Goal: Information Seeking & Learning: Learn about a topic

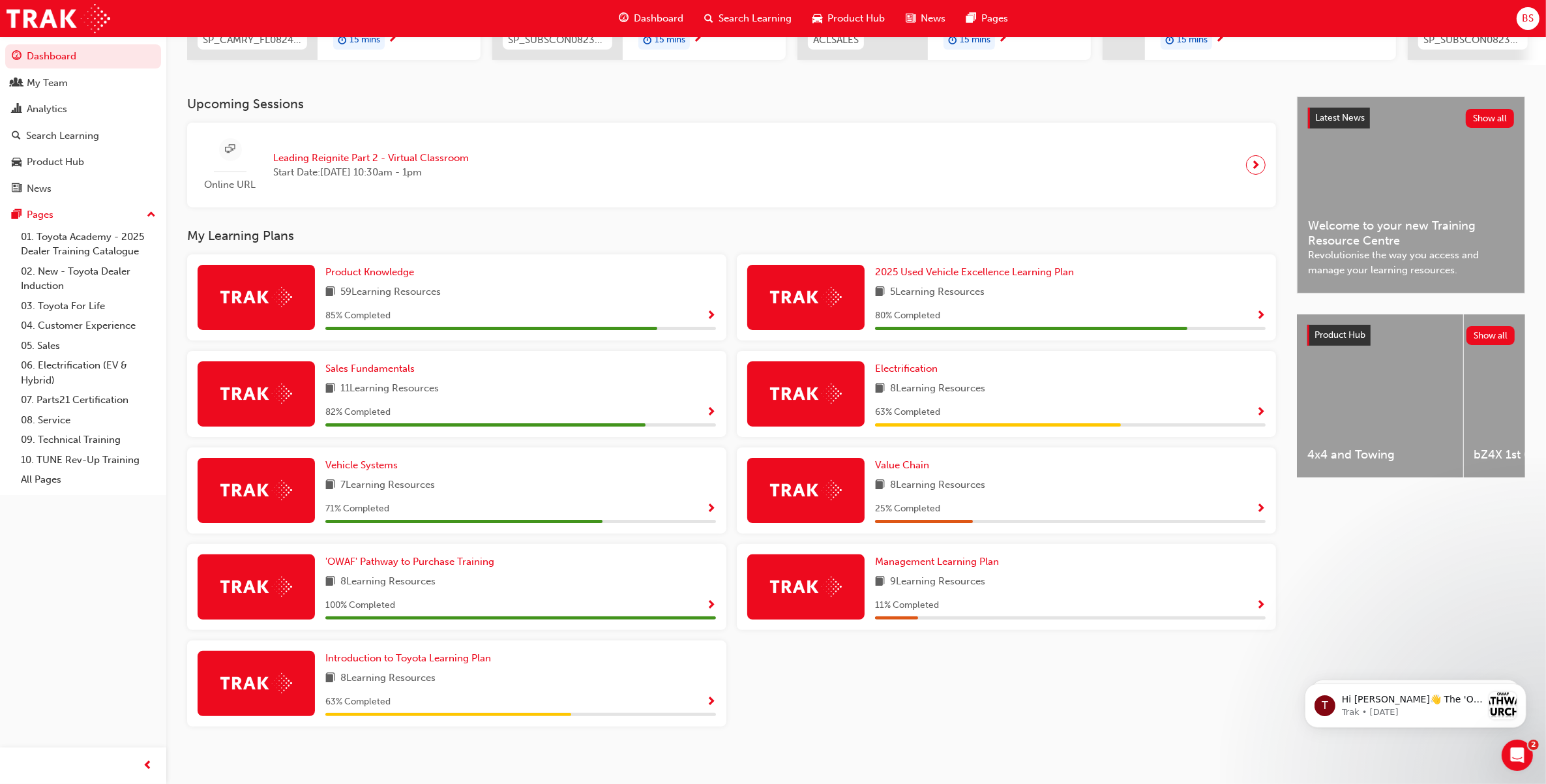
scroll to position [245, 0]
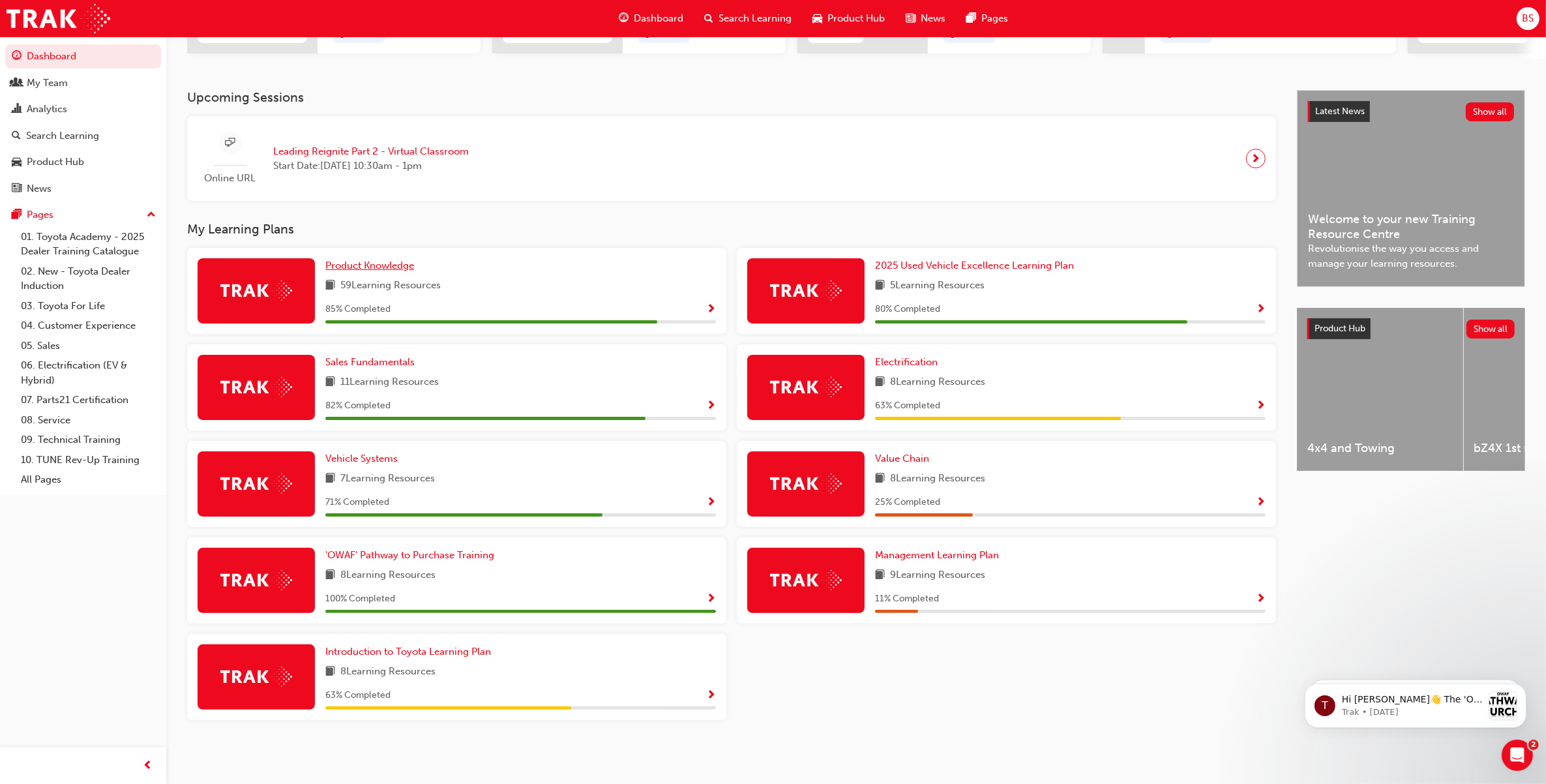
click at [396, 266] on span "Product Knowledge" at bounding box center [369, 265] width 89 height 12
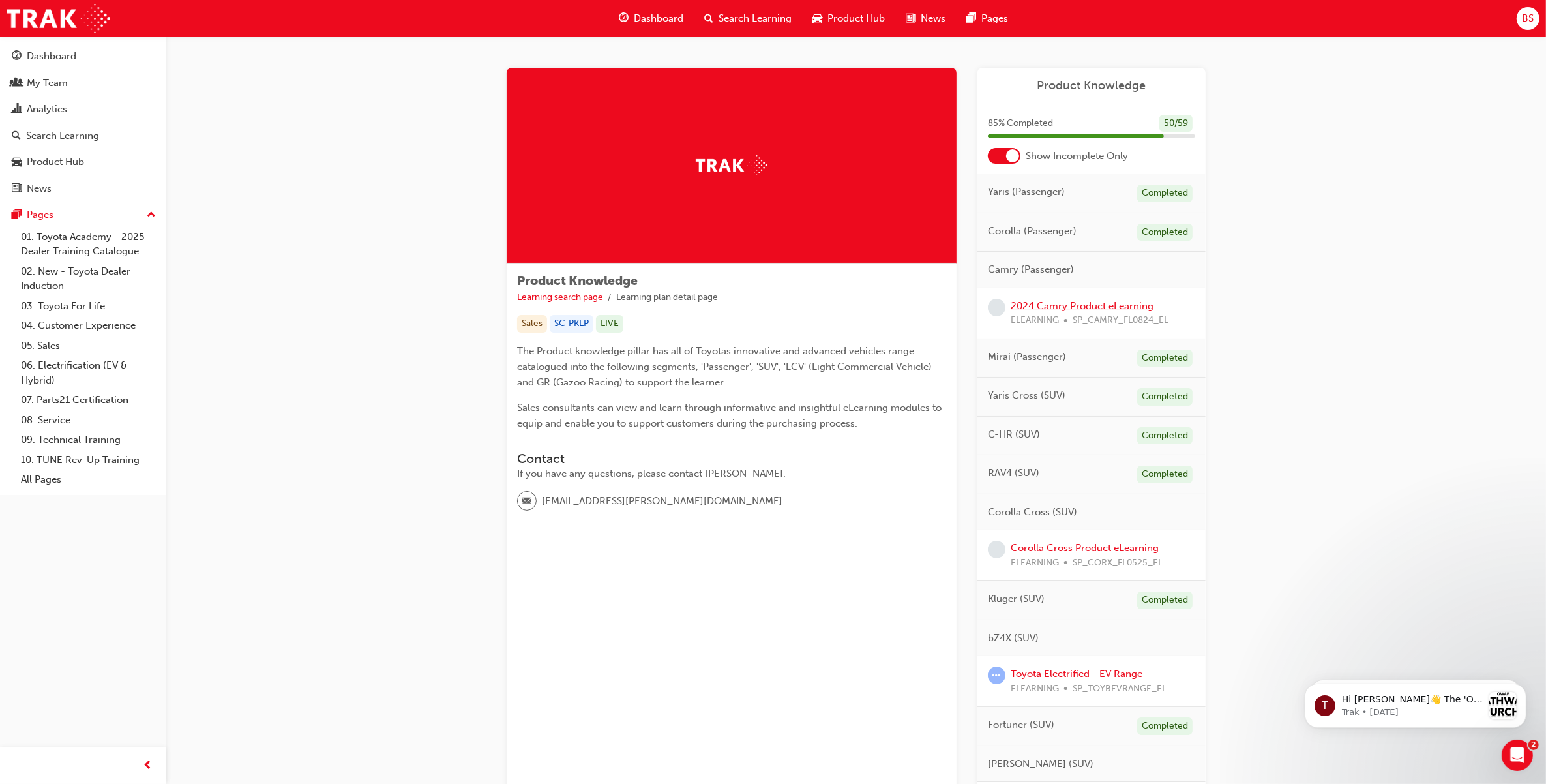
click at [1084, 305] on link "2024 Camry Product eLearning" at bounding box center [1082, 306] width 143 height 12
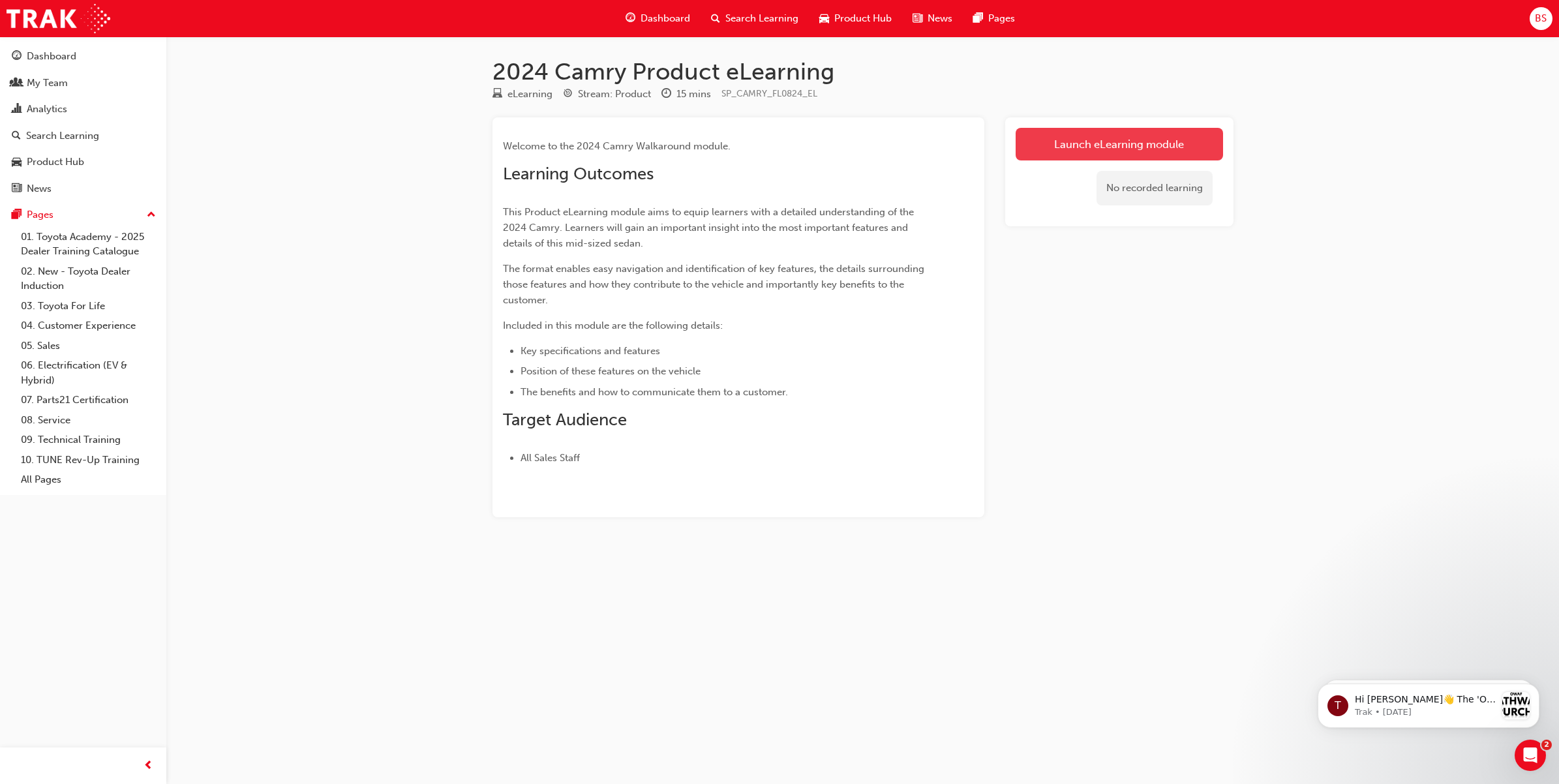
click at [1080, 141] on link "Launch eLearning module" at bounding box center [1119, 144] width 207 height 33
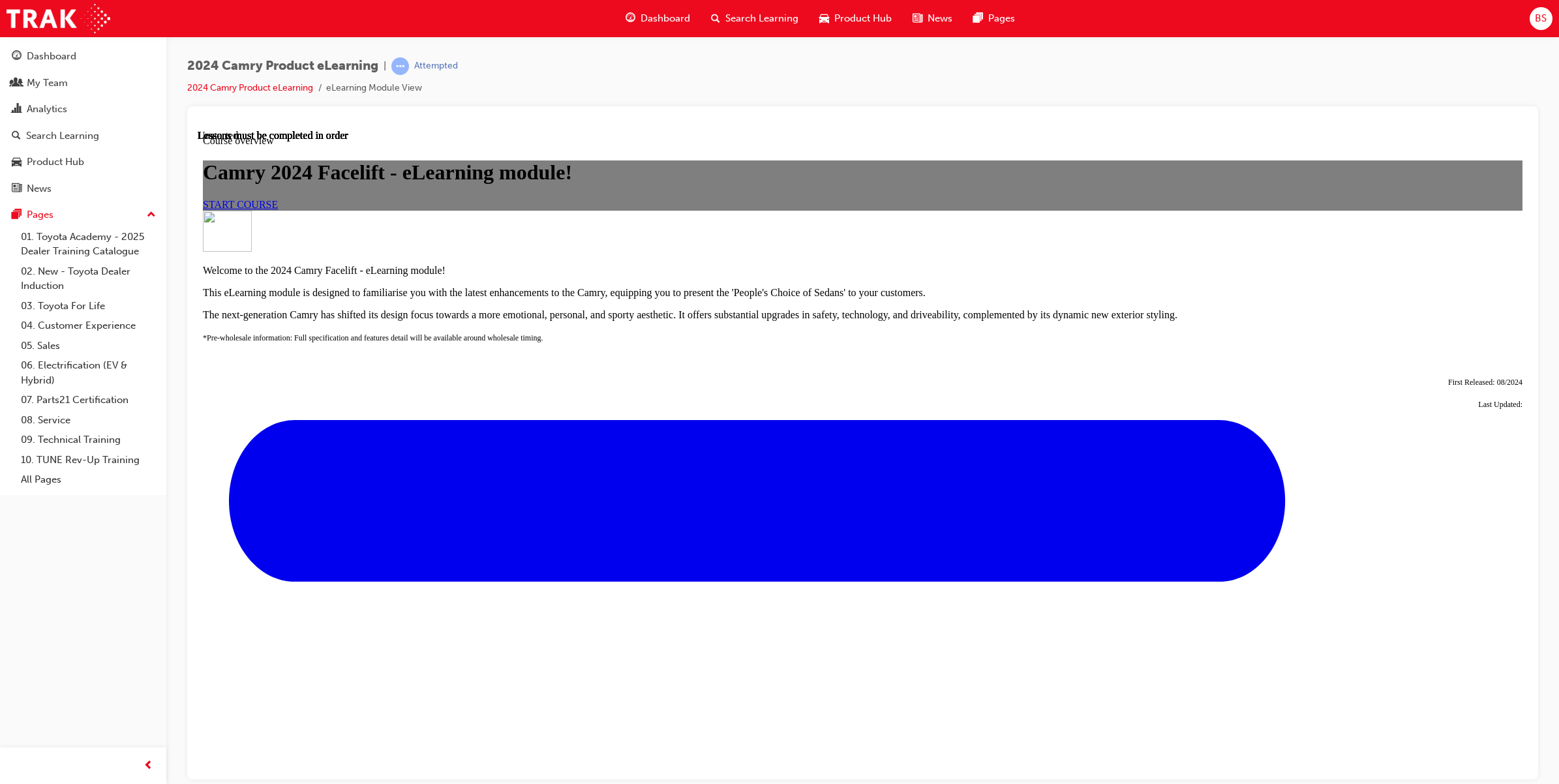
scroll to position [245, 0]
click at [277, 209] on span "START COURSE" at bounding box center [240, 204] width 75 height 12
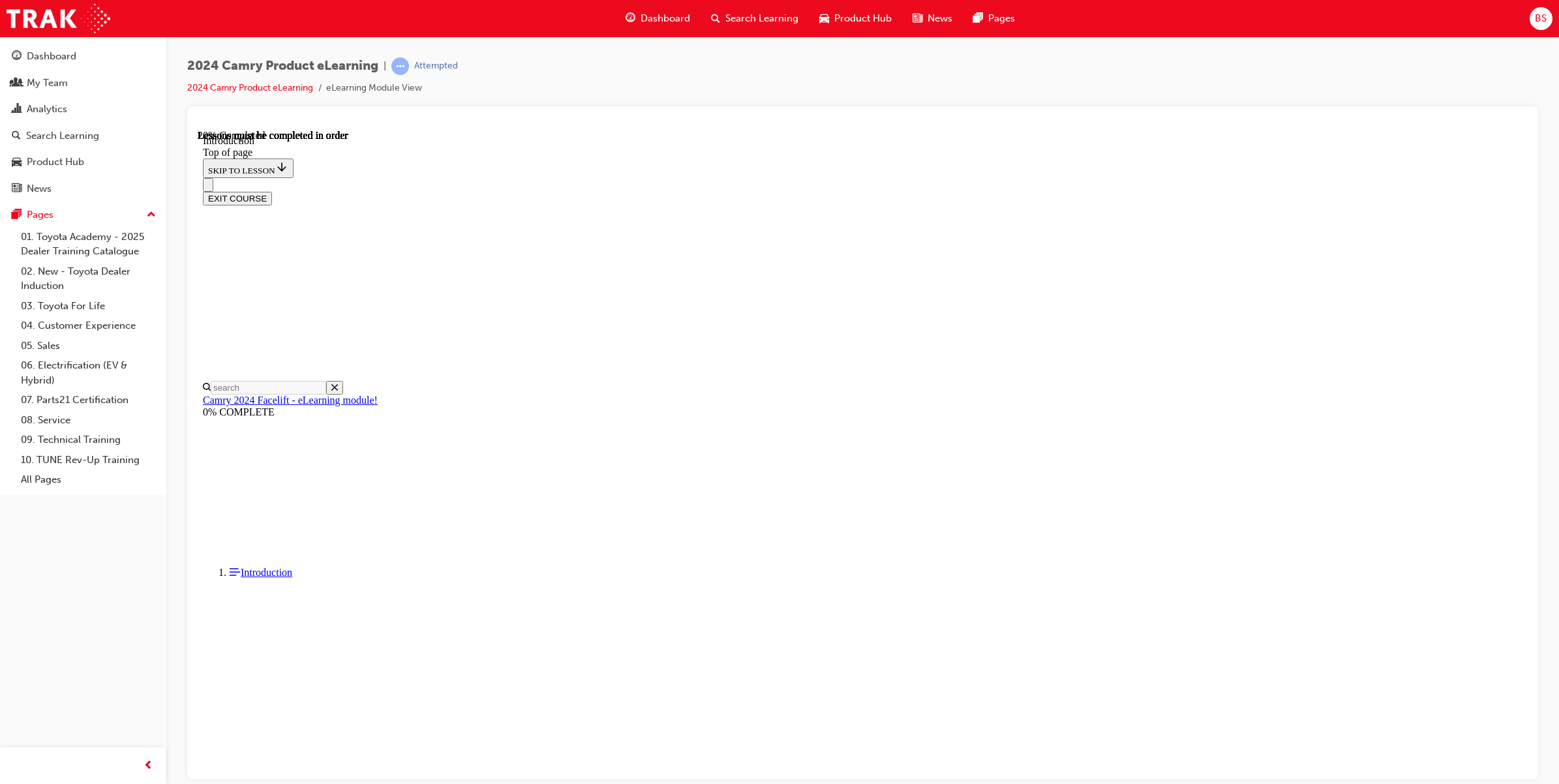
scroll to position [0, 0]
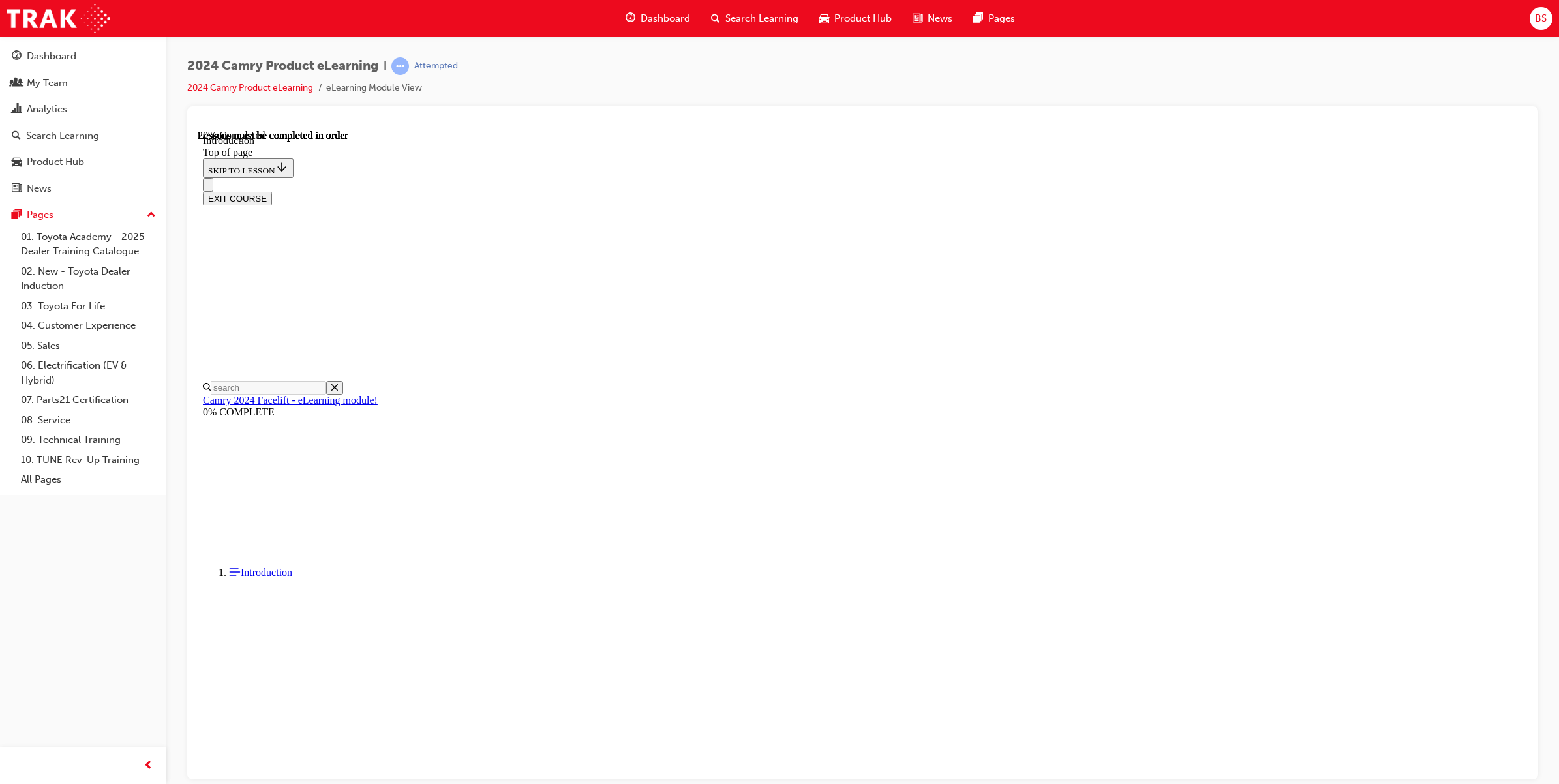
click at [809, 450] on button "Unzoom image" at bounding box center [862, 455] width 1329 height 652
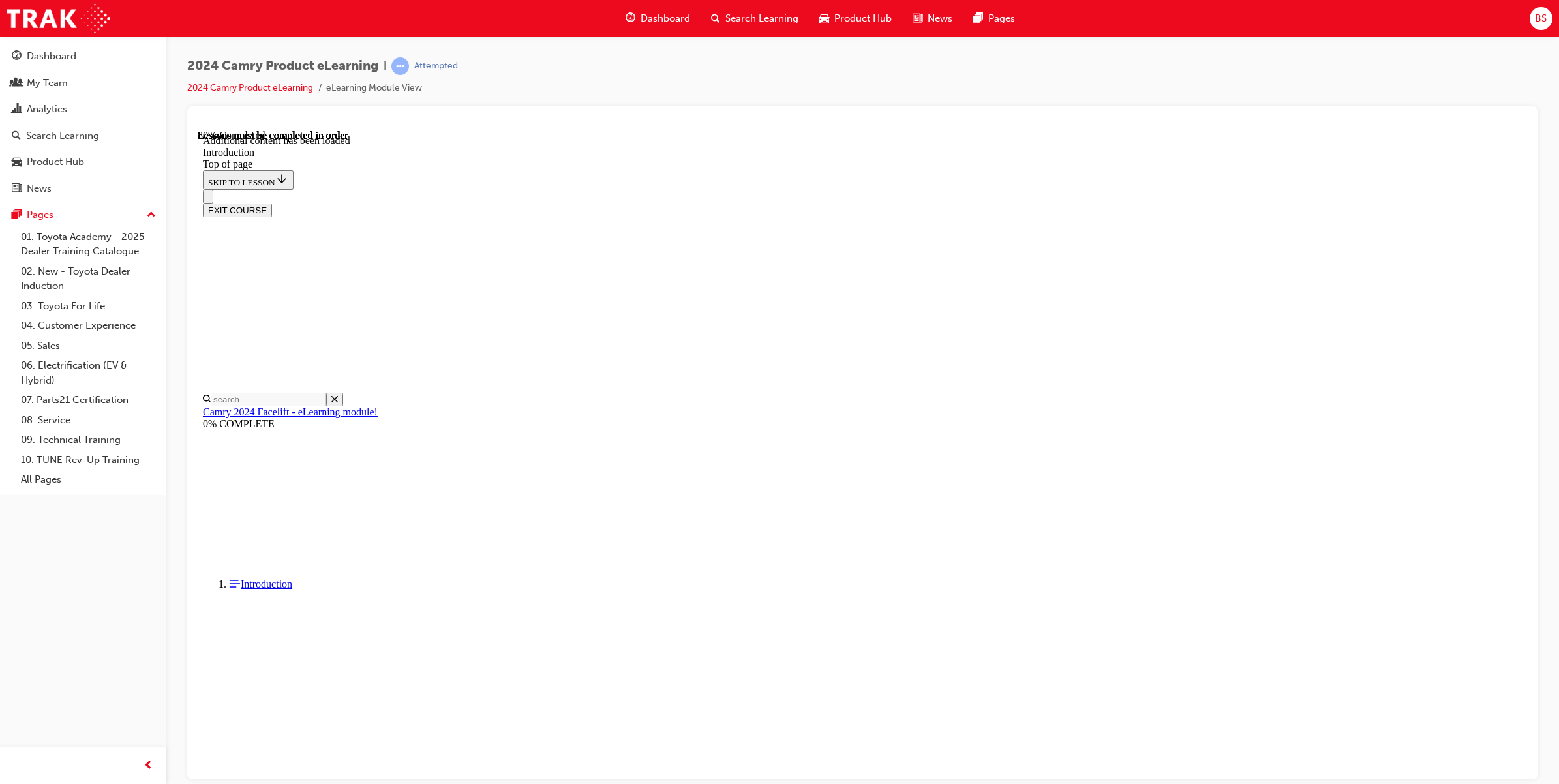
scroll to position [1428, 0]
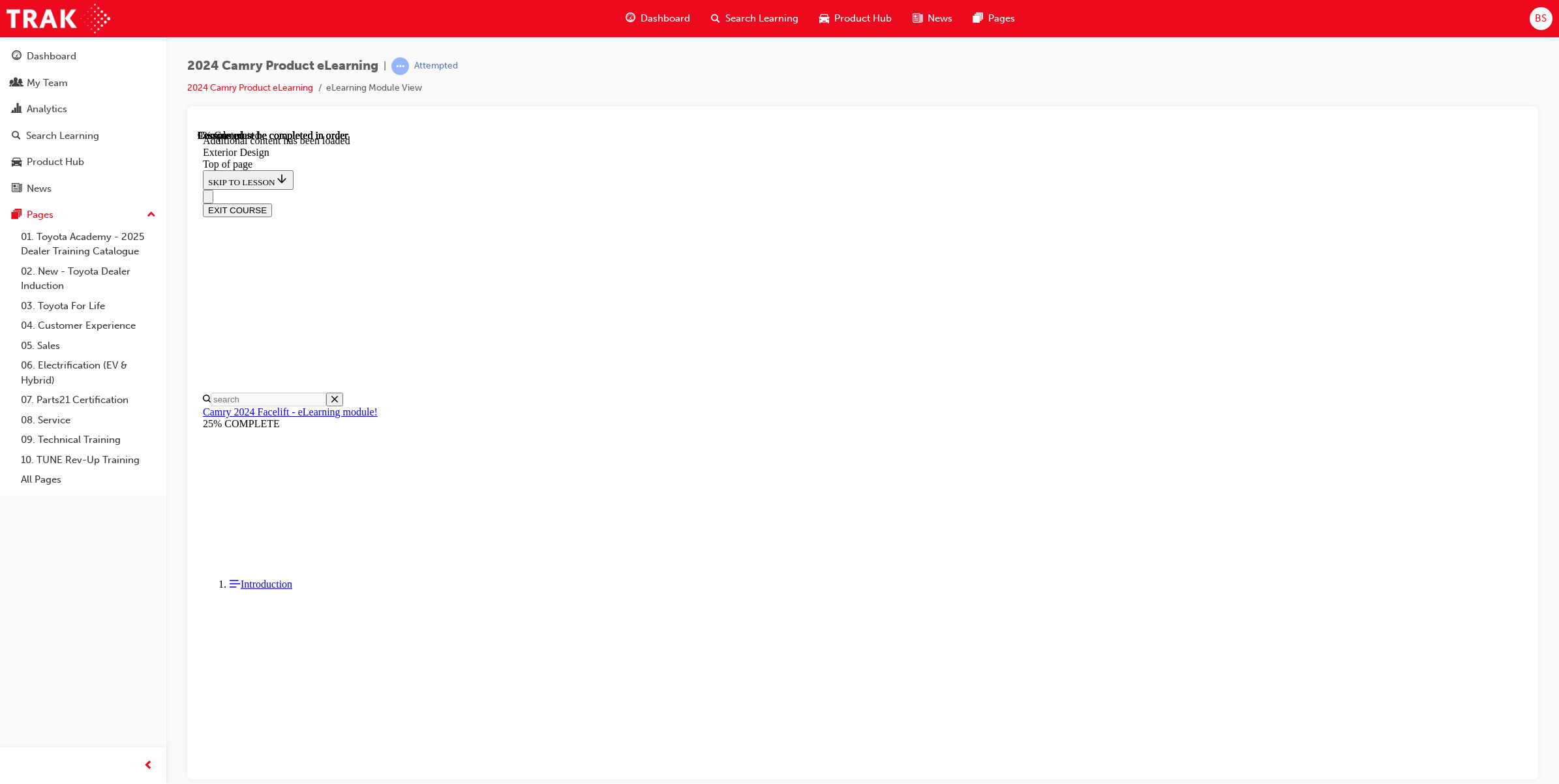
scroll to position [285, 0]
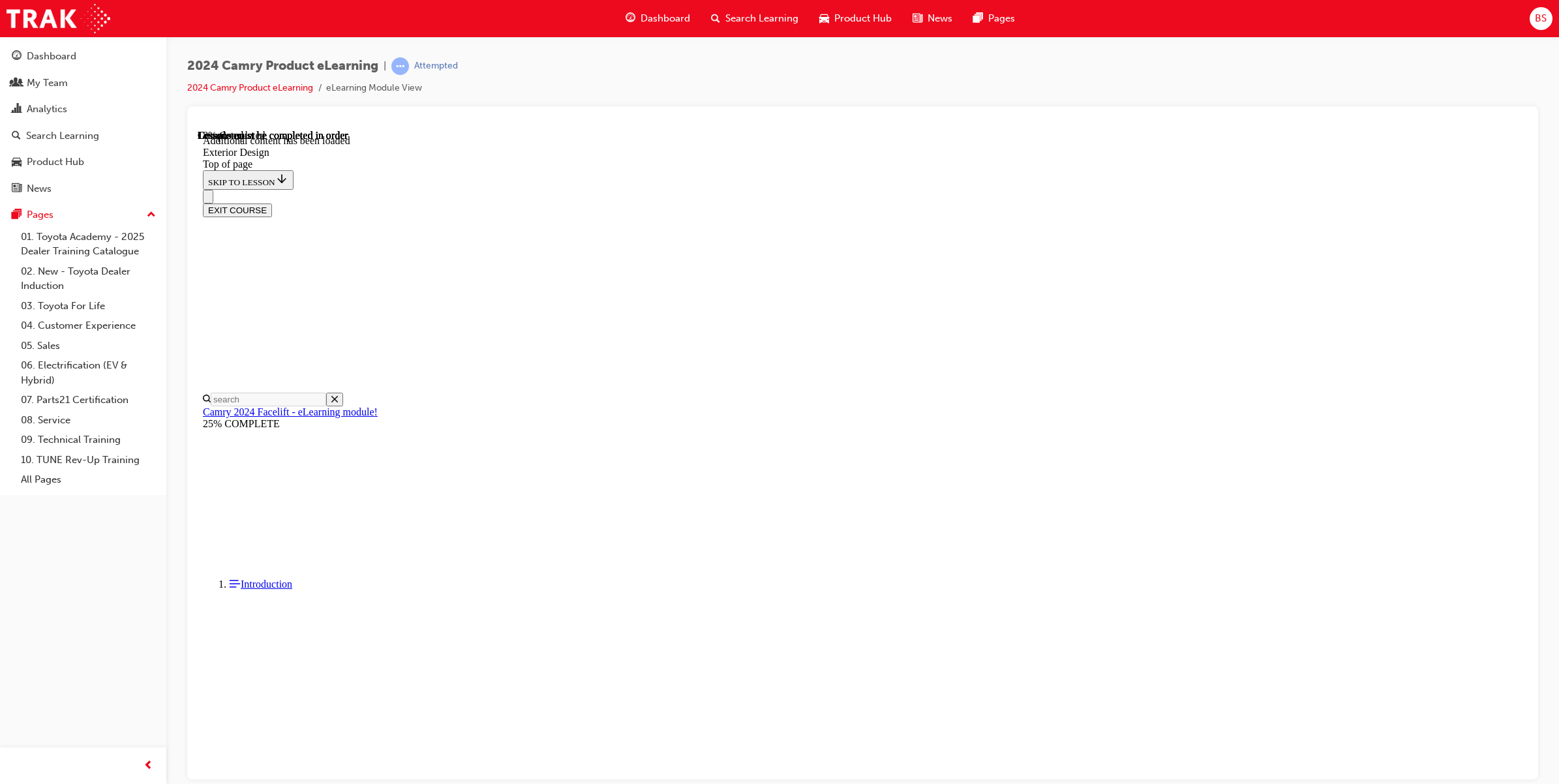
scroll to position [803, 0]
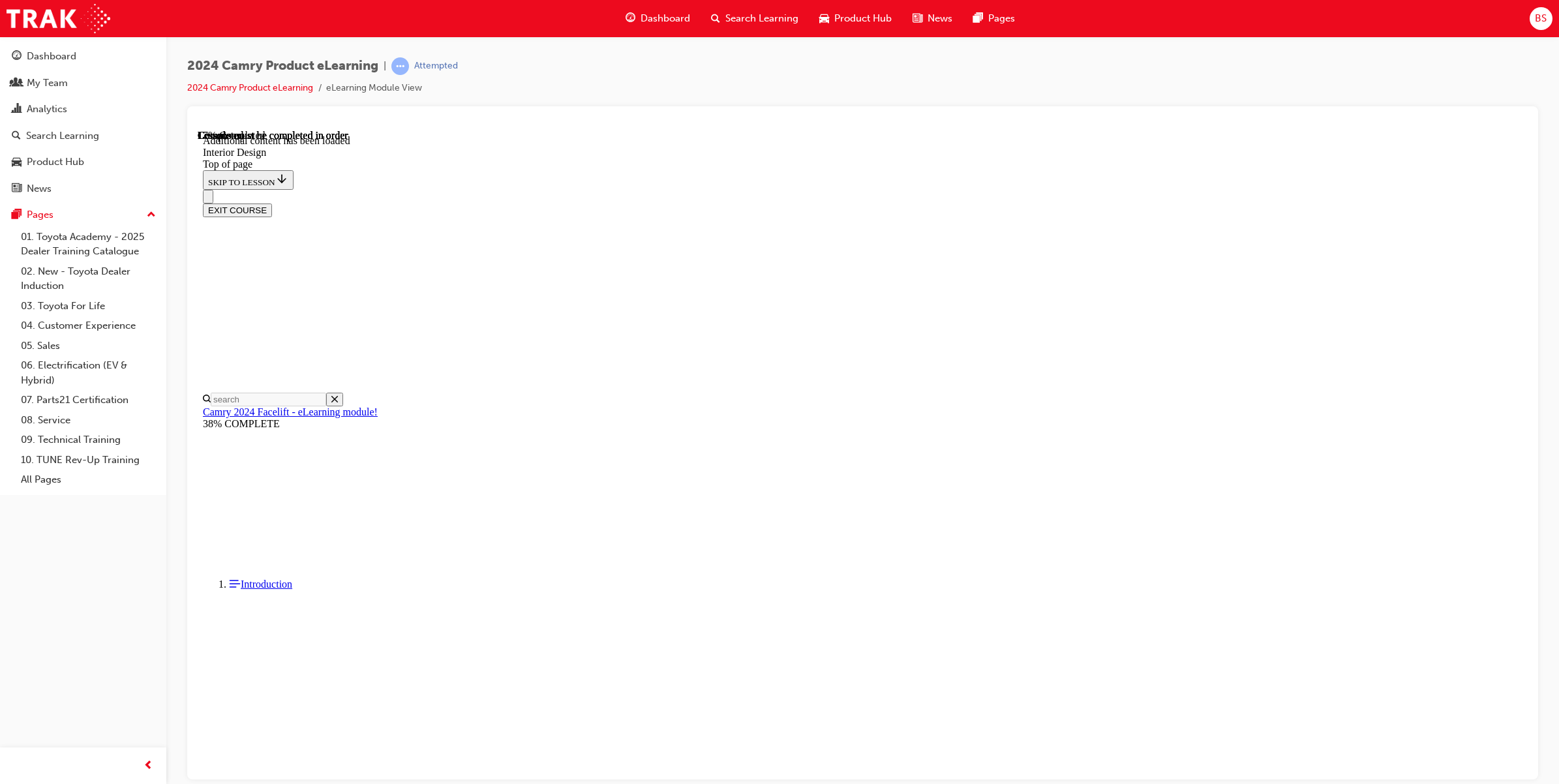
scroll to position [285, 0]
drag, startPoint x: 1112, startPoint y: 399, endPoint x: 1107, endPoint y: 411, distance: 13.0
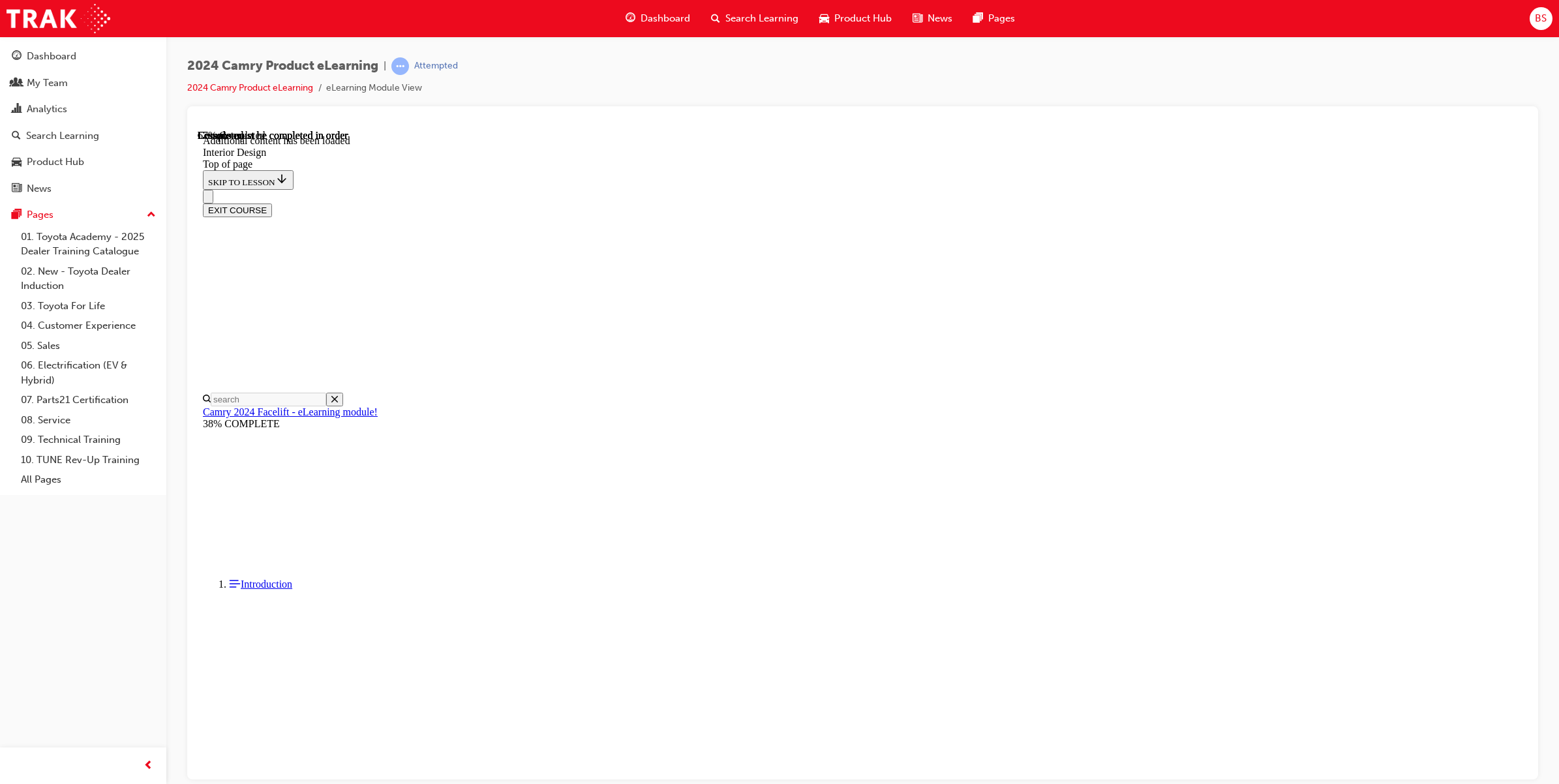
drag, startPoint x: 1439, startPoint y: 468, endPoint x: 1383, endPoint y: 470, distance: 56.0
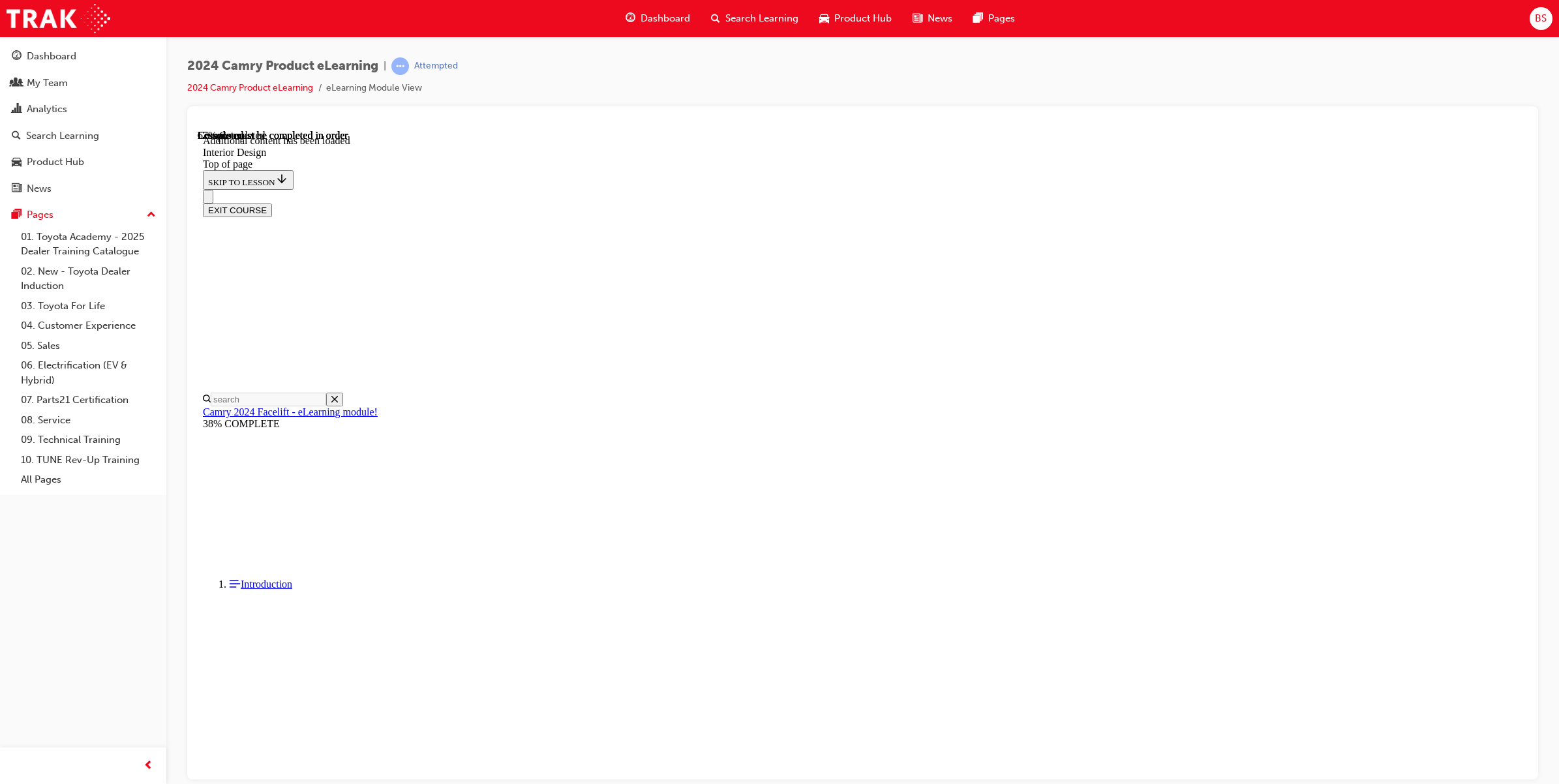
scroll to position [115, 0]
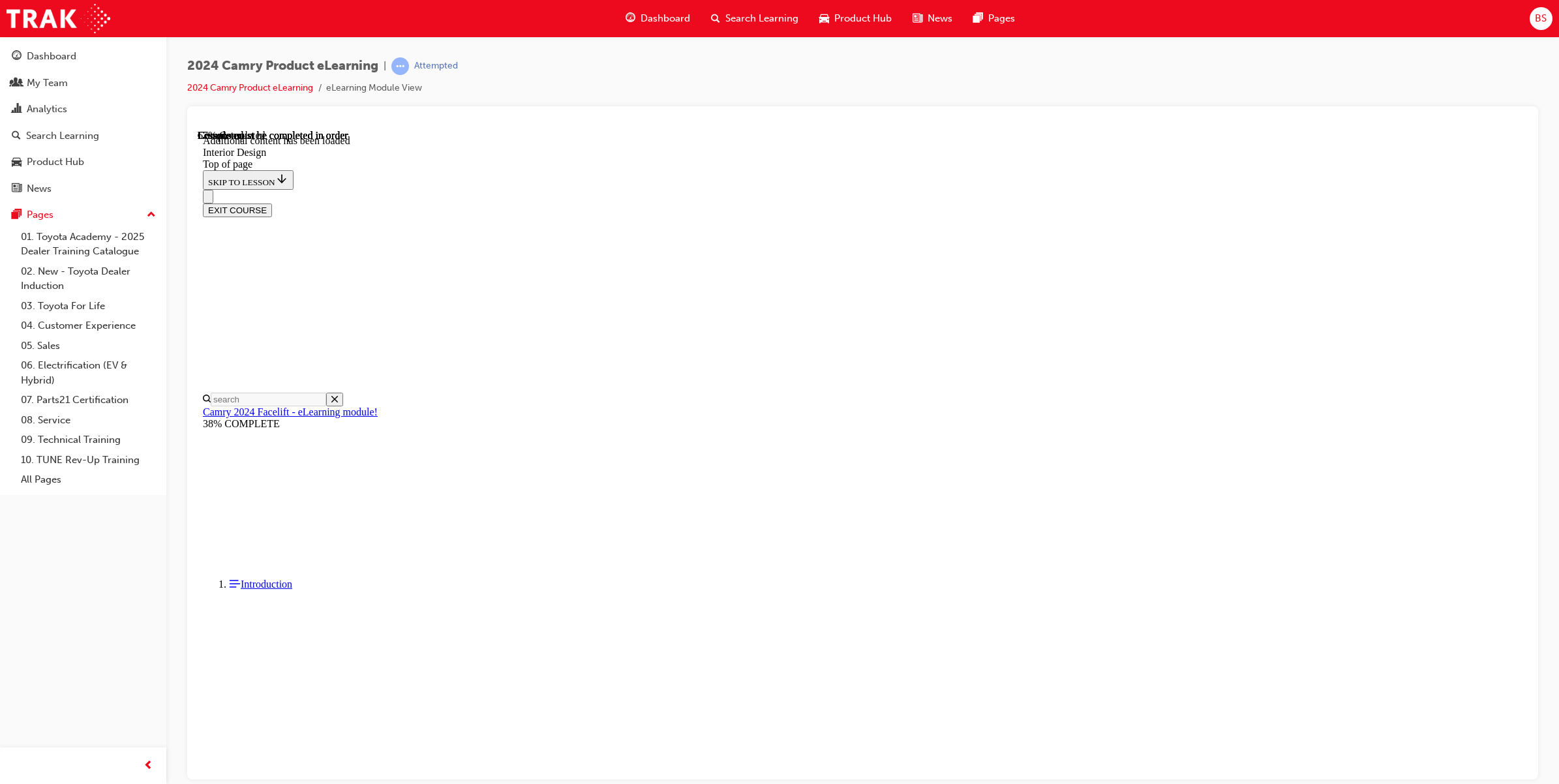
scroll to position [147, 0]
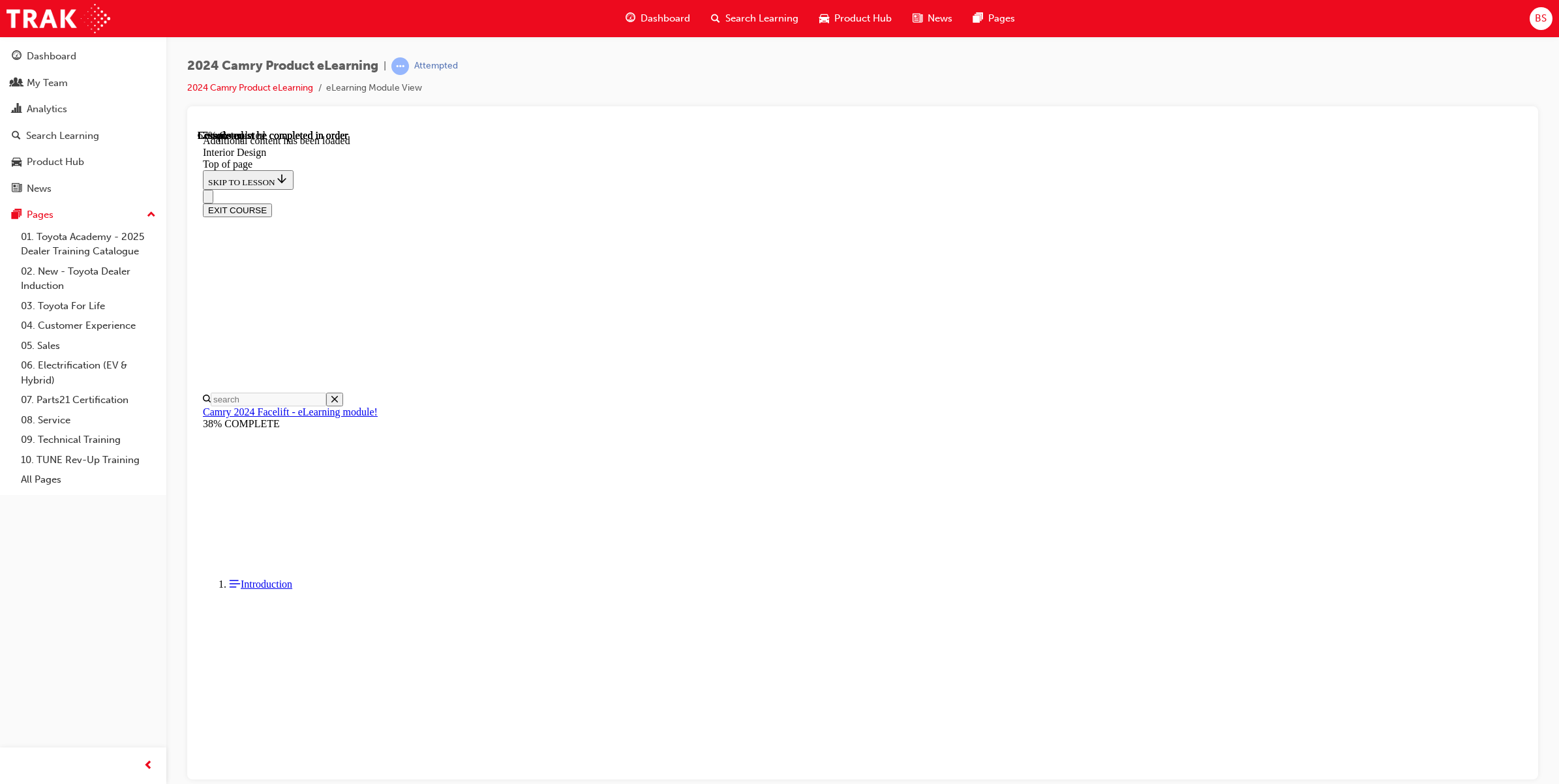
scroll to position [75, 0]
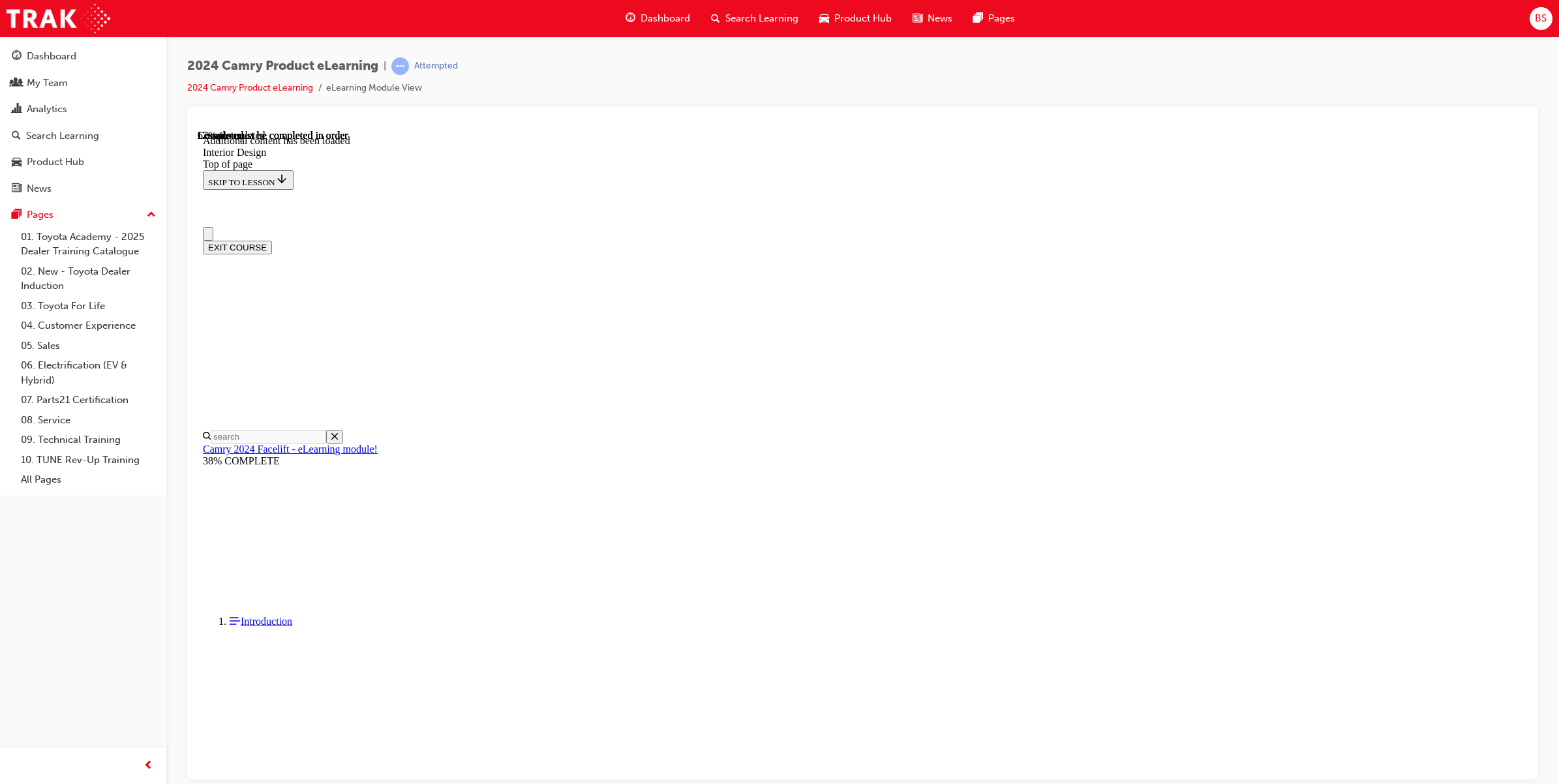
scroll to position [0, 0]
drag, startPoint x: 765, startPoint y: 283, endPoint x: 1000, endPoint y: 298, distance: 235.5
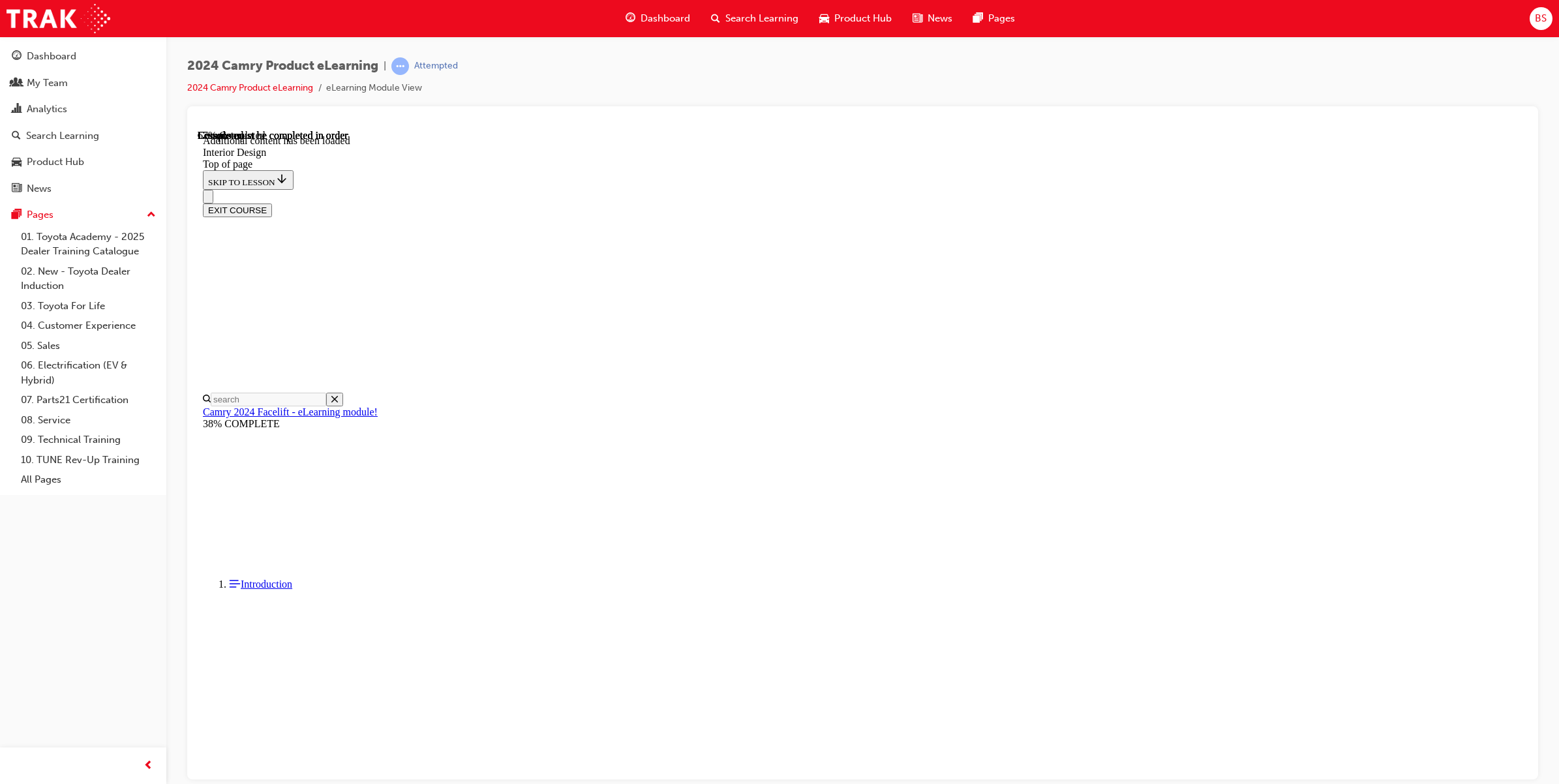
scroll to position [692, 0]
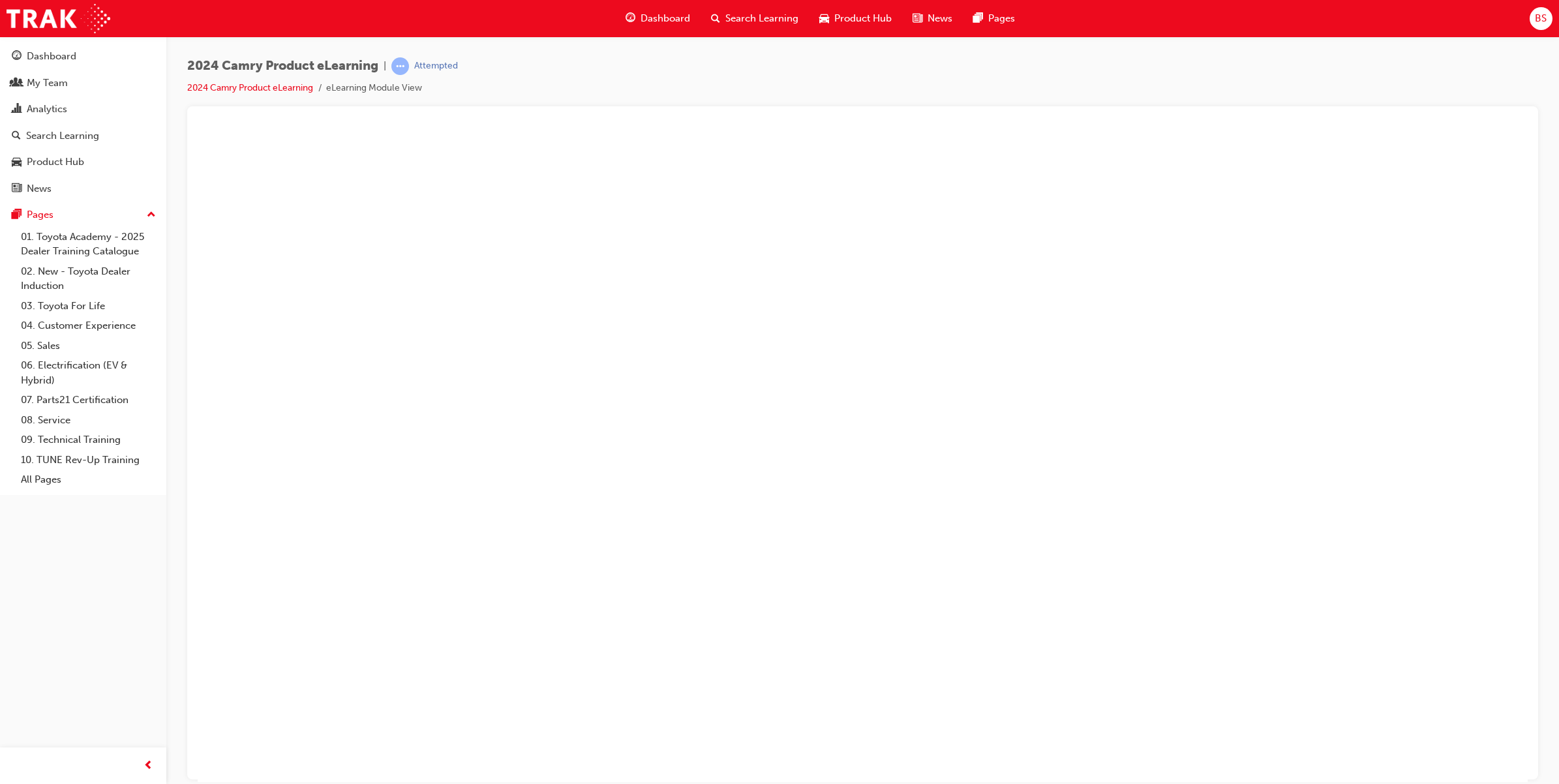
click at [924, 542] on button "Unzoom image" at bounding box center [862, 455] width 1329 height 652
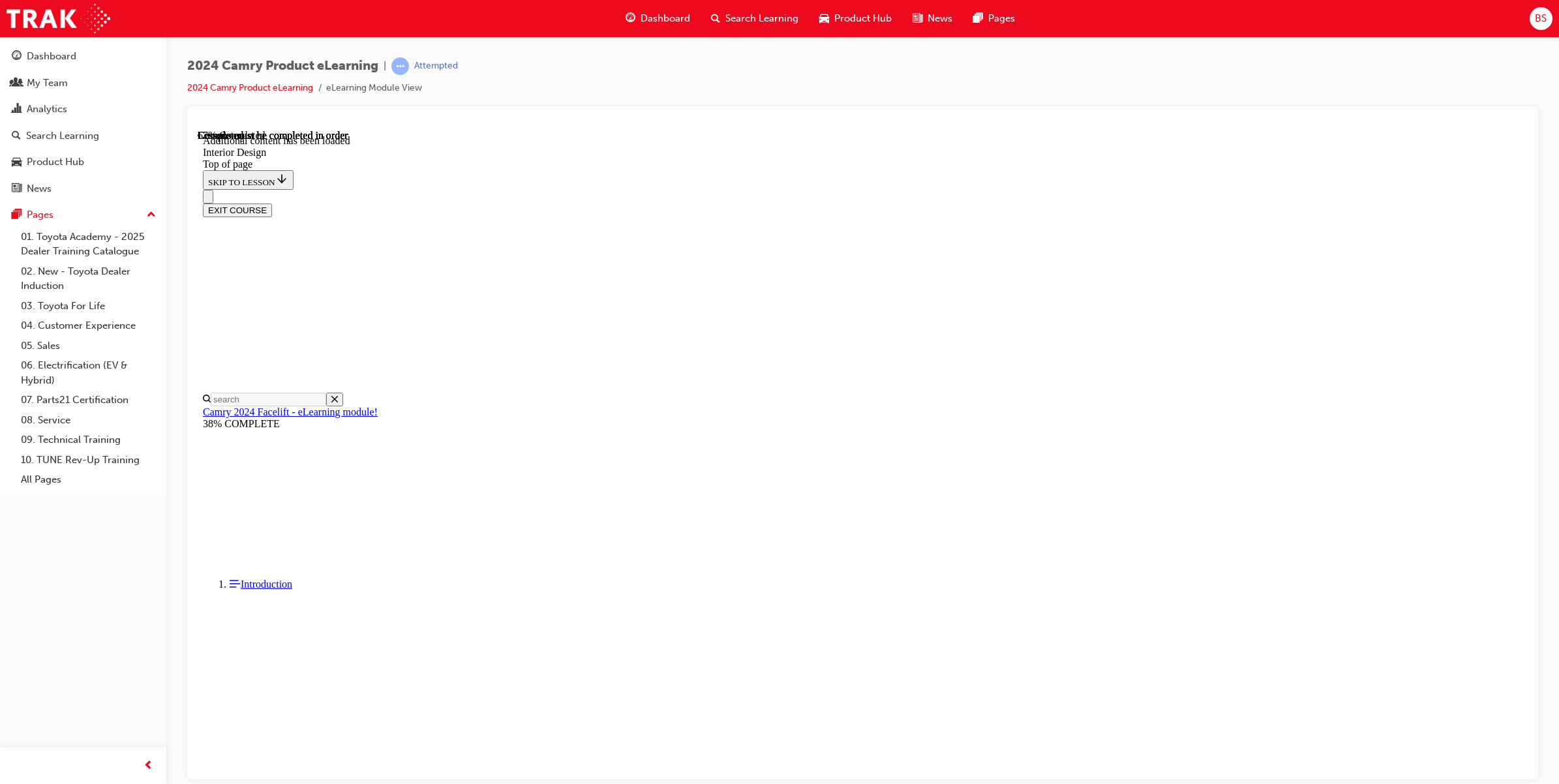
scroll to position [245, 0]
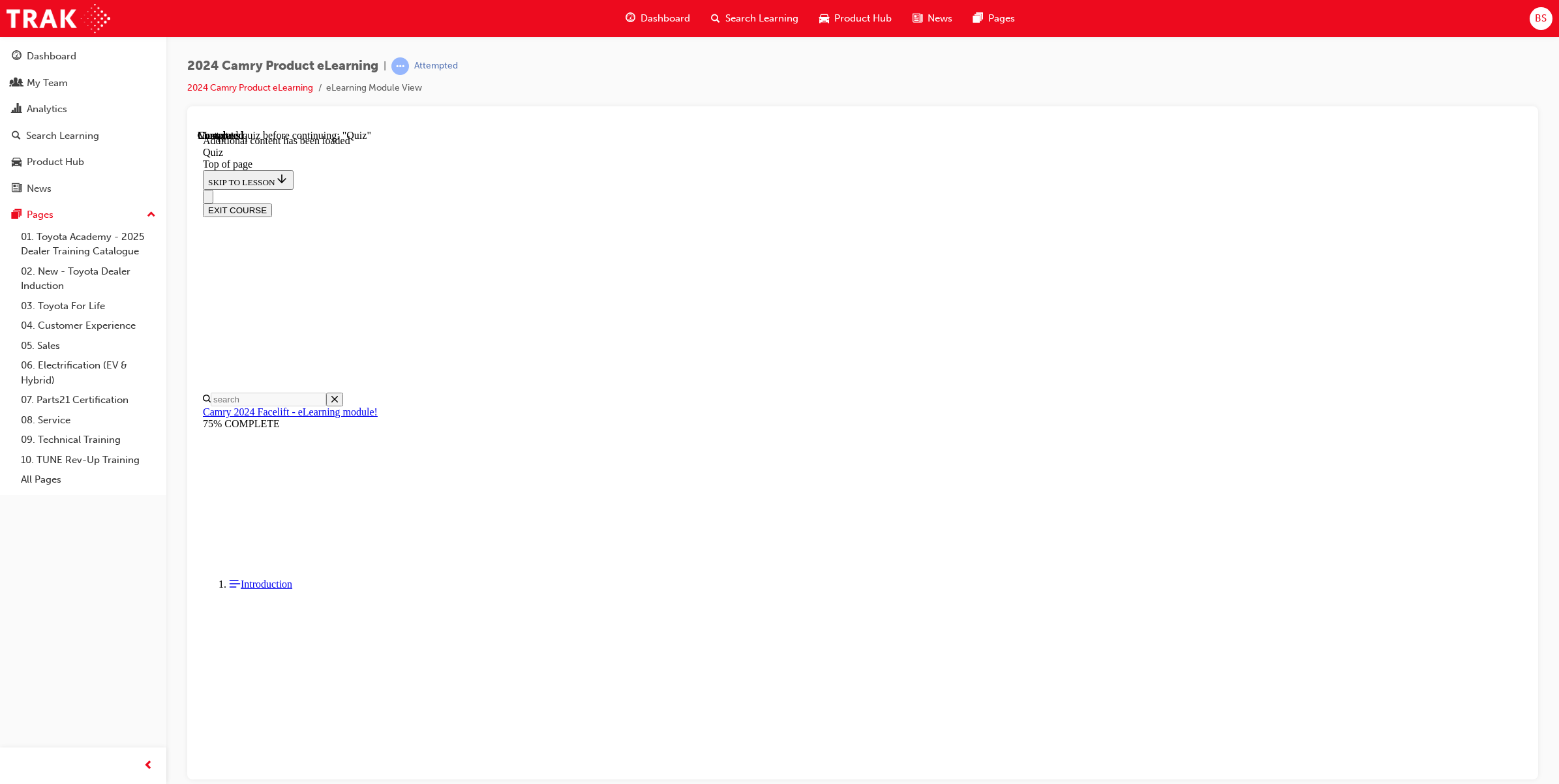
scroll to position [40, 0]
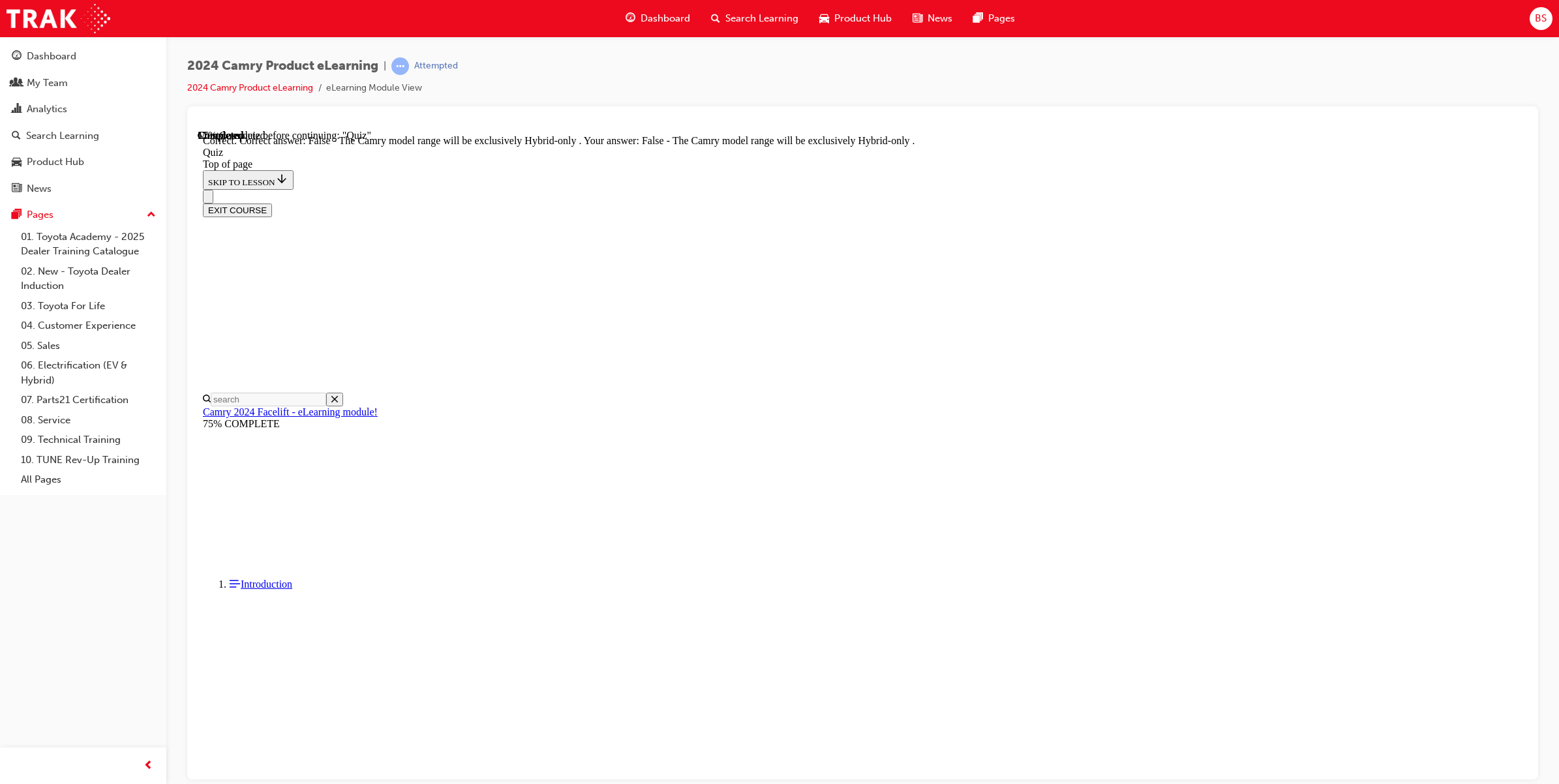
scroll to position [40, 0]
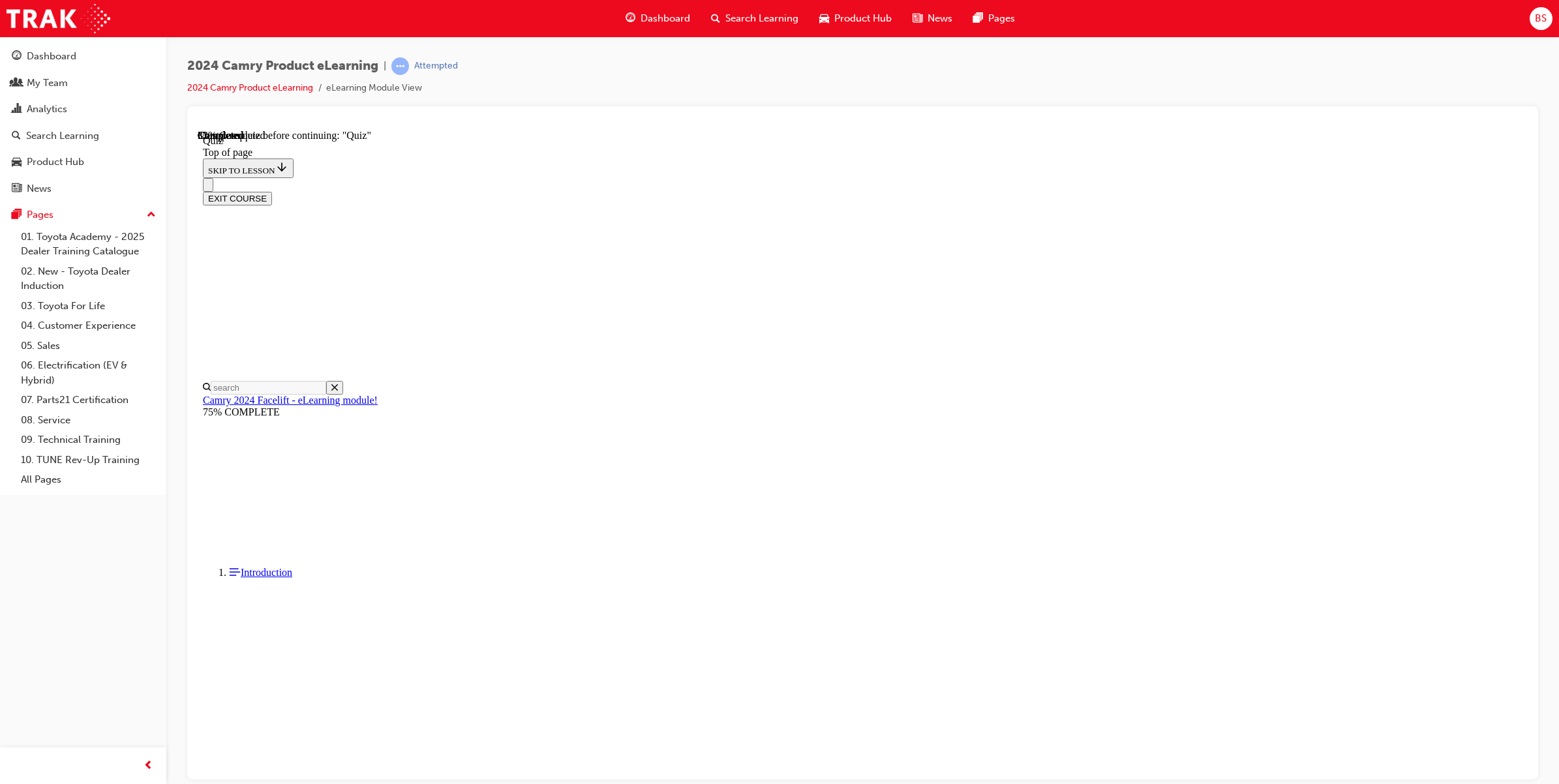
scroll to position [163, 0]
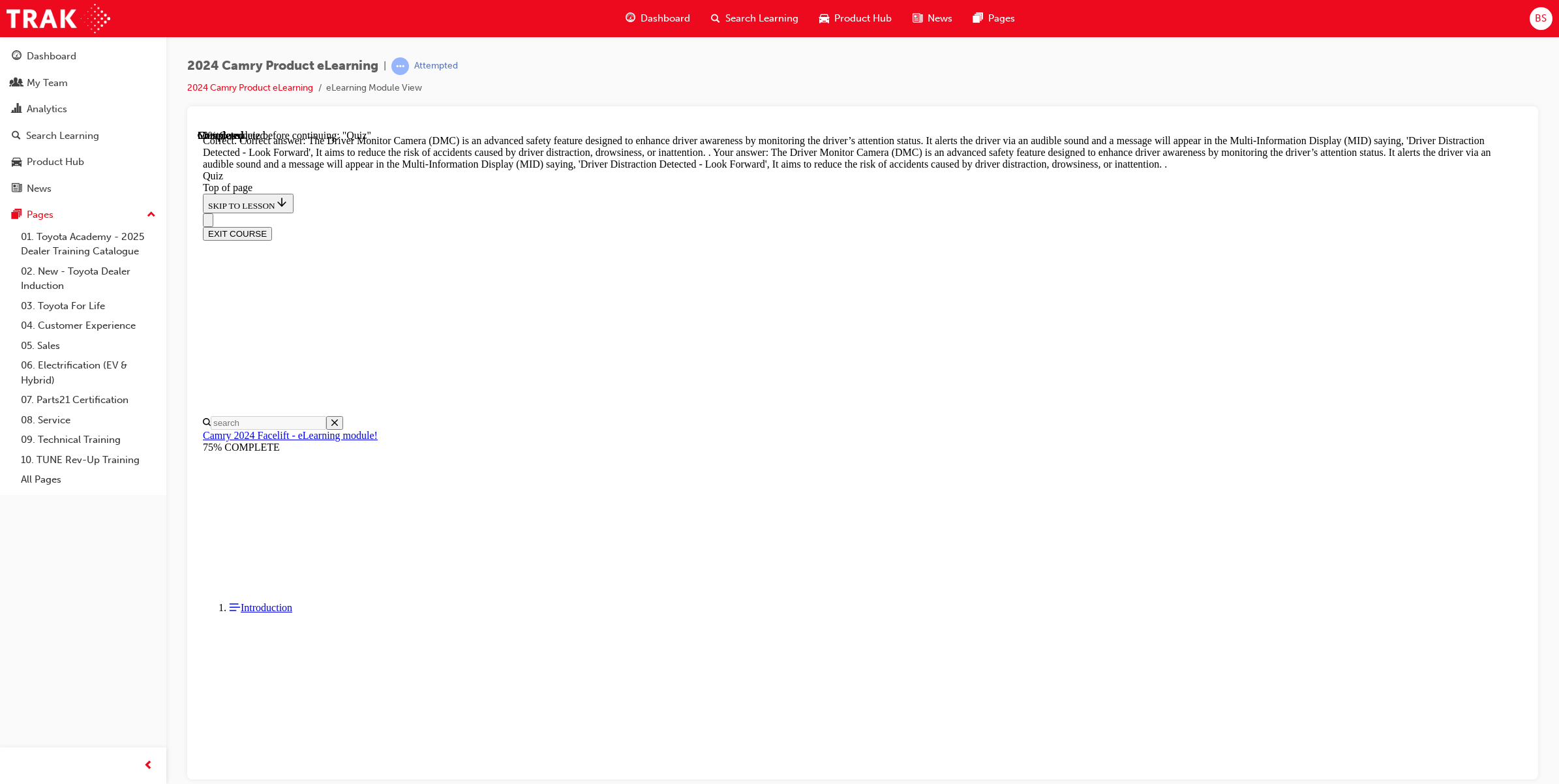
scroll to position [238, 0]
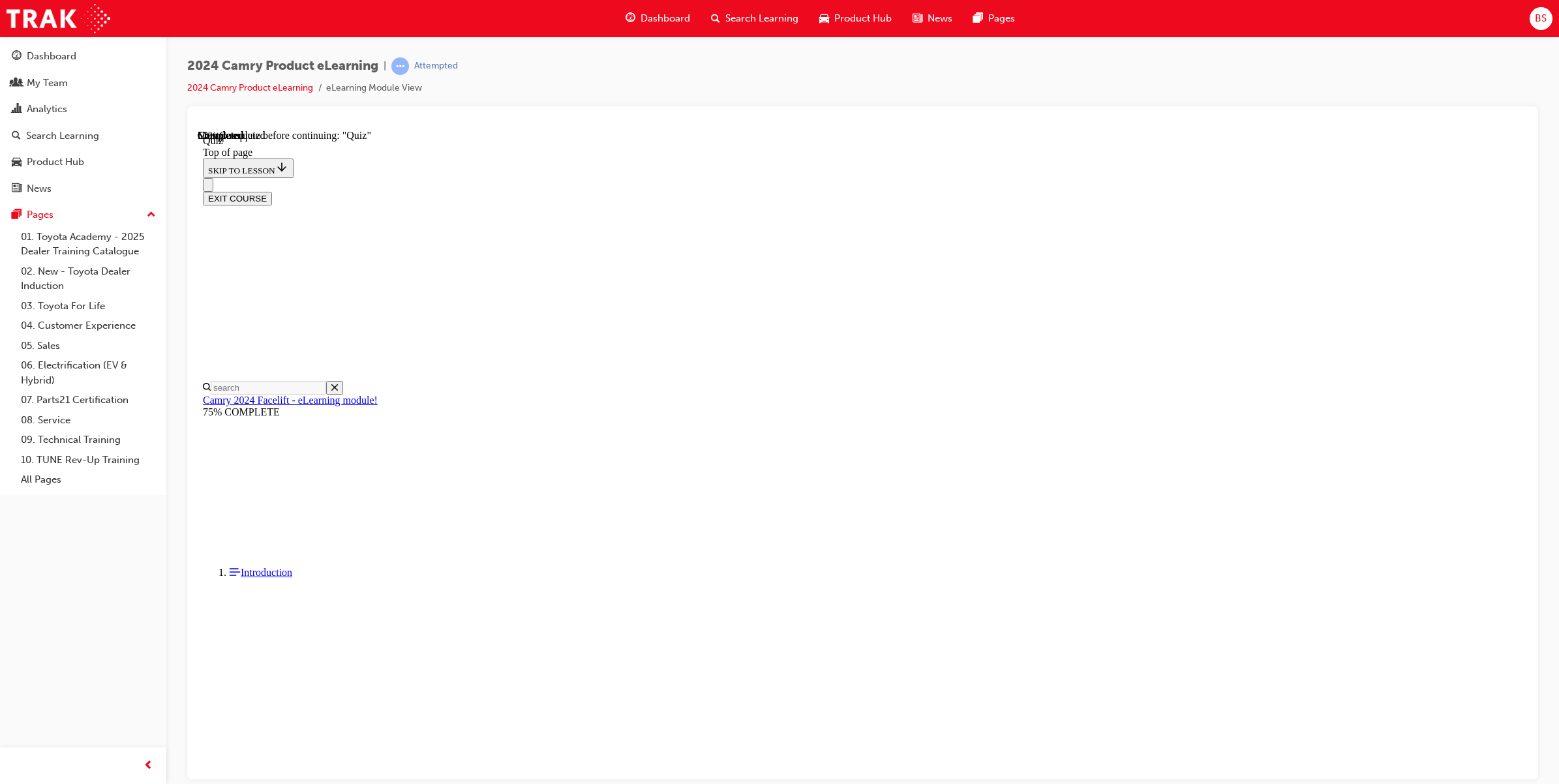
scroll to position [40, 0]
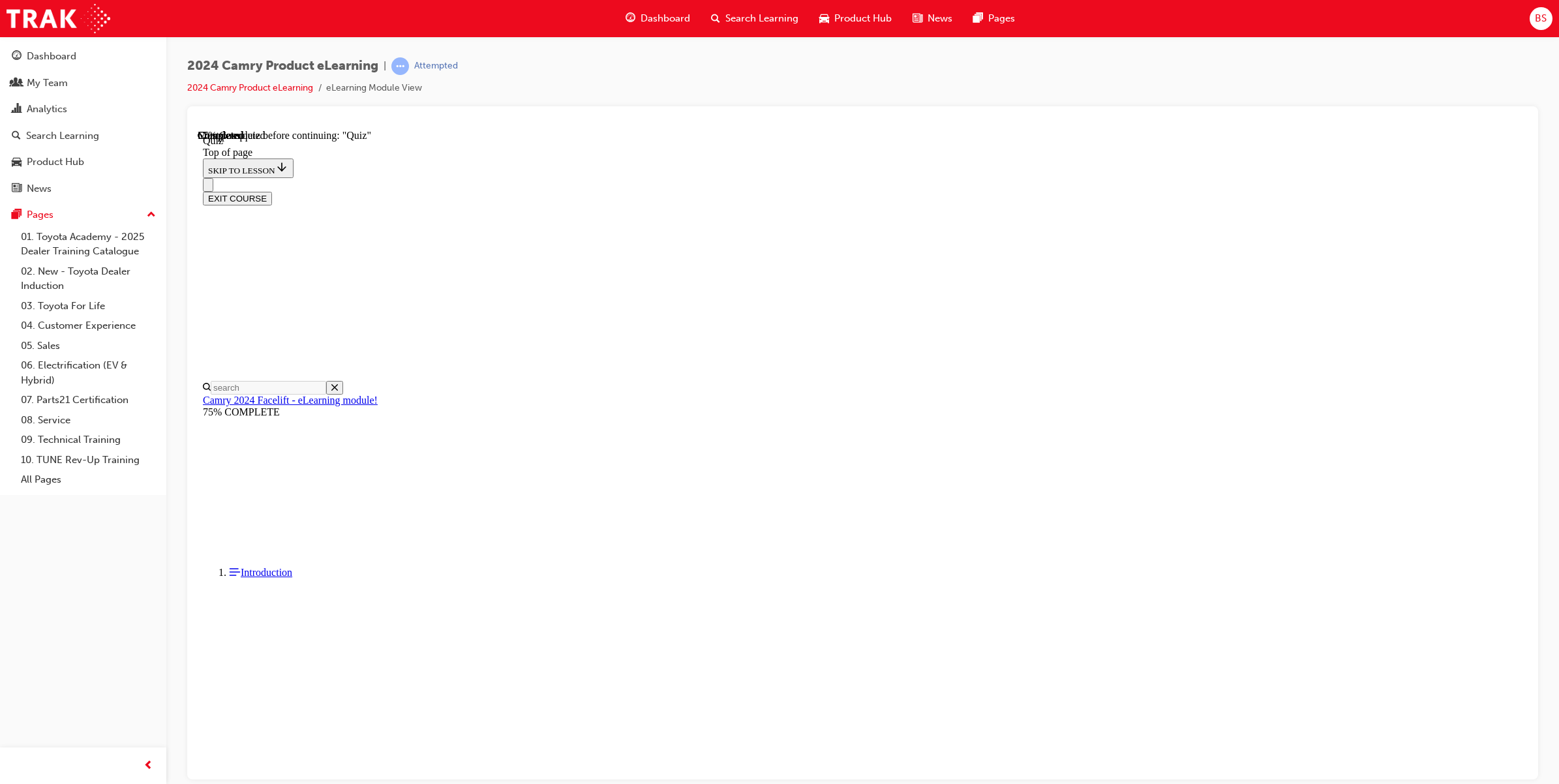
scroll to position [40, 0]
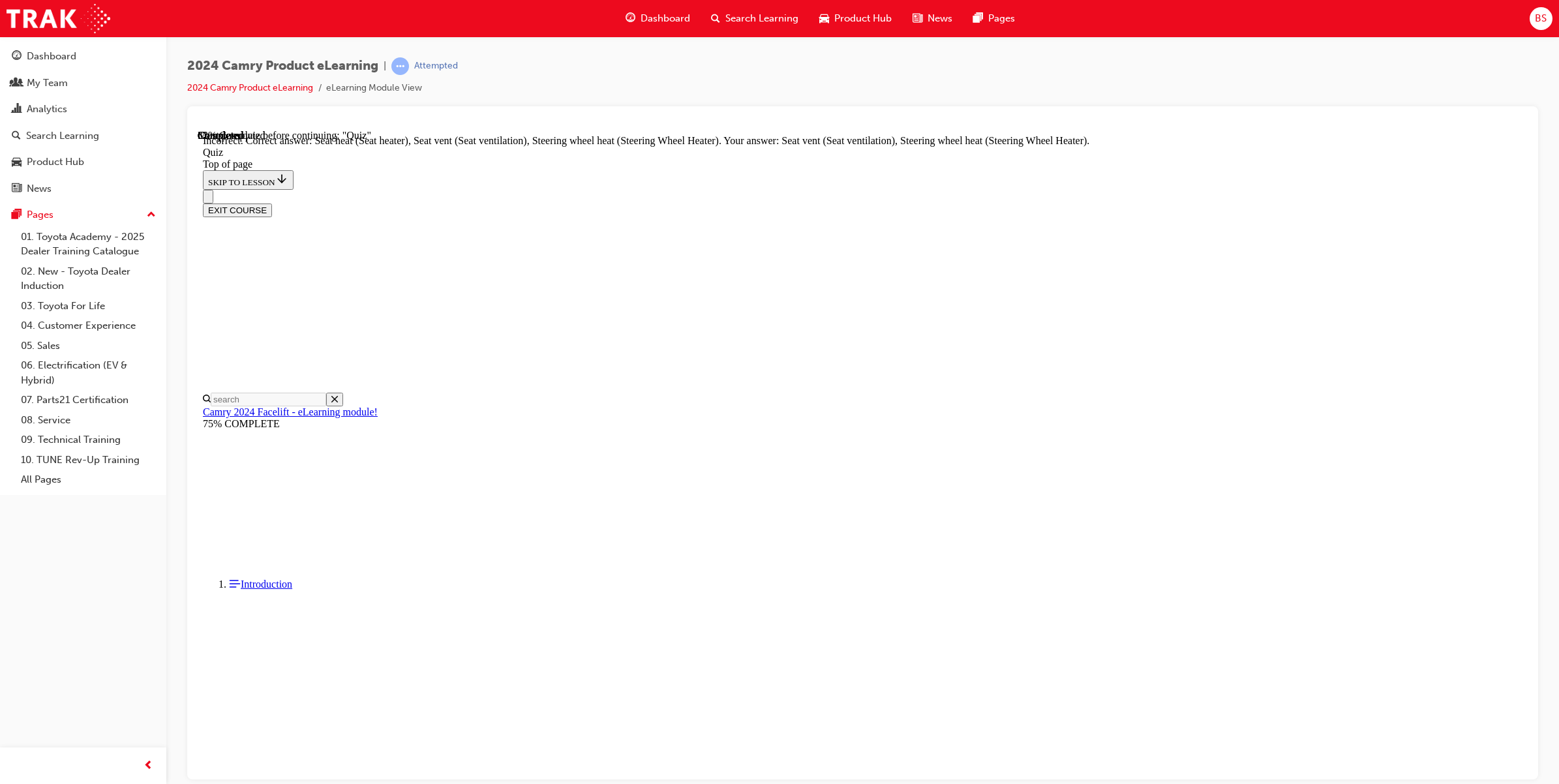
scroll to position [95, 0]
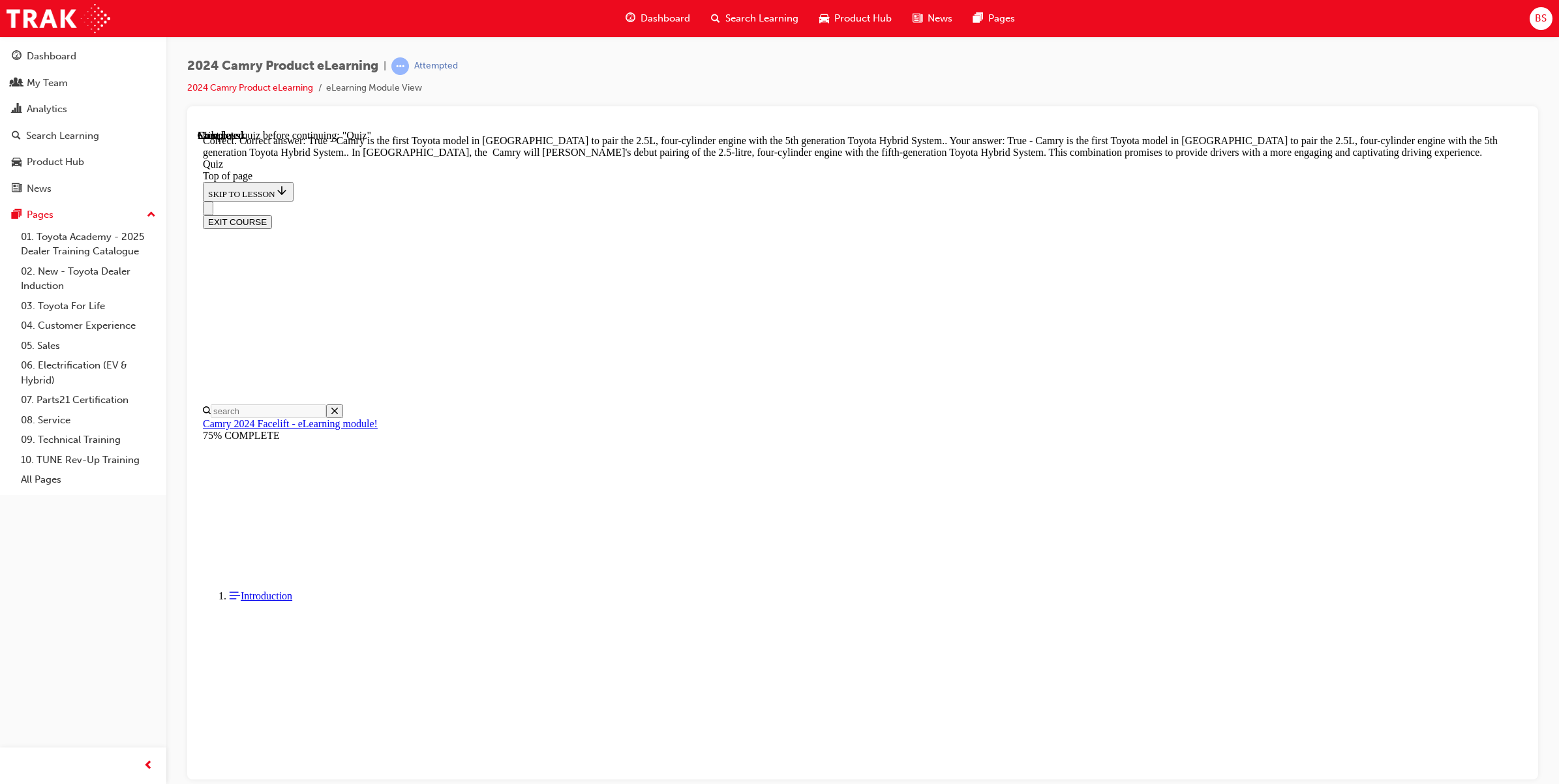
scroll to position [105, 0]
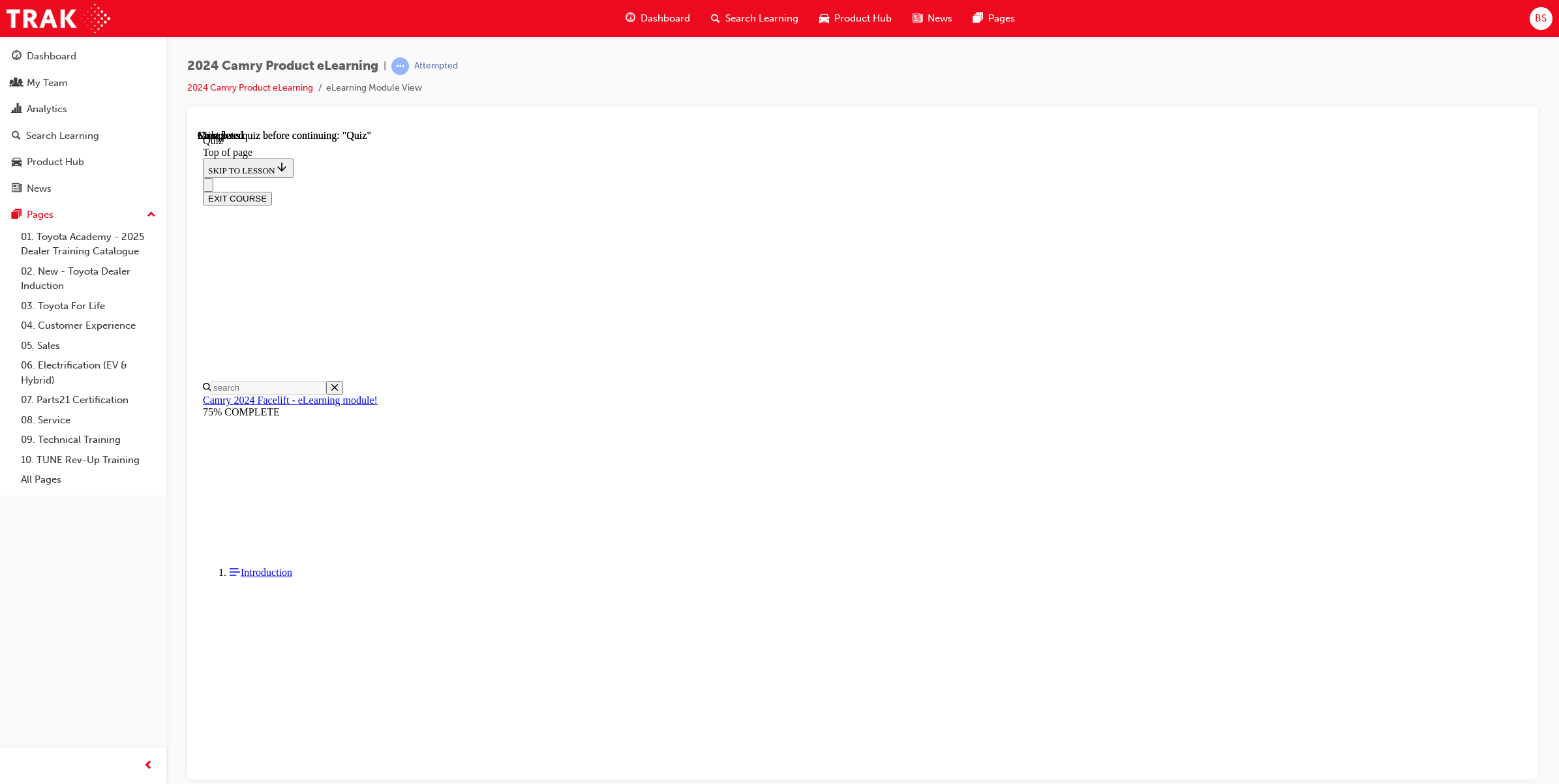
scroll to position [81, 0]
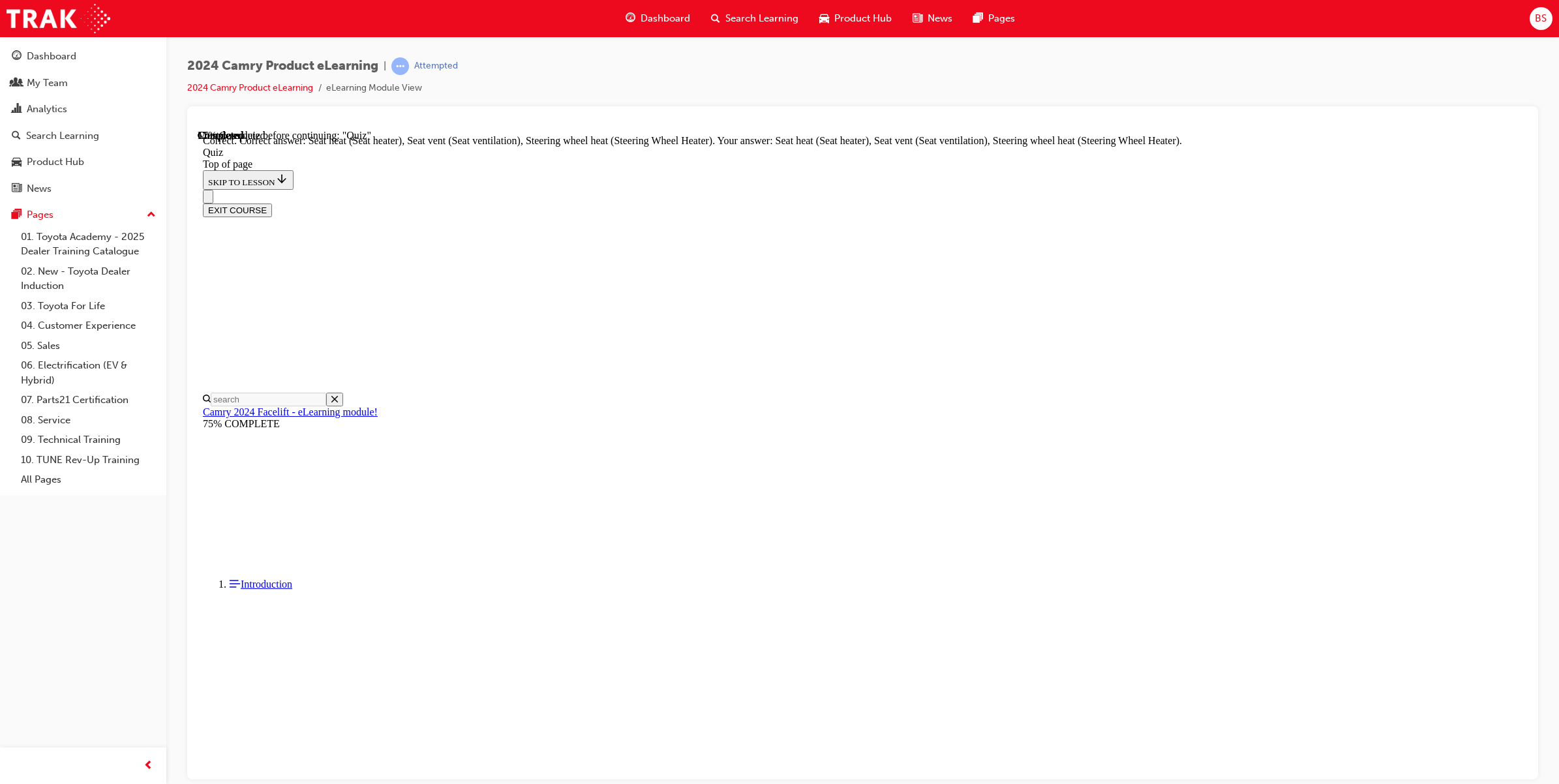
scroll to position [95, 0]
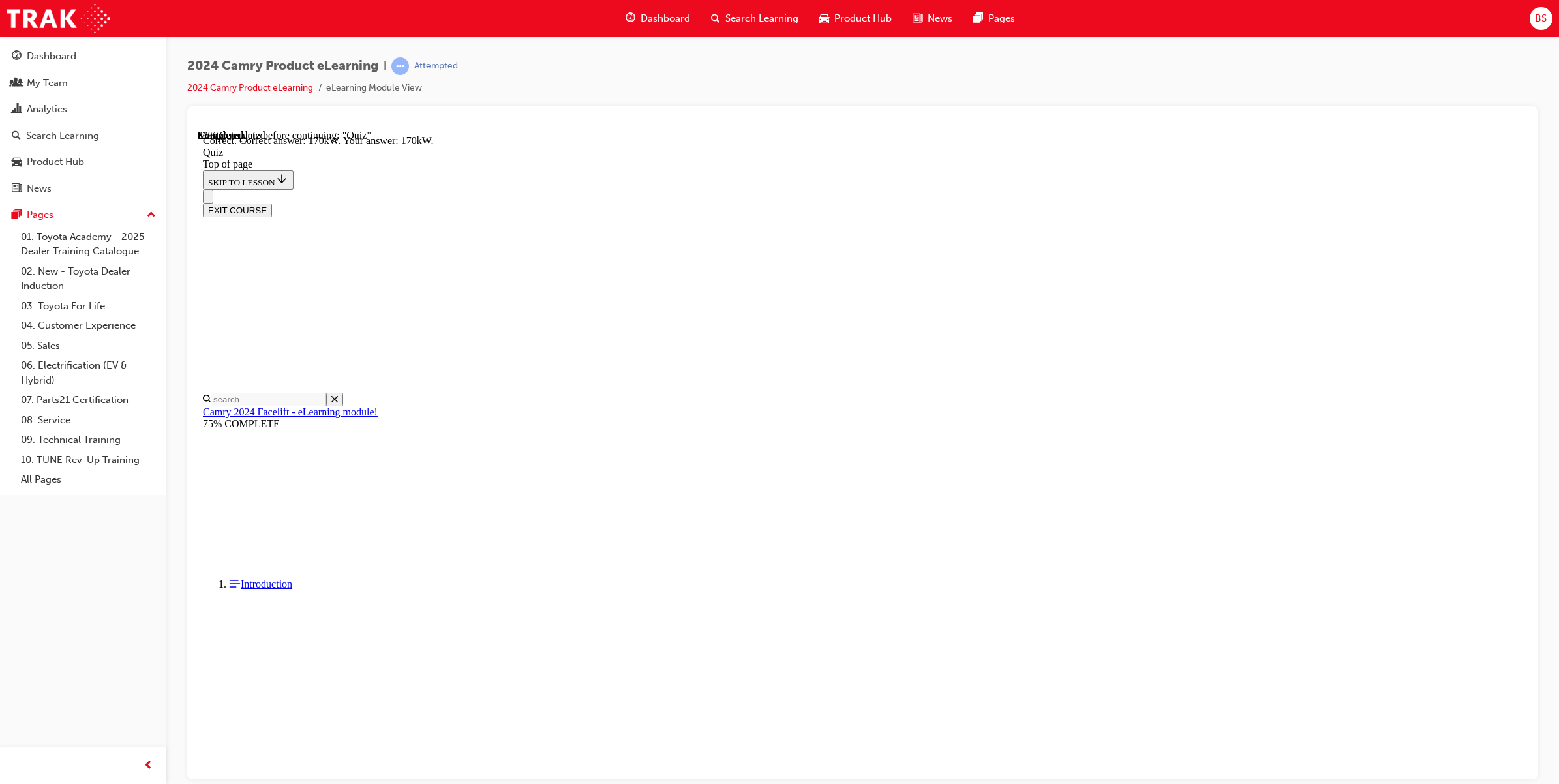
scroll to position [95, 0]
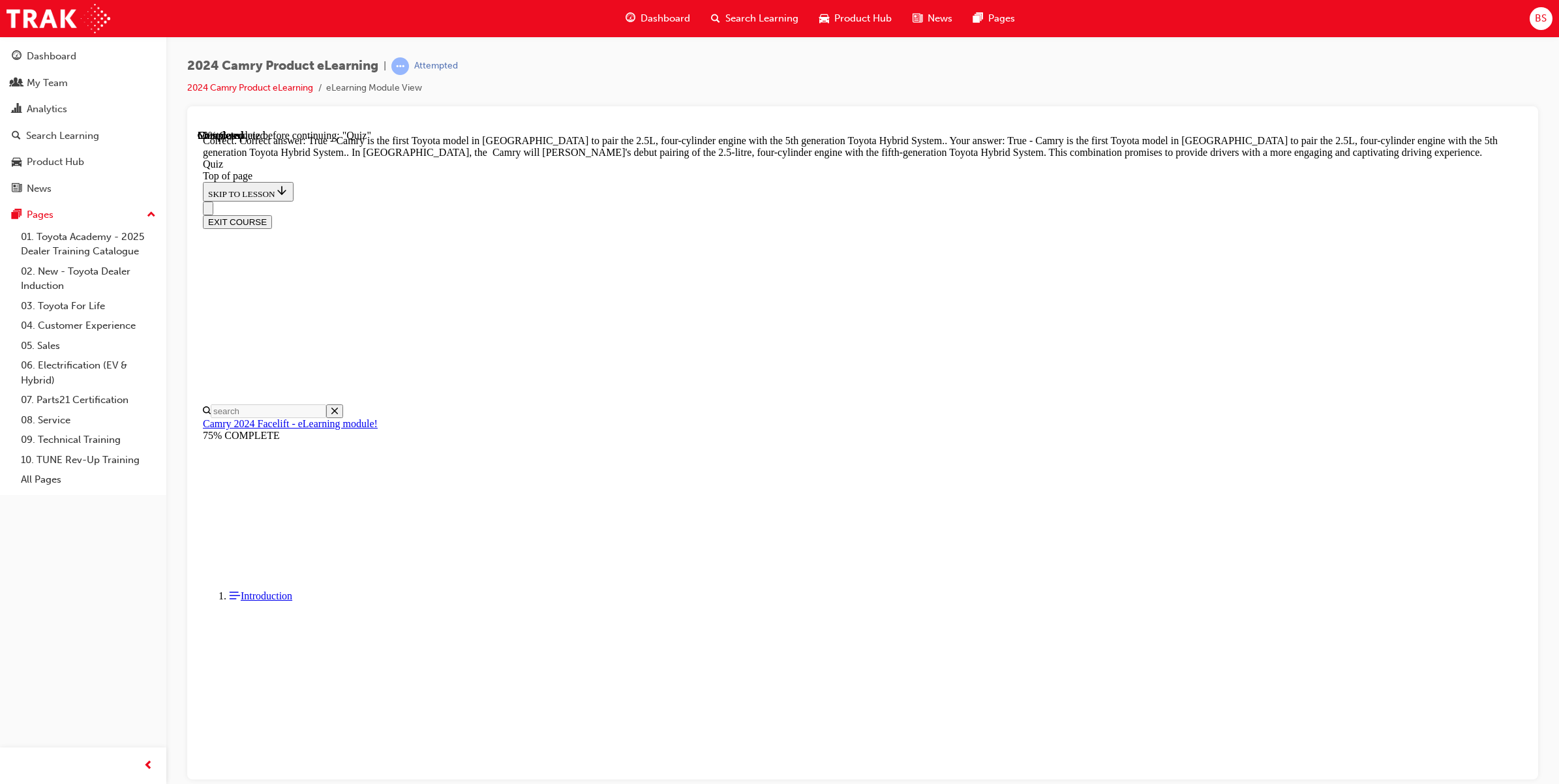
scroll to position [105, 0]
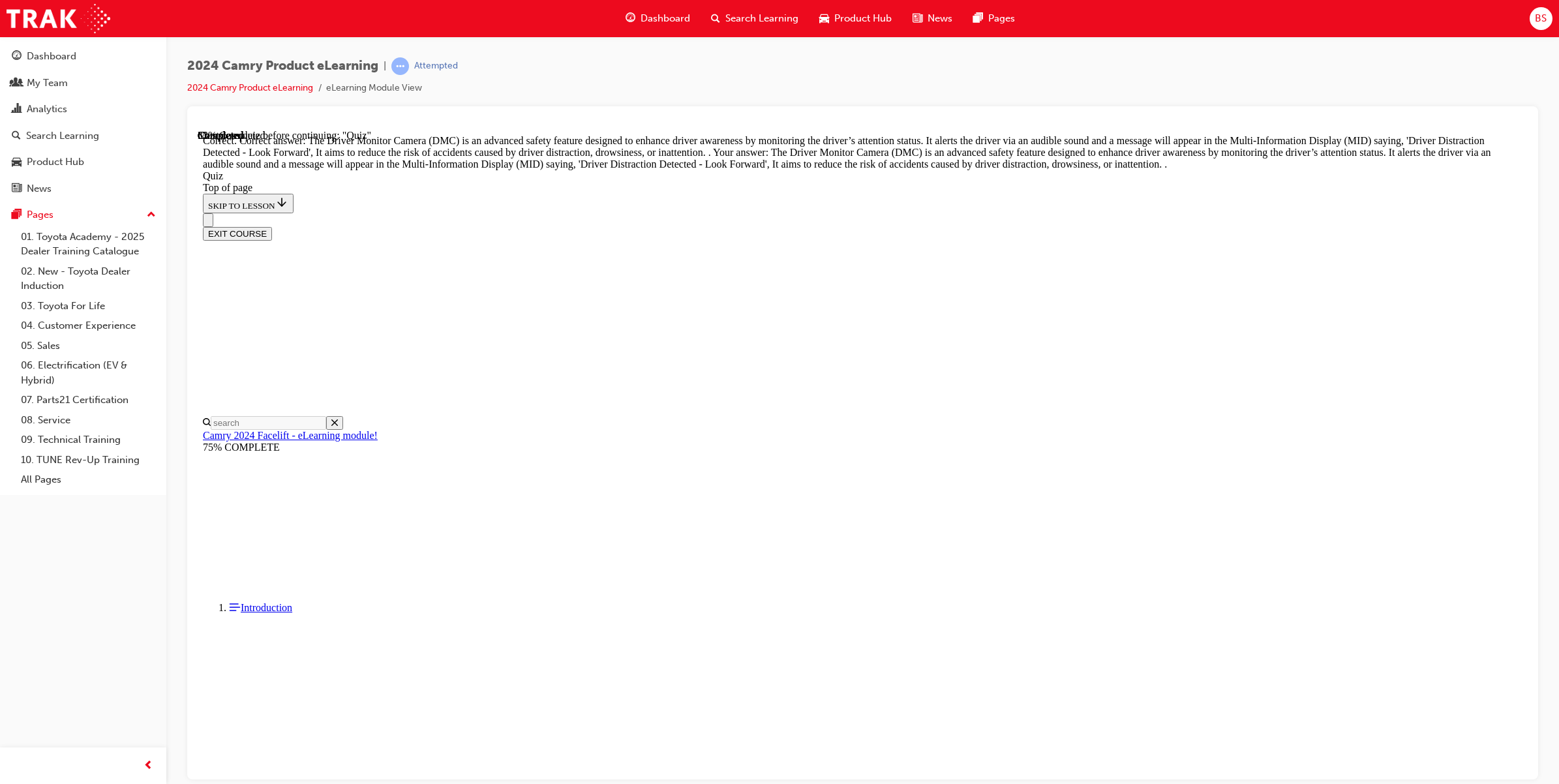
scroll to position [238, 0]
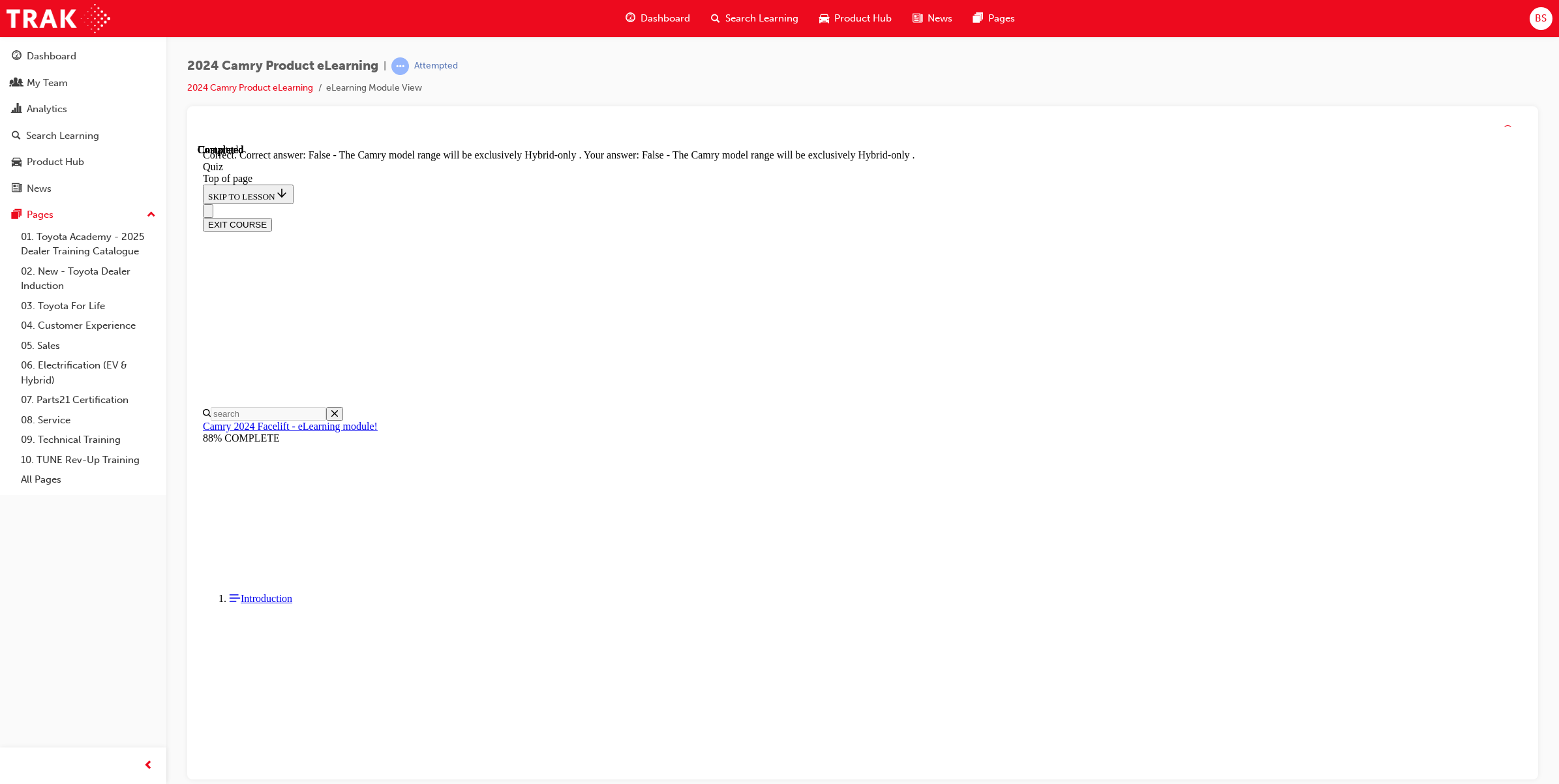
scroll to position [41, 0]
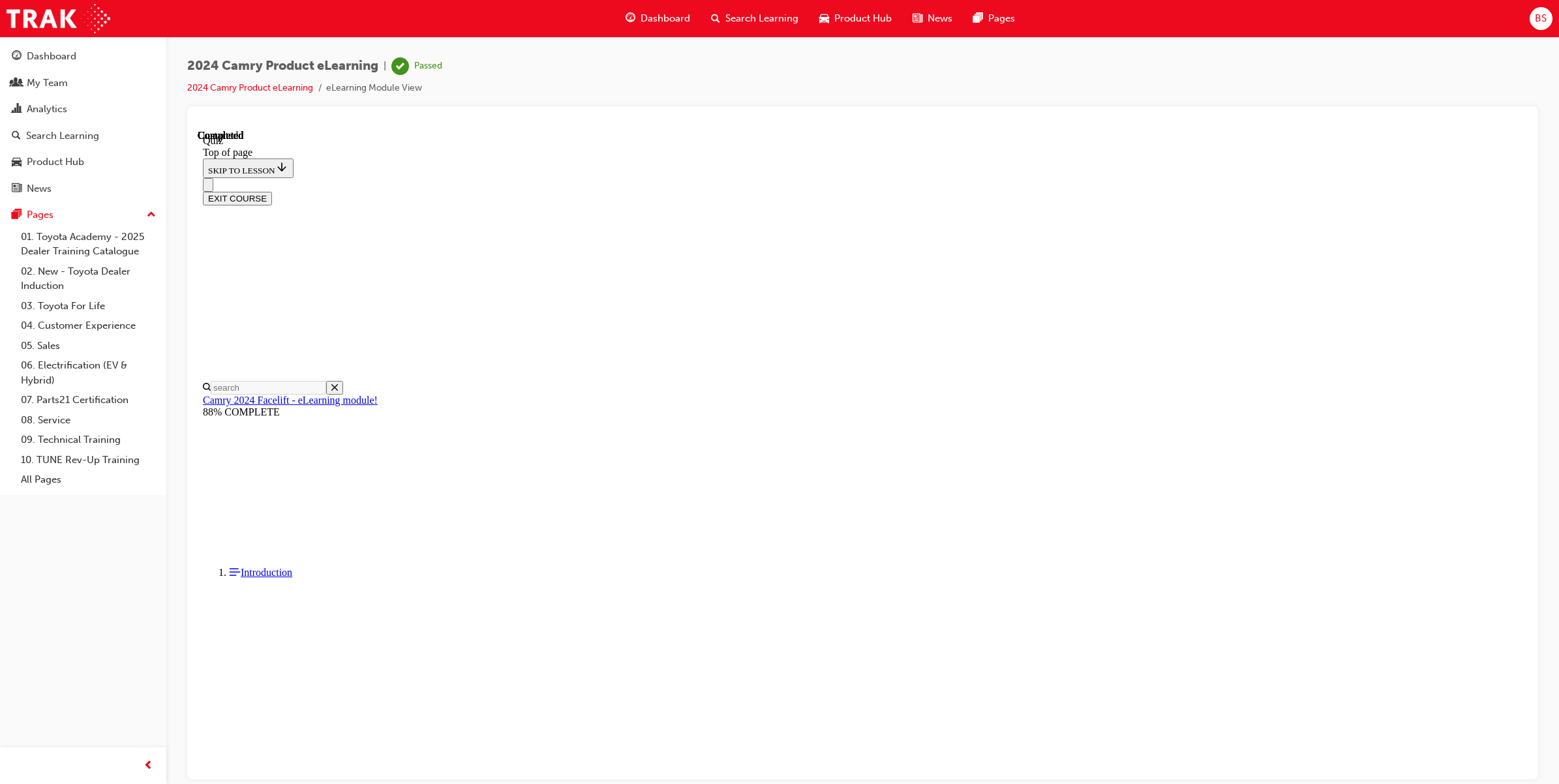
scroll to position [81, 0]
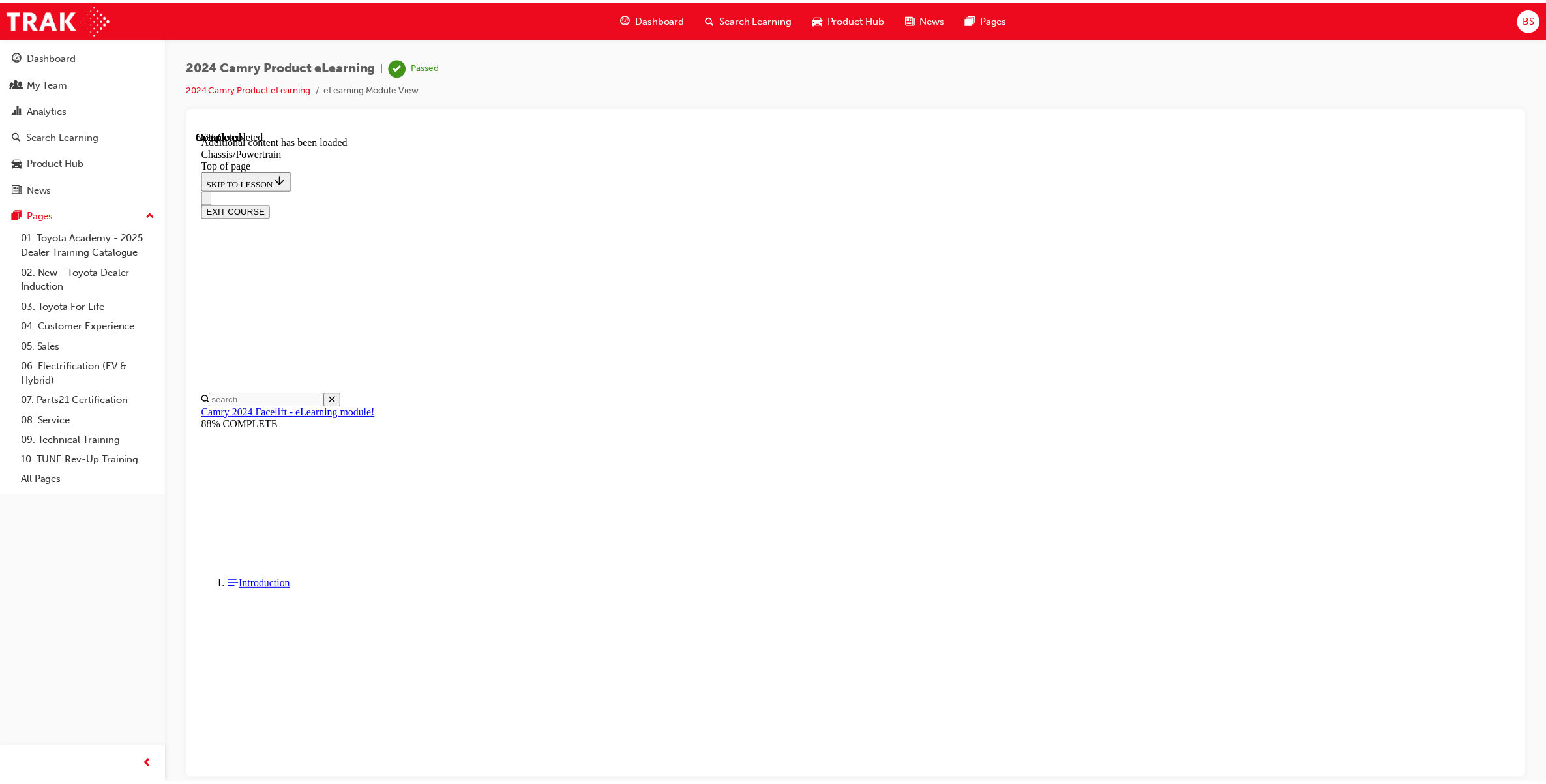
scroll to position [41, 0]
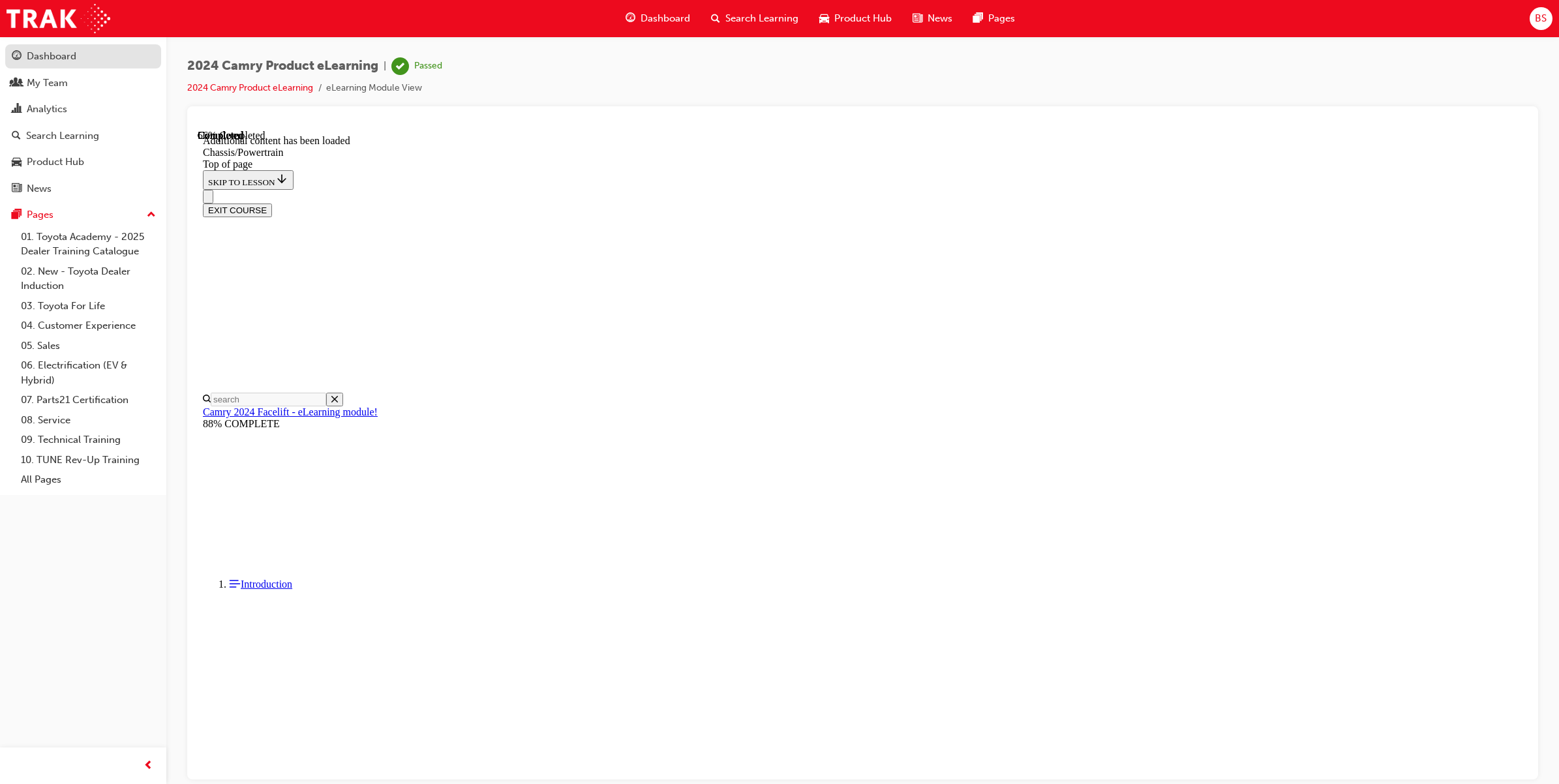
click at [78, 62] on div "Dashboard" at bounding box center [82, 56] width 143 height 16
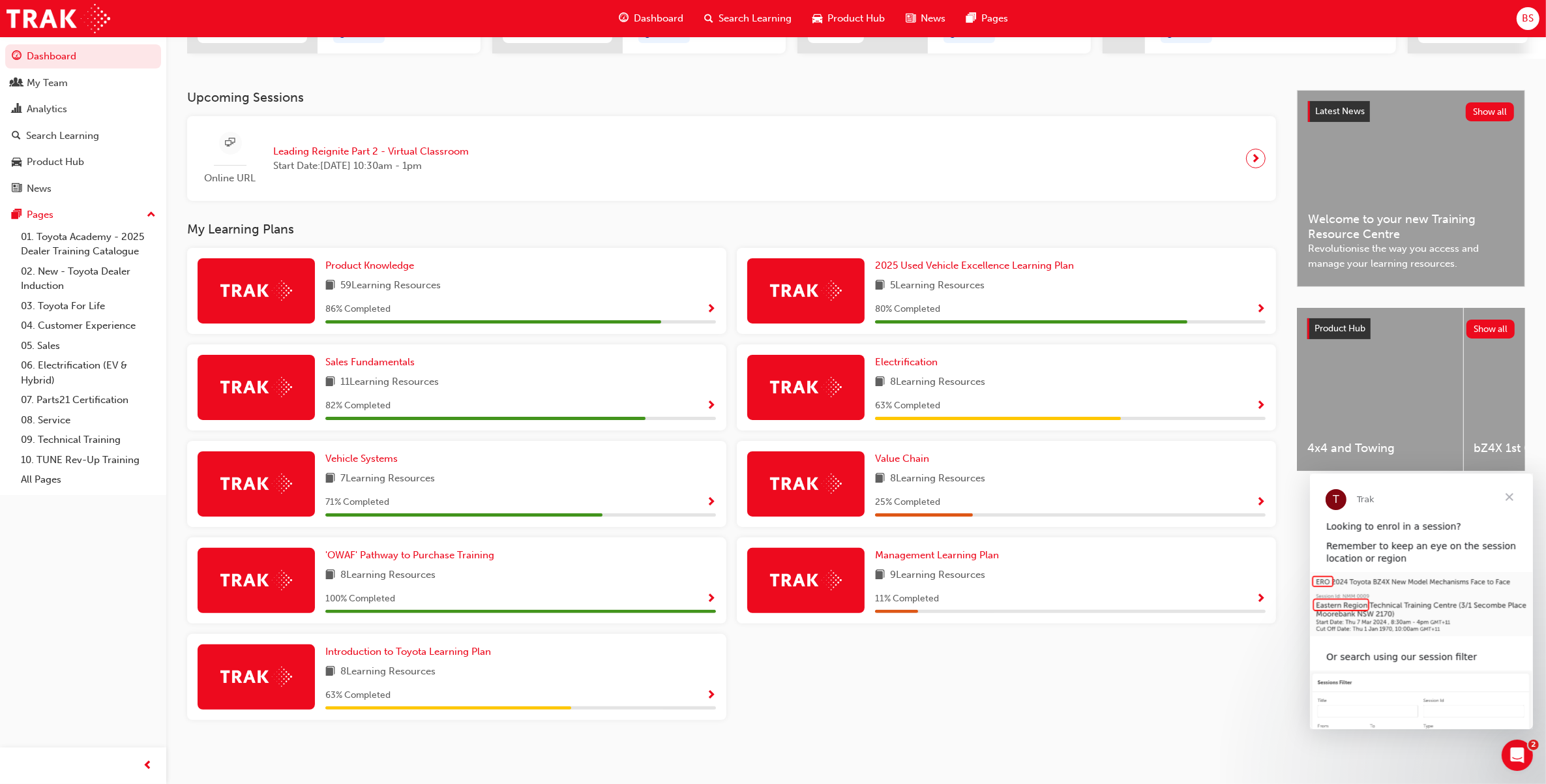
scroll to position [245, 0]
click at [431, 649] on span "Introduction to Toyota Learning Plan" at bounding box center [408, 651] width 166 height 12
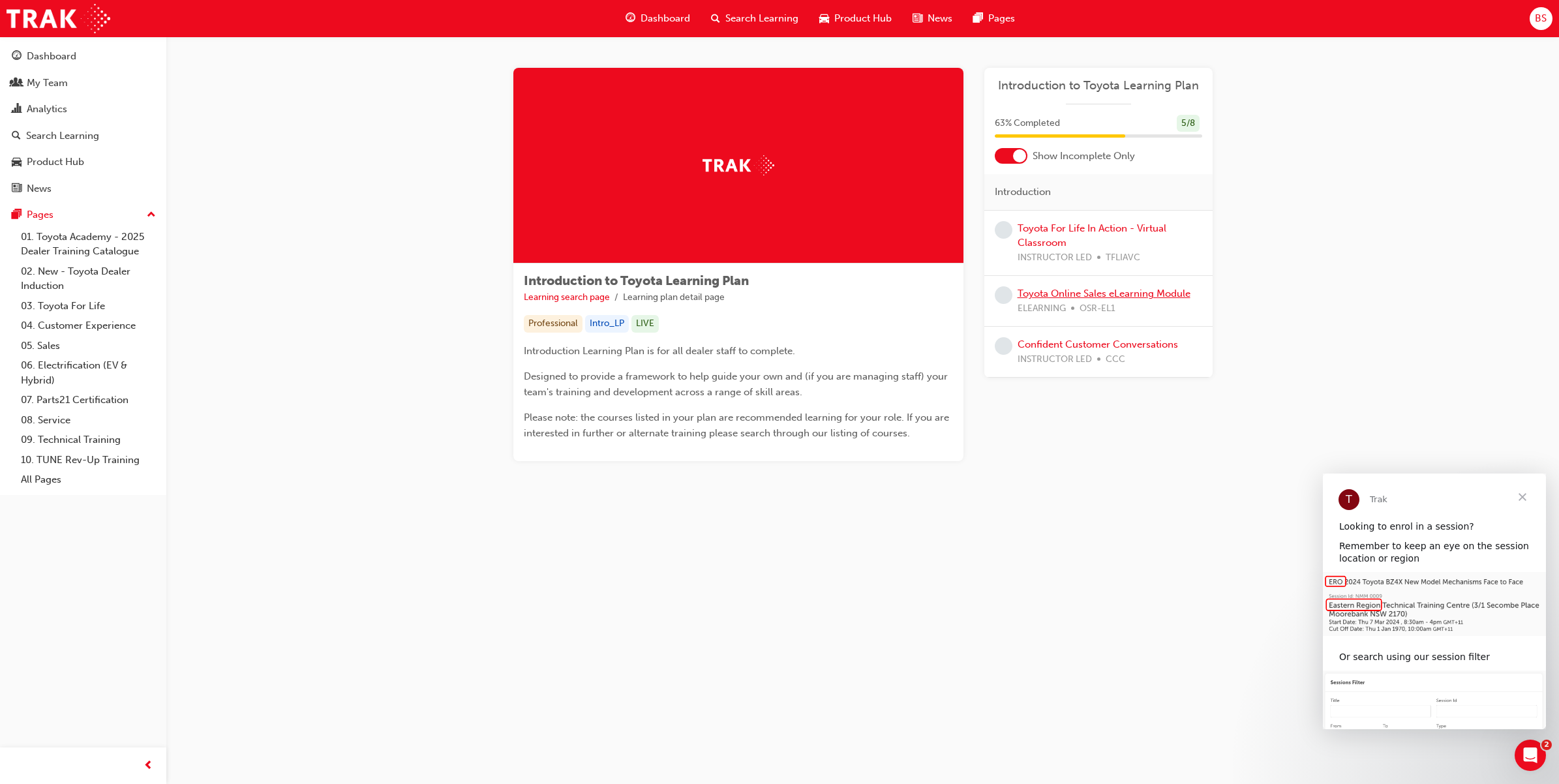
click at [1066, 291] on link "Toyota Online Sales eLearning Module" at bounding box center [1103, 293] width 173 height 12
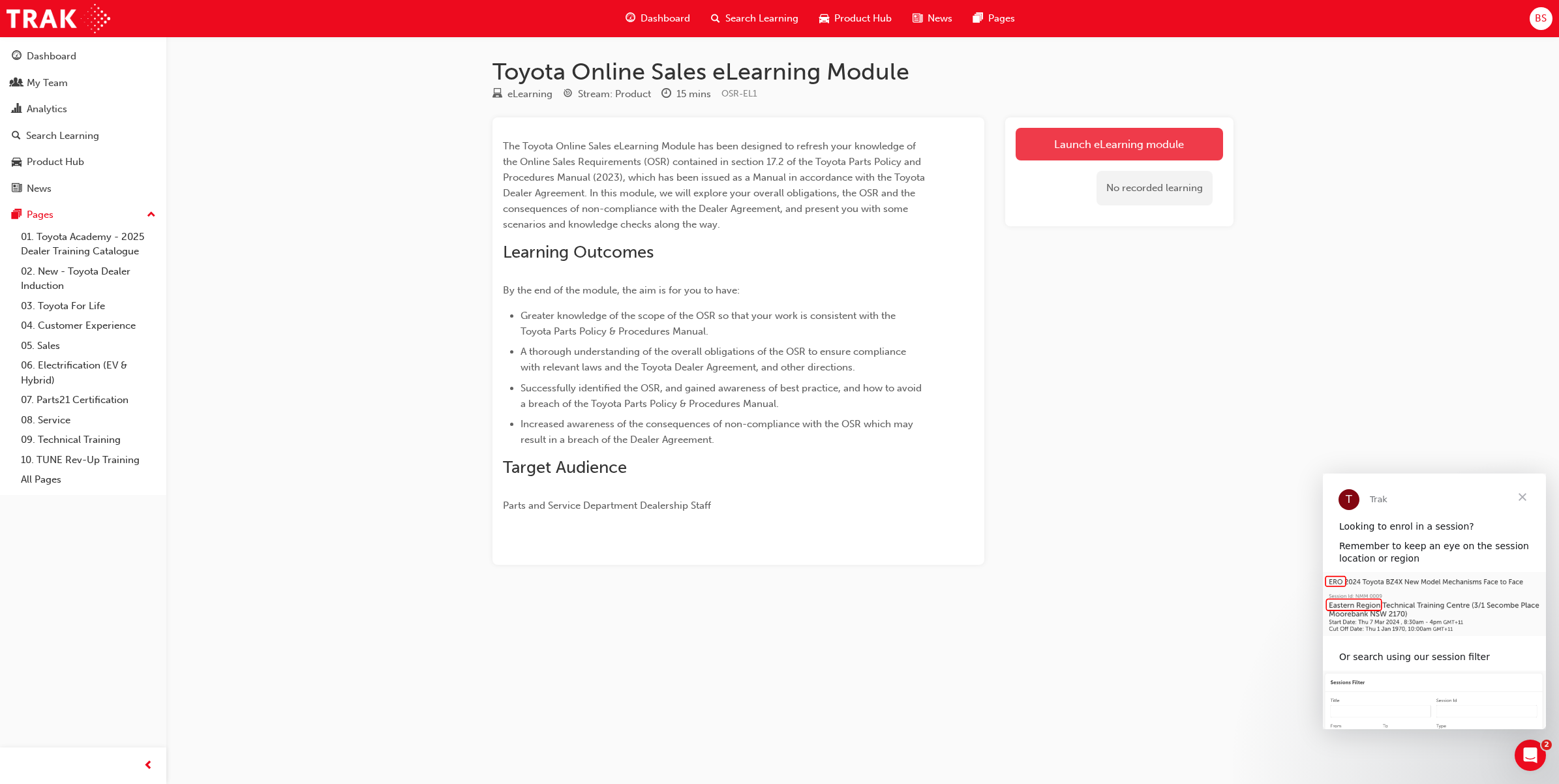
click at [1095, 142] on link "Launch eLearning module" at bounding box center [1119, 144] width 207 height 33
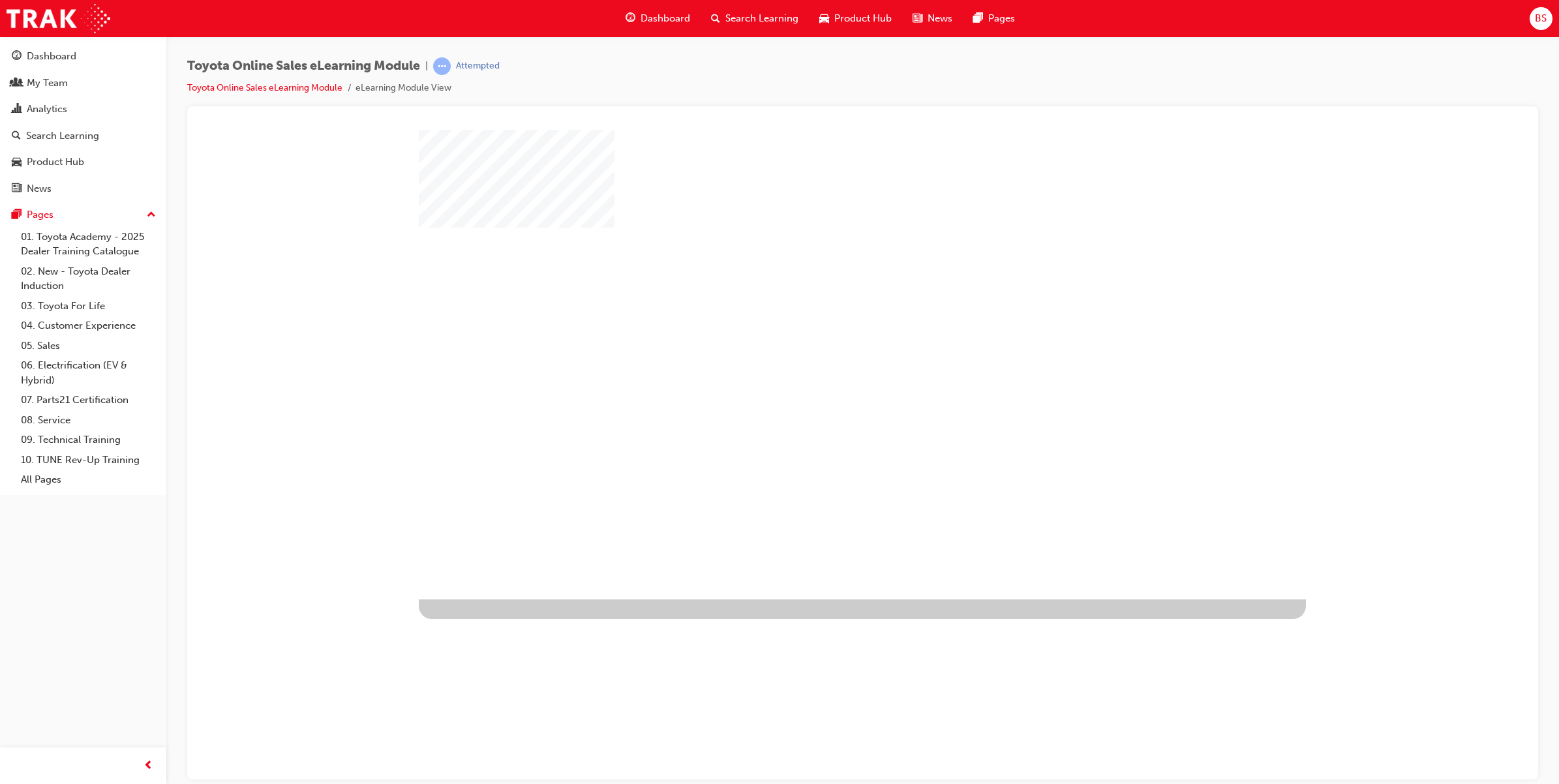
click at [824, 326] on div "play" at bounding box center [824, 326] width 0 height 0
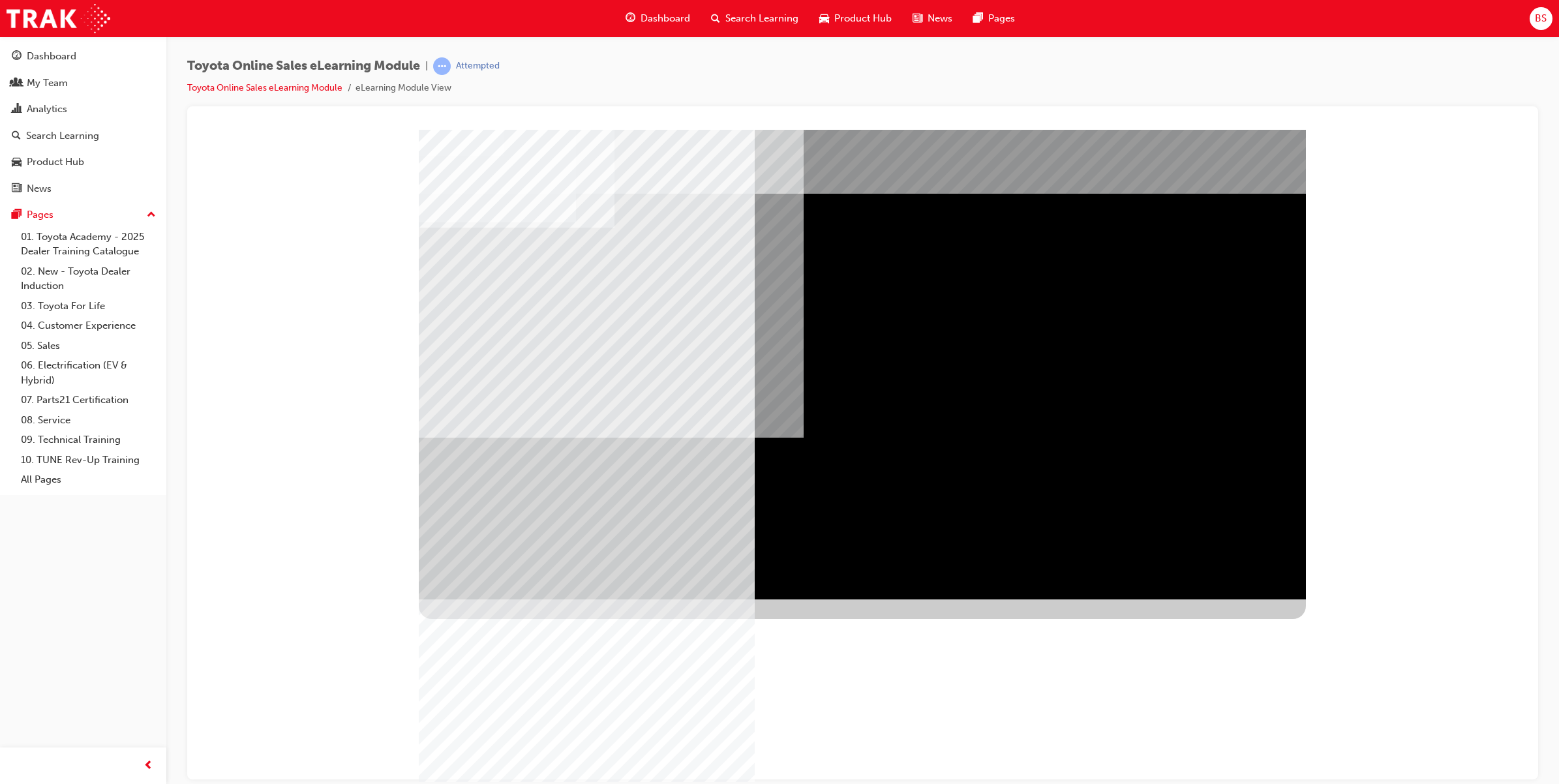
drag, startPoint x: 1238, startPoint y: 566, endPoint x: 1229, endPoint y: 569, distance: 9.5
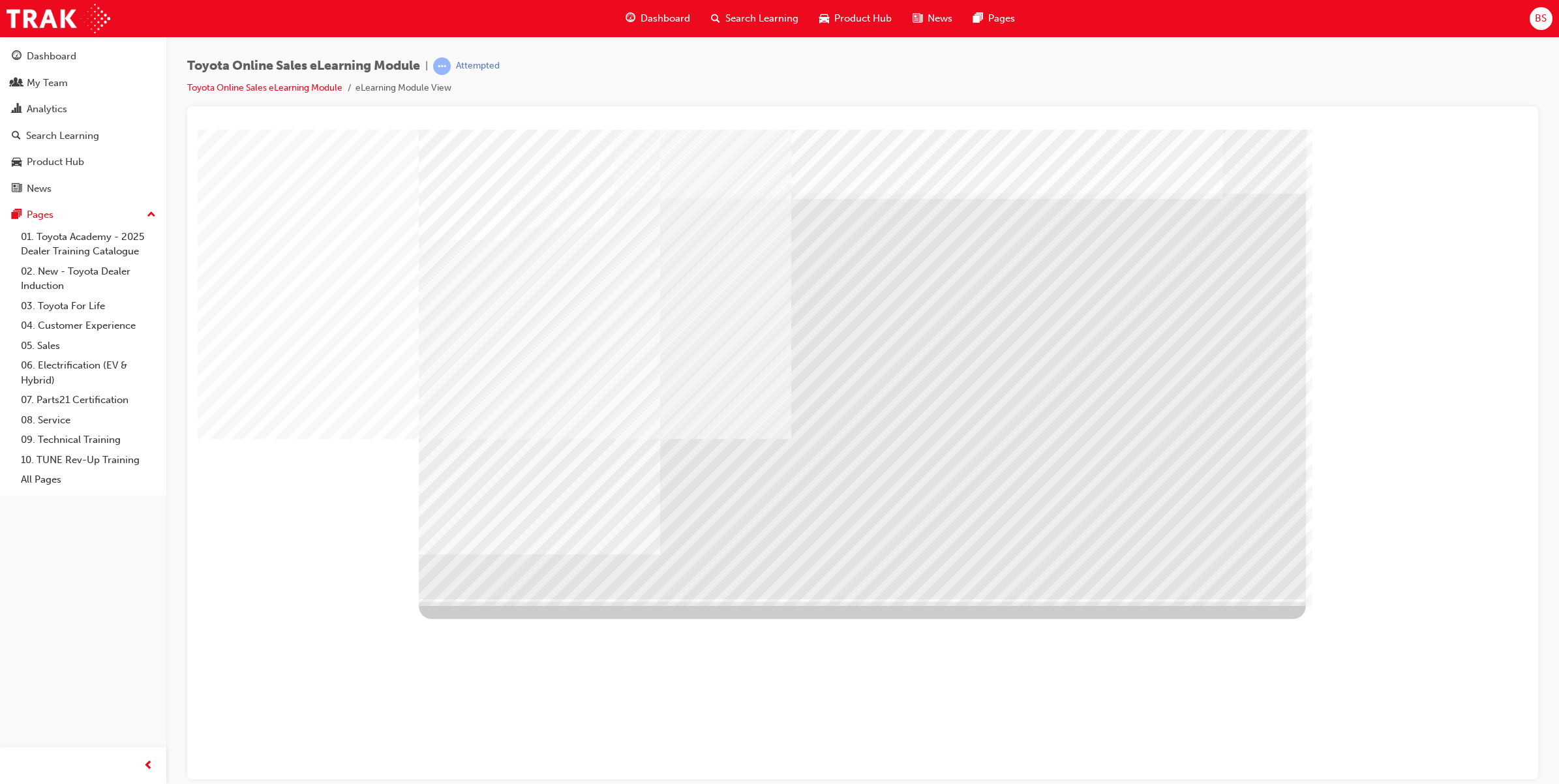
drag, startPoint x: 967, startPoint y: 450, endPoint x: 963, endPoint y: 461, distance: 11.7
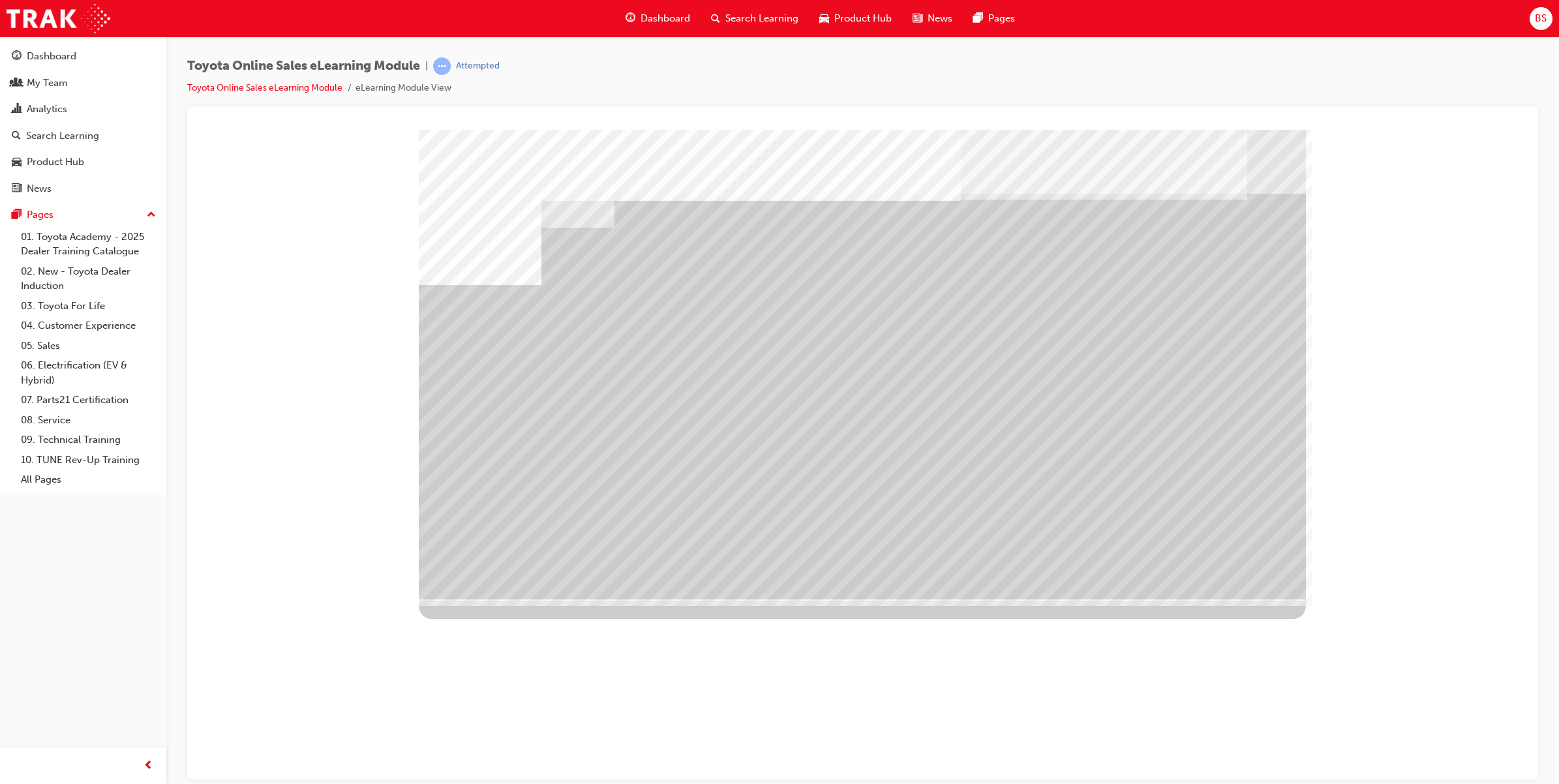
click at [526, 467] on div "multistate" at bounding box center [861, 364] width 887 height 470
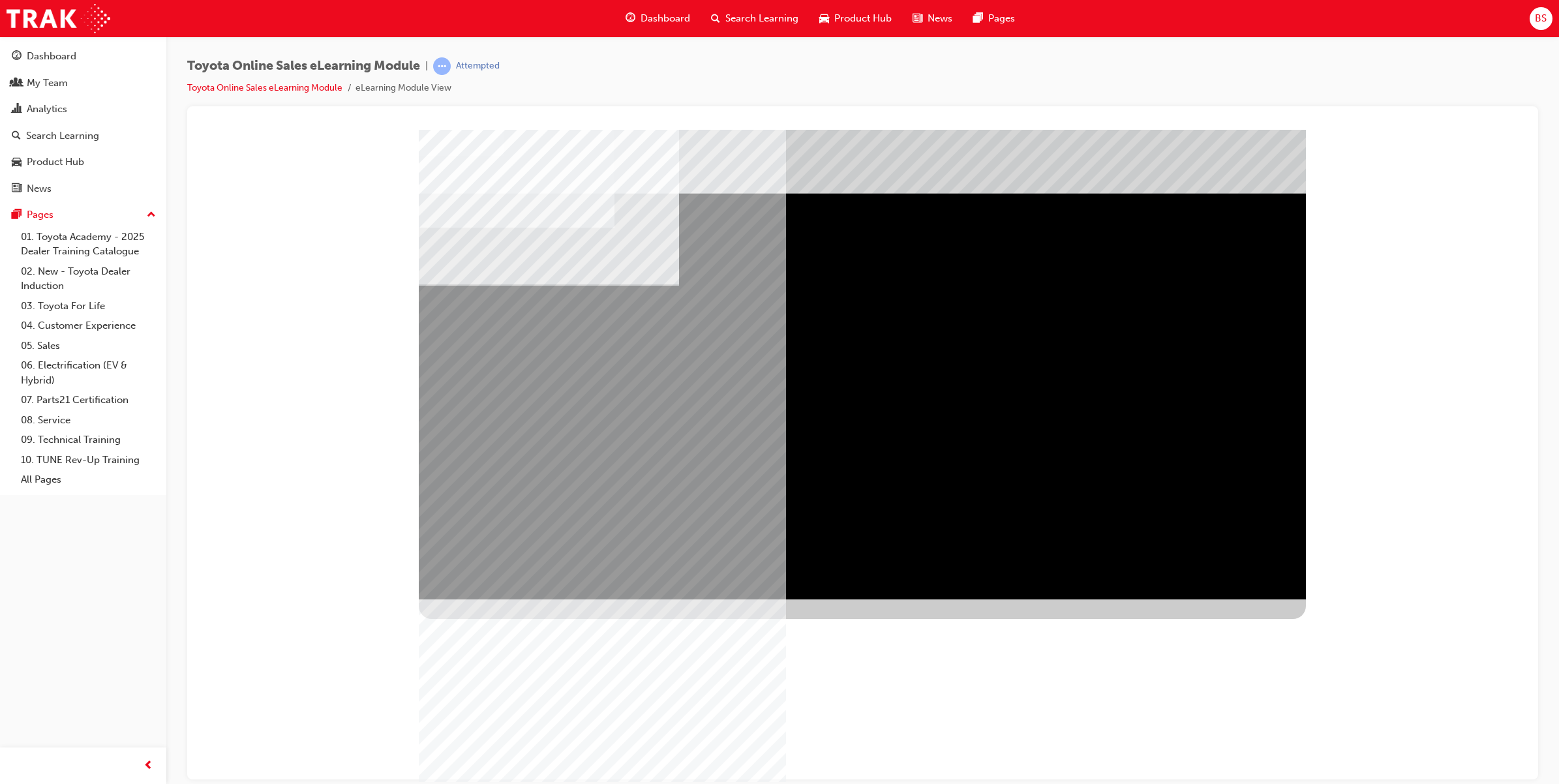
drag, startPoint x: 646, startPoint y: 212, endPoint x: 715, endPoint y: 213, distance: 69.0
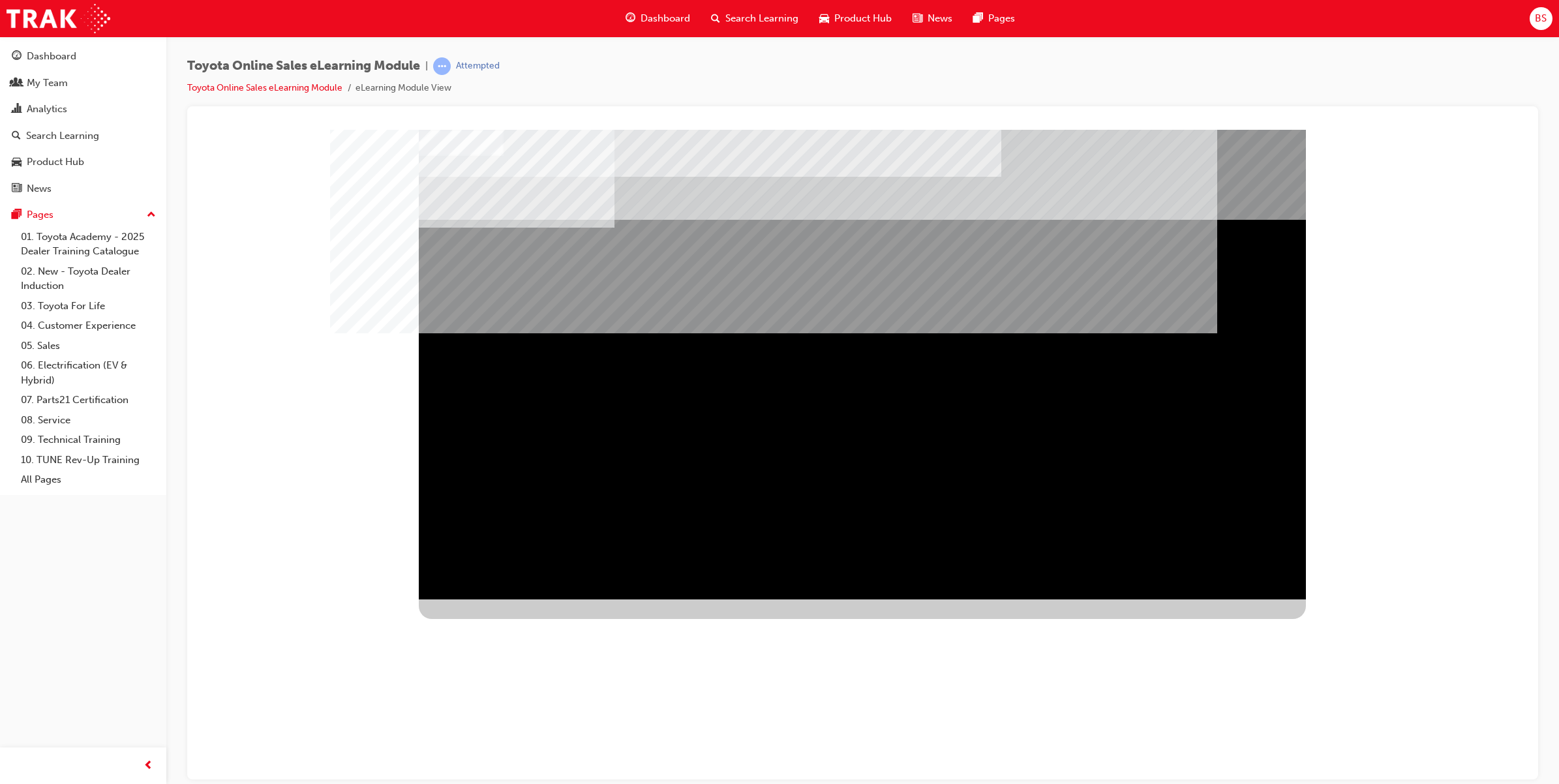
drag, startPoint x: 1236, startPoint y: 573, endPoint x: 1223, endPoint y: 578, distance: 13.9
click at [501, 759] on div "NEXT Trigger this button to go to the next slide" at bounding box center [459, 771] width 82 height 23
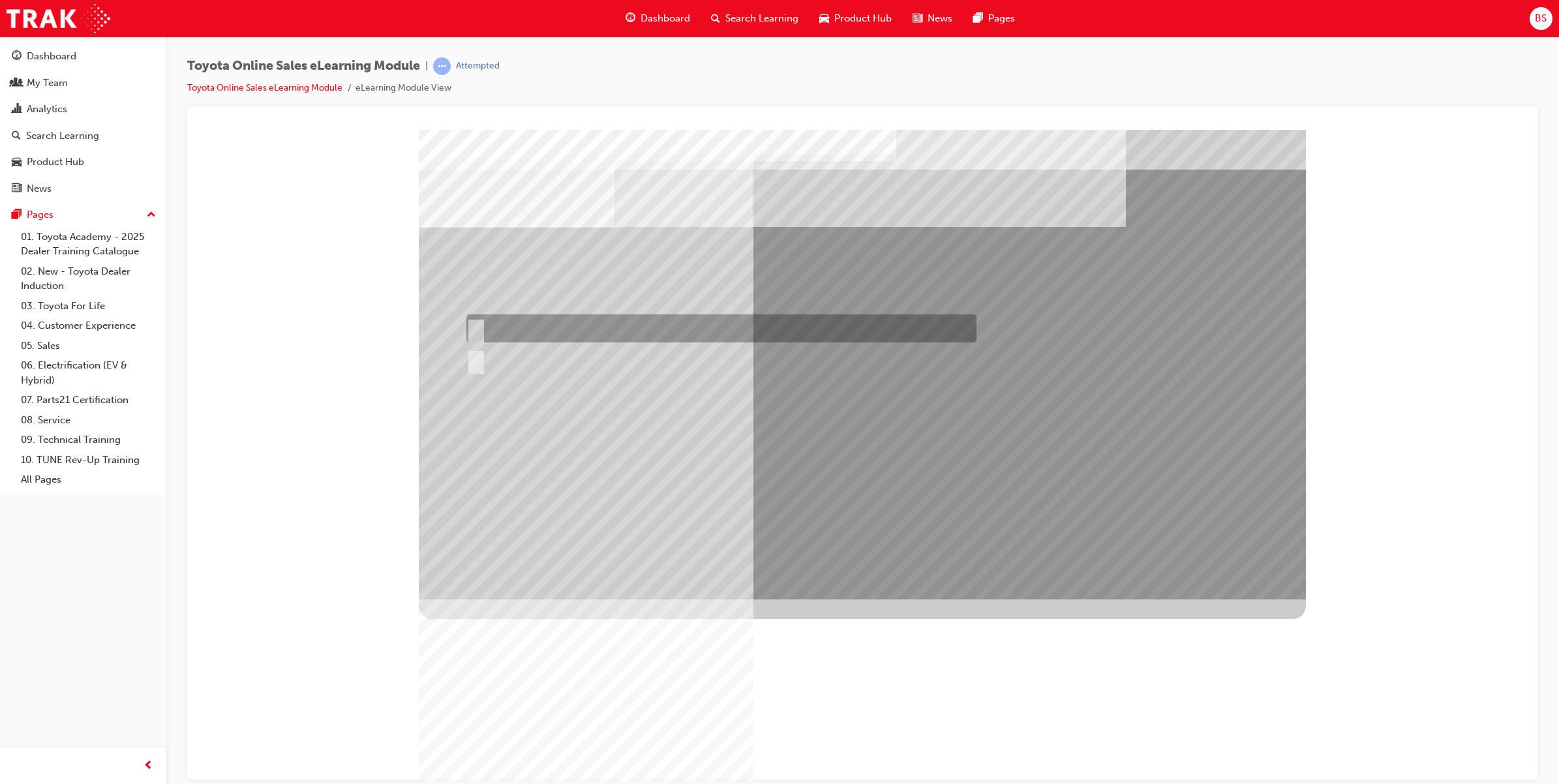
click at [476, 322] on input "True" at bounding box center [473, 329] width 14 height 14
radio input "true"
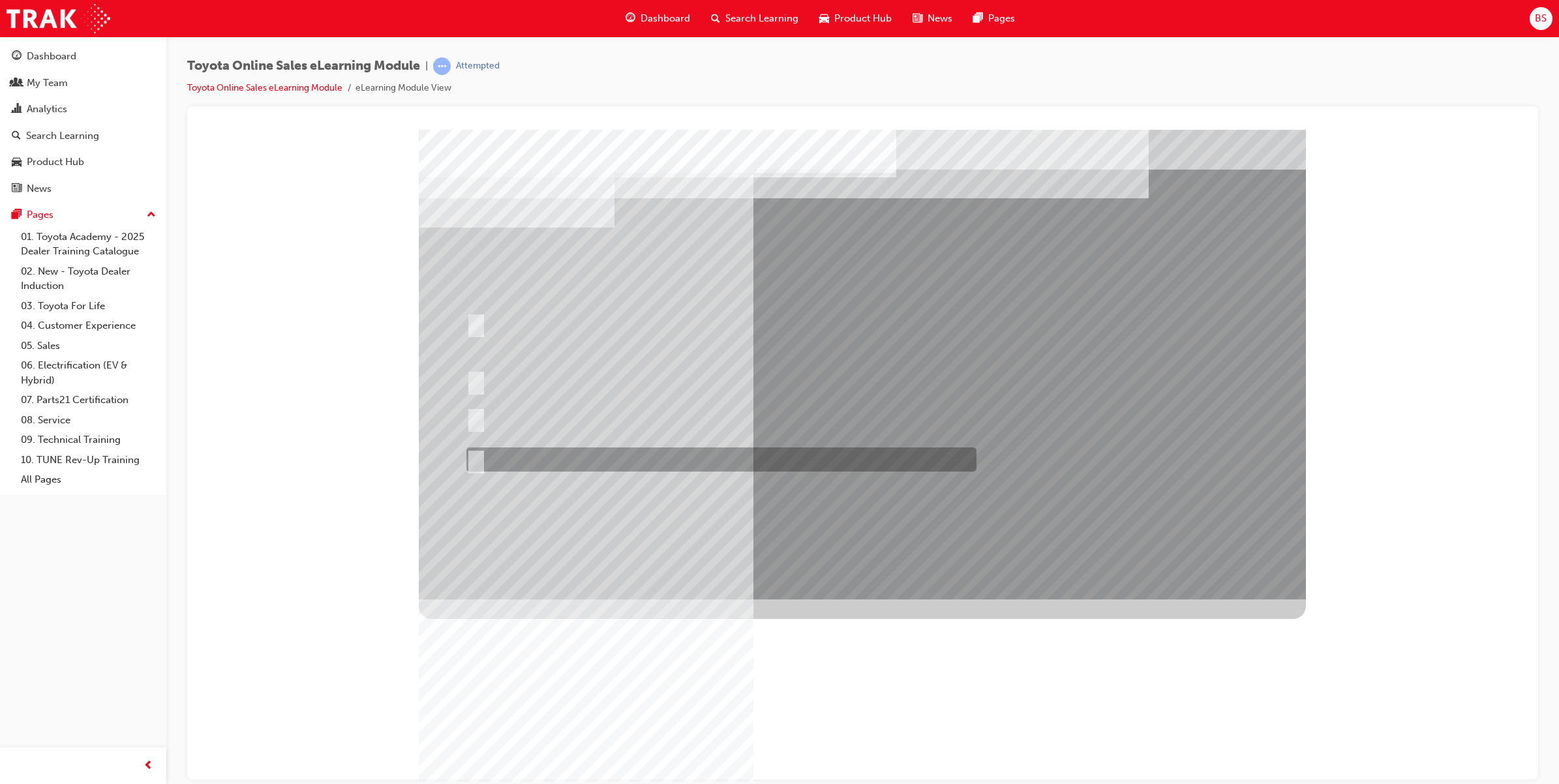
click at [471, 455] on input "It must be TMCA approved Dealer name." at bounding box center [473, 460] width 14 height 14
radio input "true"
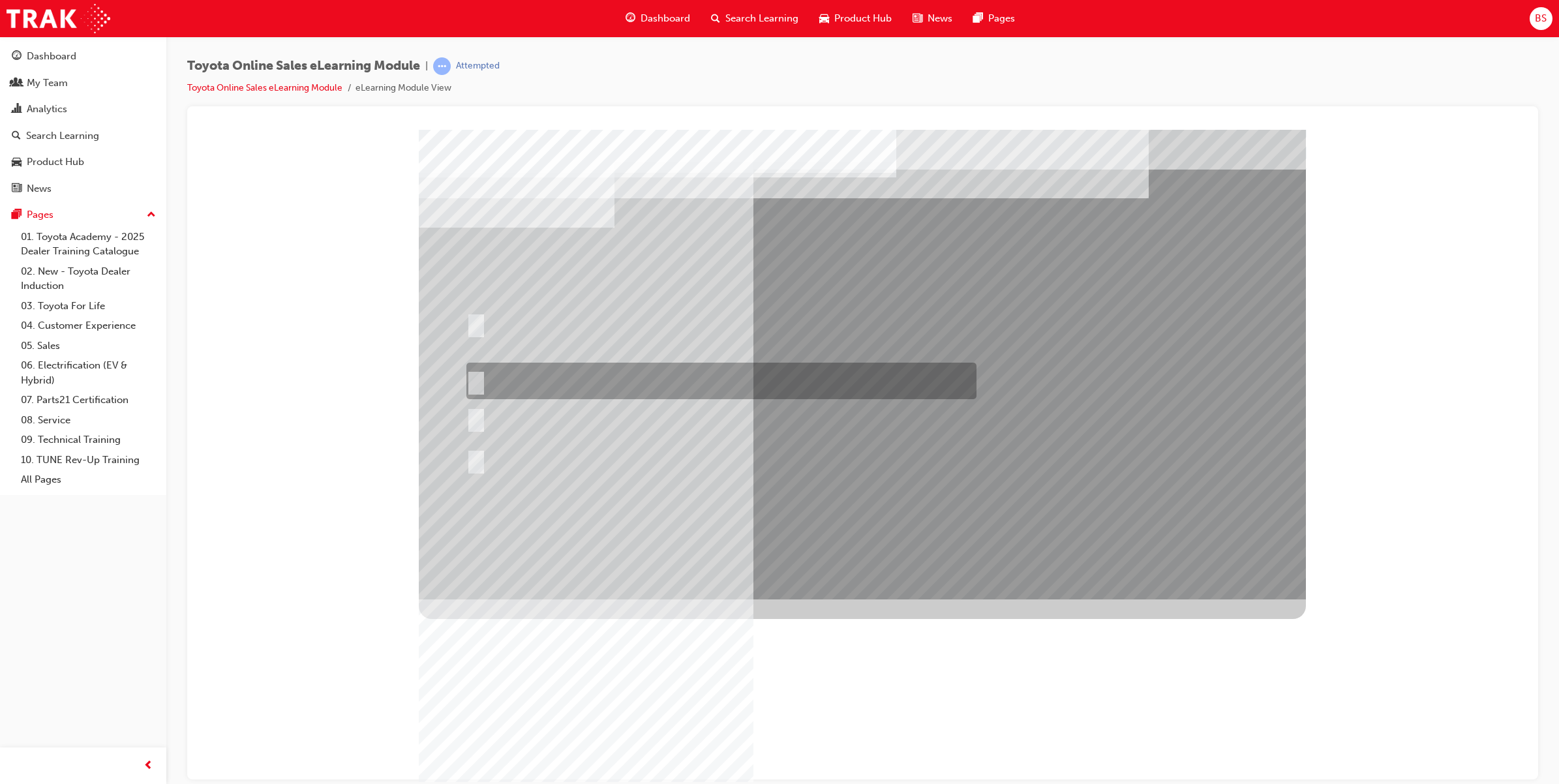
click at [474, 375] on input "It must have “Official Toyota online store” in the name." at bounding box center [473, 381] width 14 height 14
radio input "true"
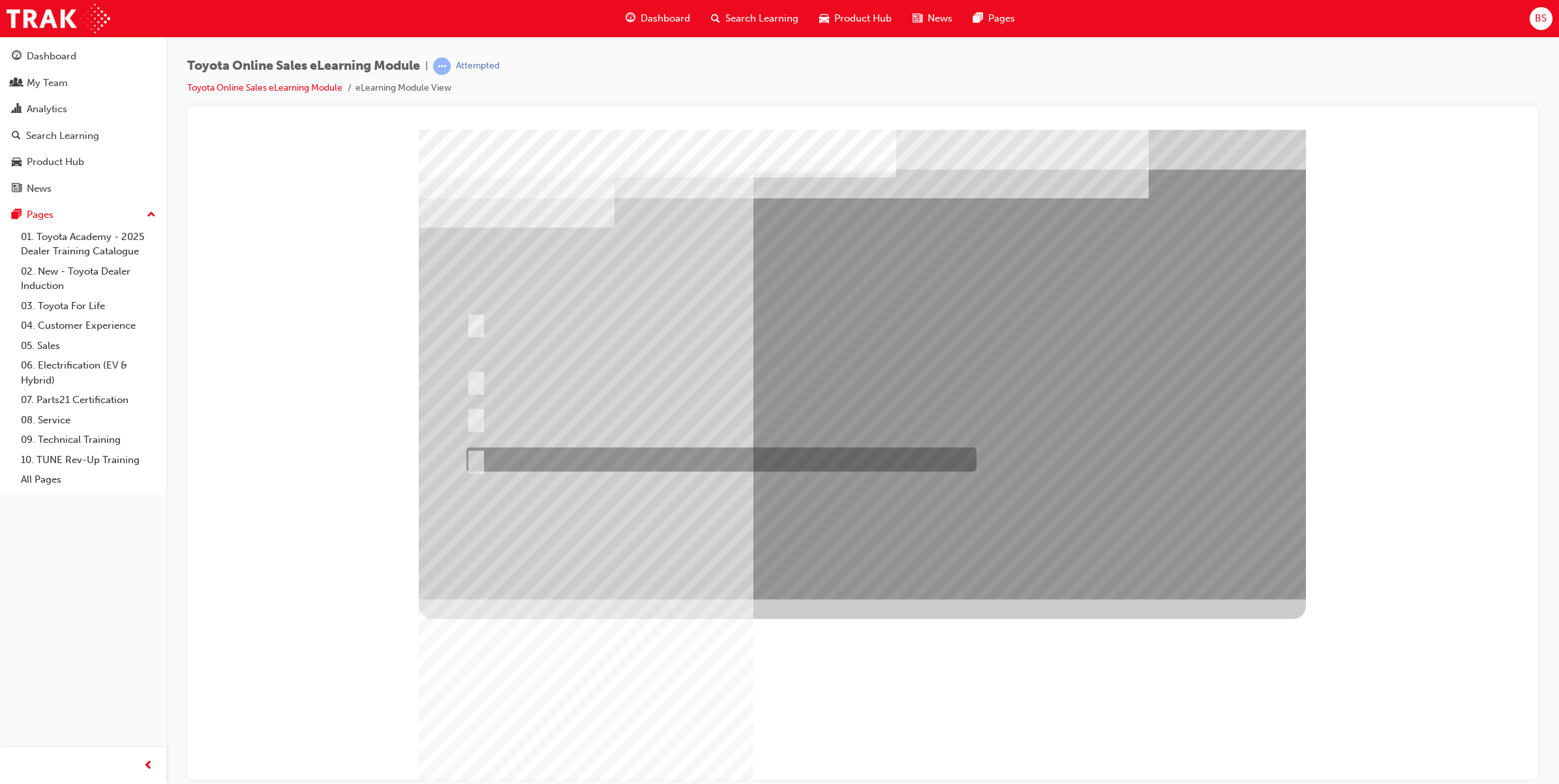
click at [478, 457] on input "It must be TMCA approved Dealer name." at bounding box center [473, 460] width 14 height 14
radio input "true"
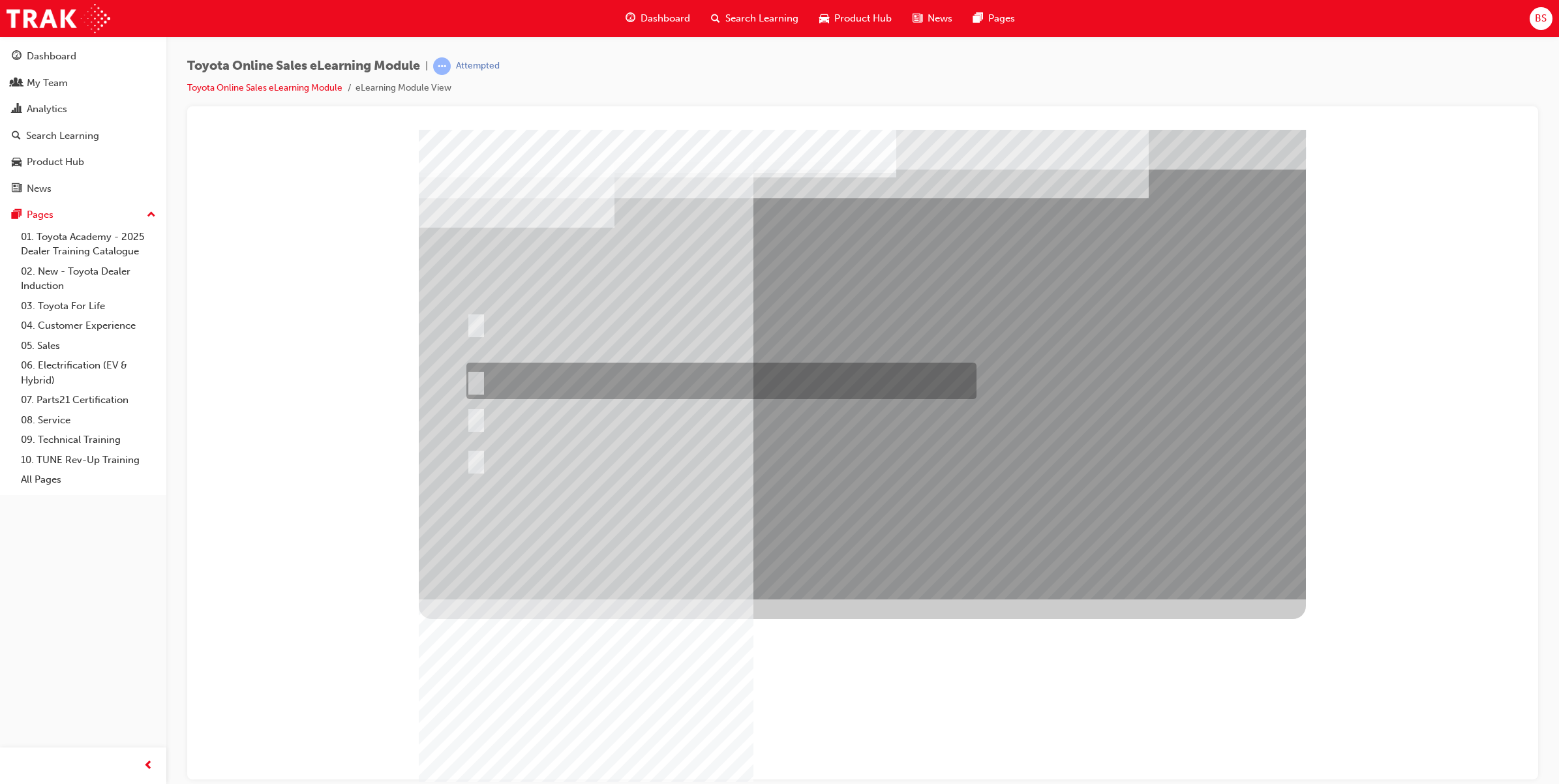
click at [477, 374] on input "It must have “Official Toyota online store” in the name." at bounding box center [473, 381] width 14 height 14
radio input "true"
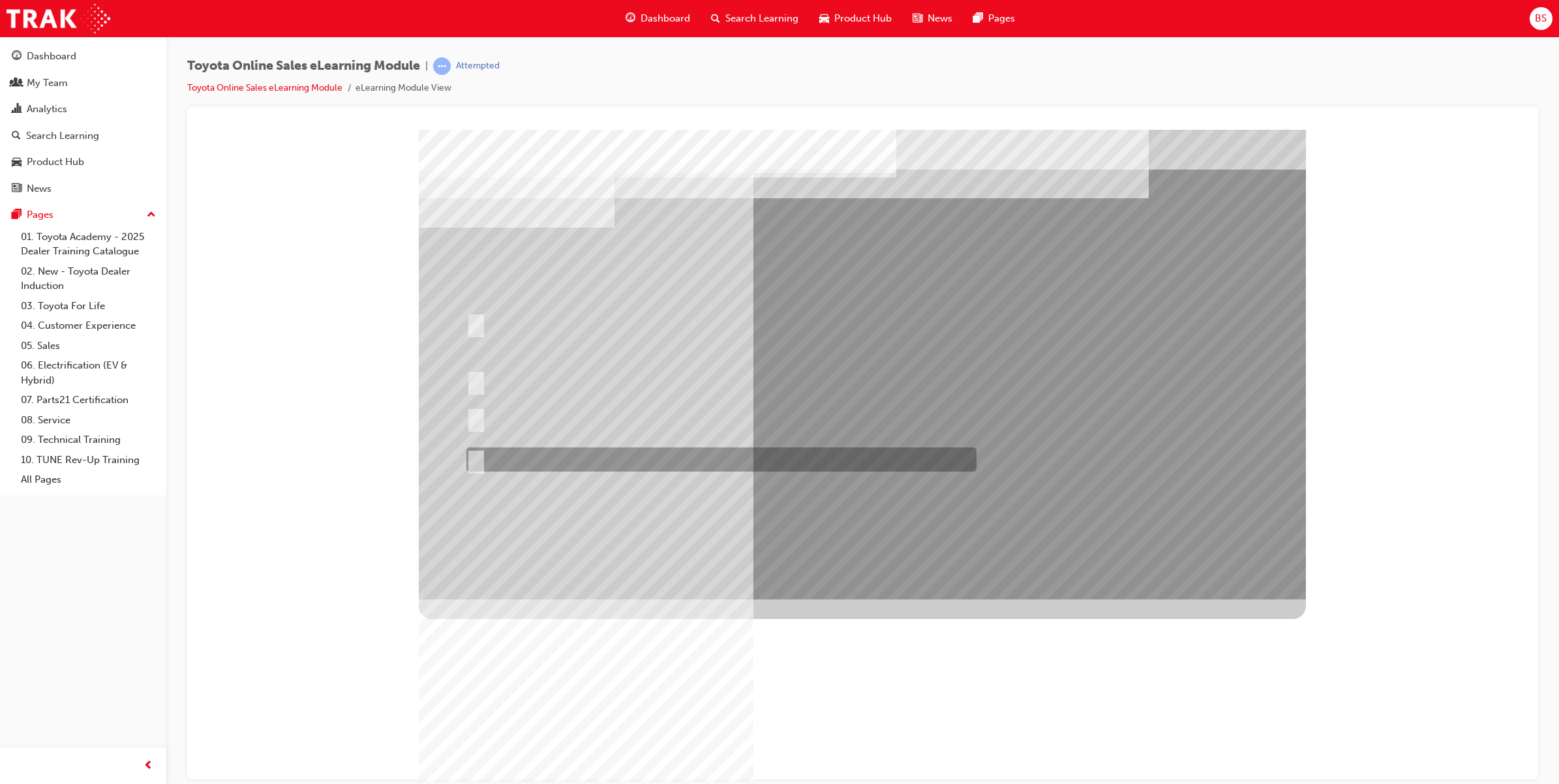
click at [471, 454] on input "It must be TMCA approved Dealer name." at bounding box center [473, 460] width 14 height 14
radio input "true"
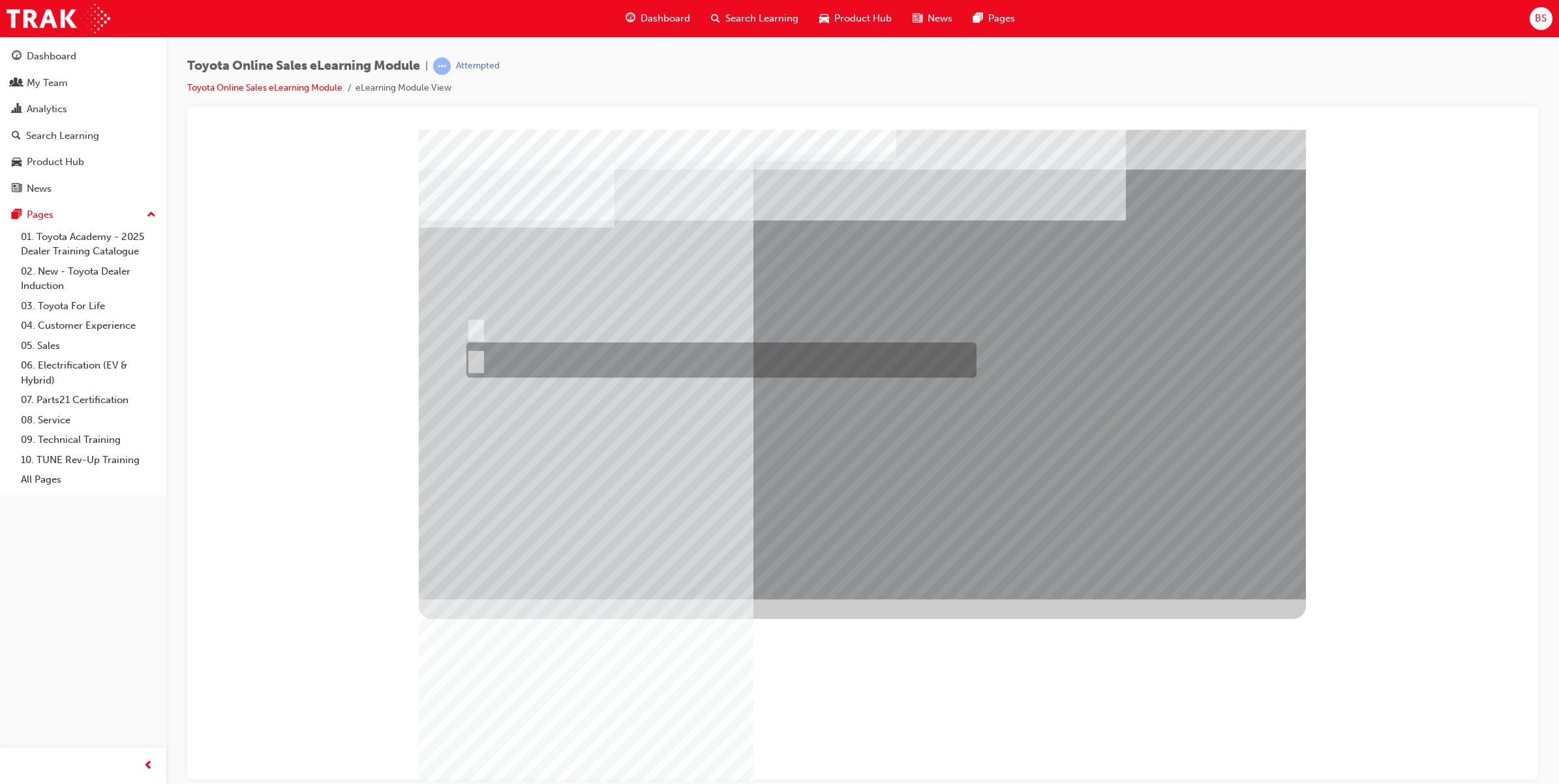
click at [476, 353] on input "No" at bounding box center [473, 360] width 14 height 14
radio input "true"
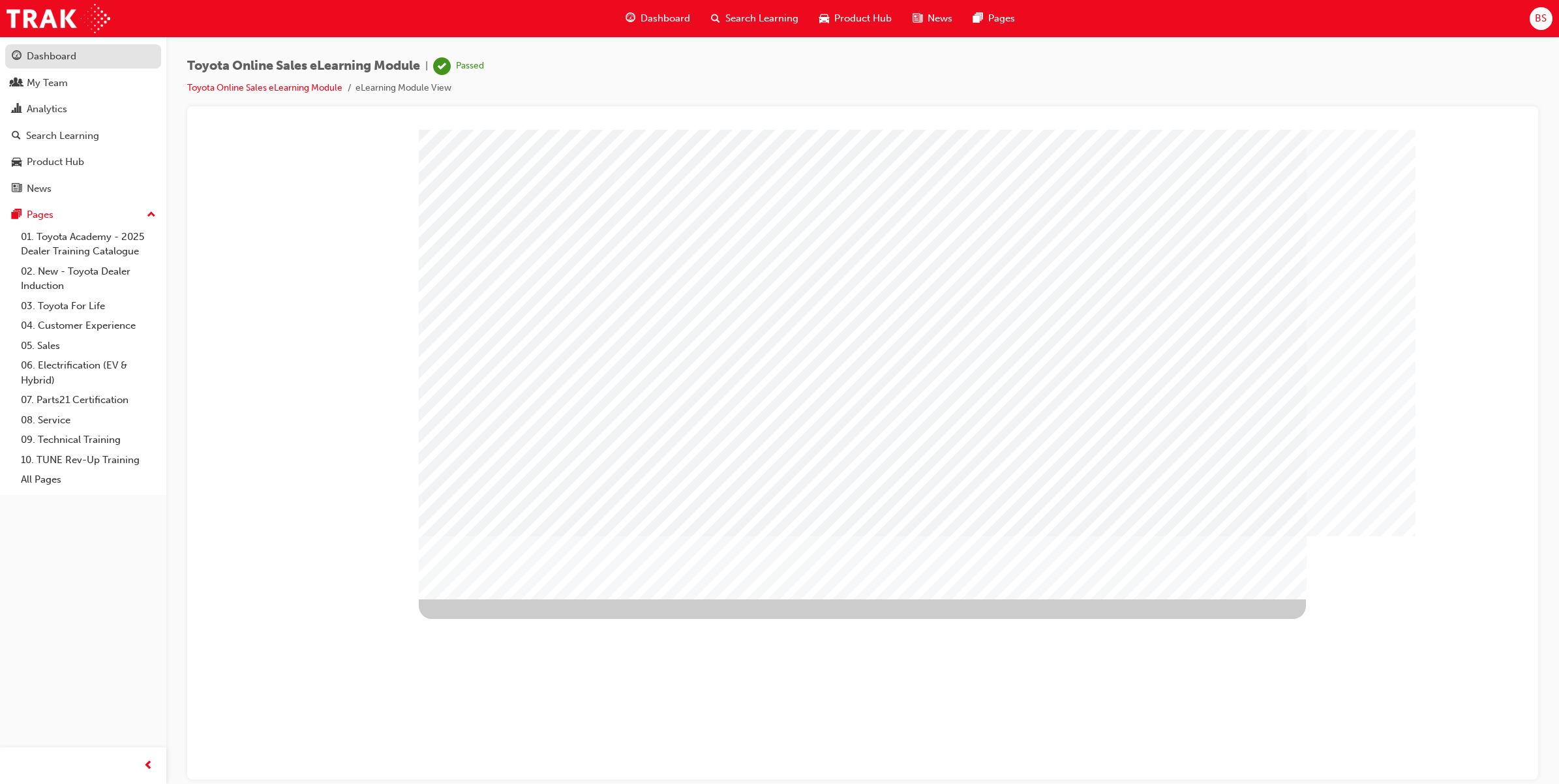
click at [63, 58] on div "Dashboard" at bounding box center [51, 56] width 50 height 15
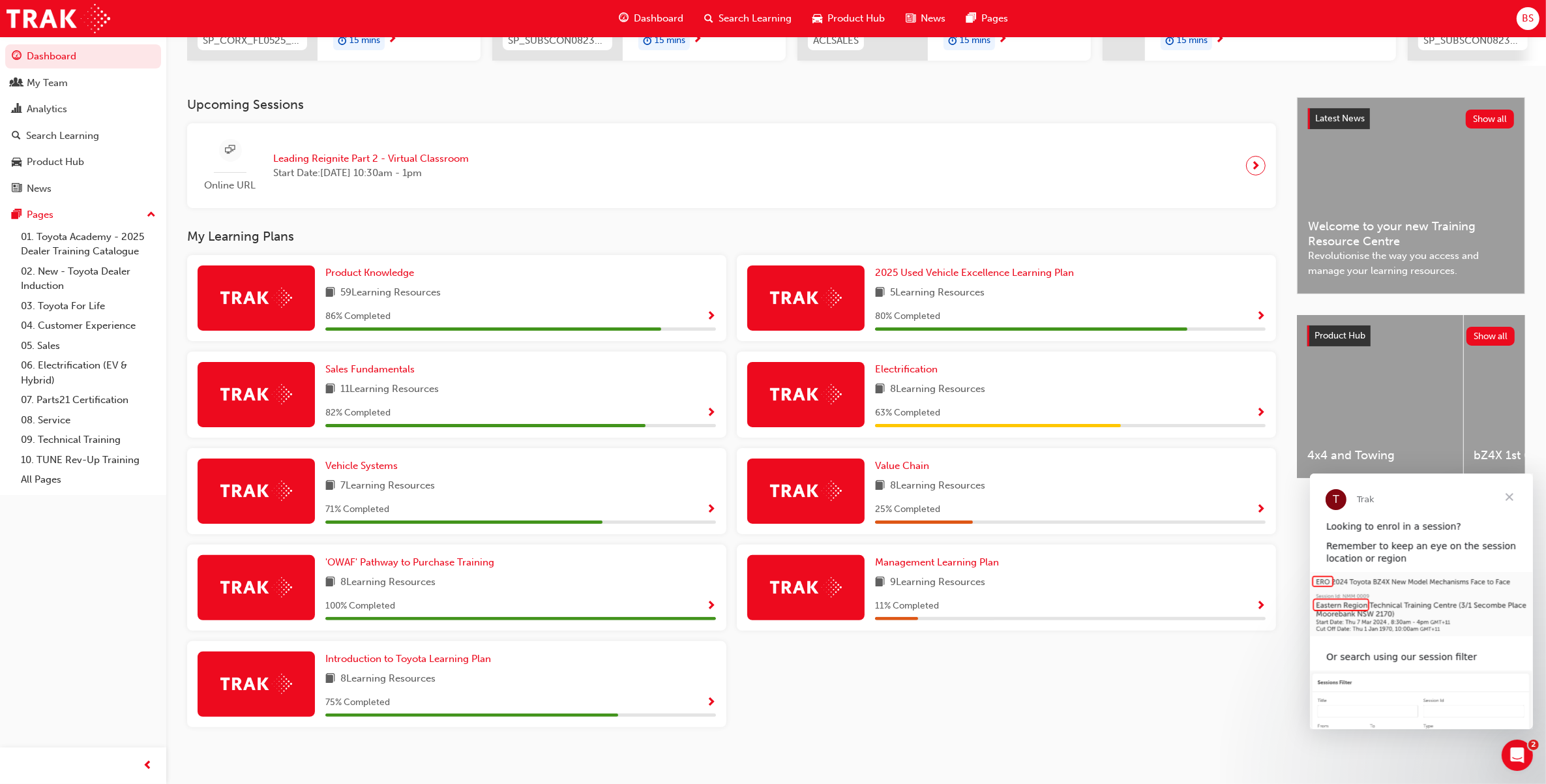
scroll to position [245, 0]
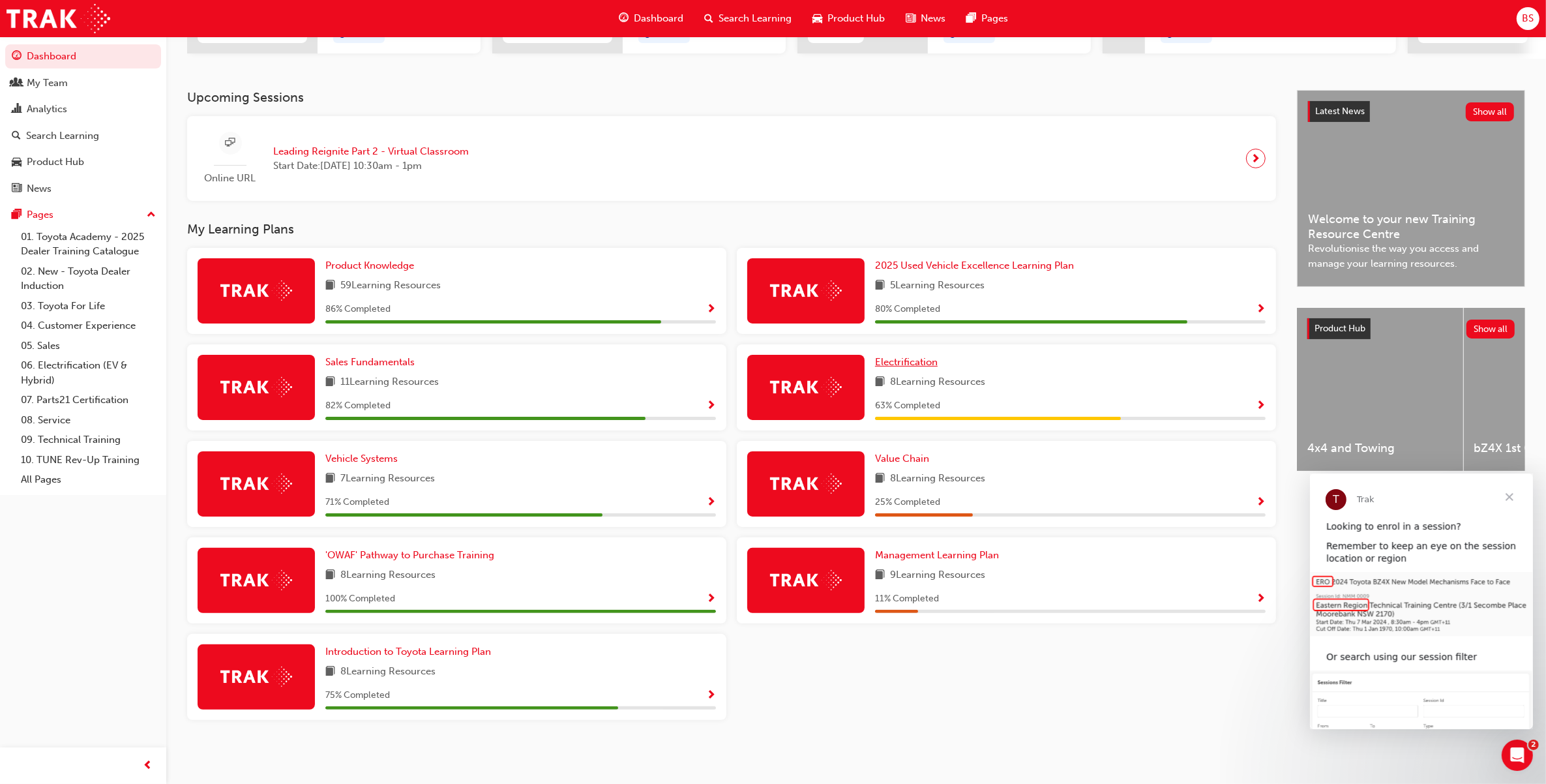
click at [894, 364] on span "Electrification" at bounding box center [906, 361] width 63 height 12
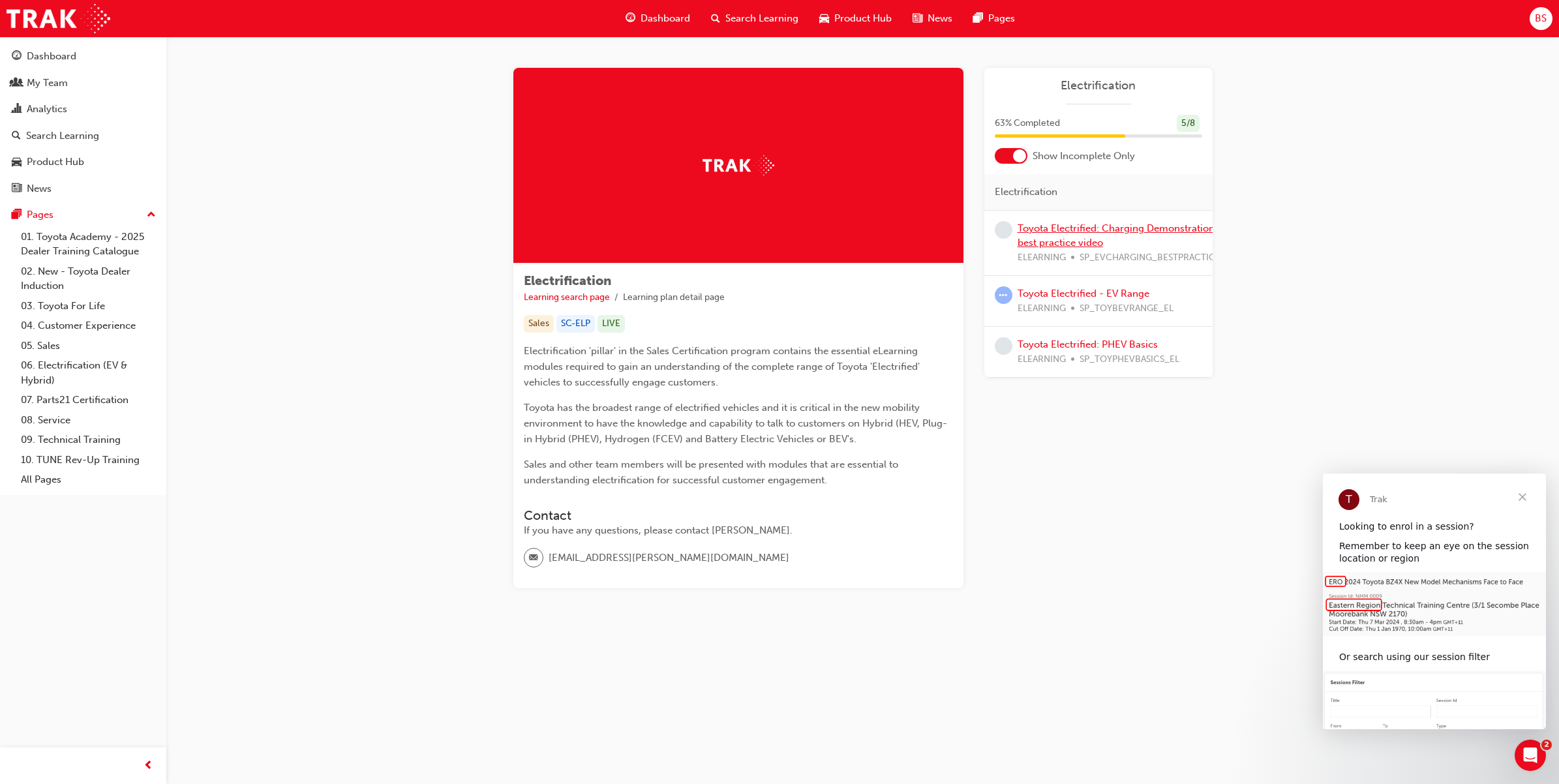
click at [1064, 237] on link "Toyota Electrified: Charging Demonstration best practice video" at bounding box center [1116, 236] width 197 height 27
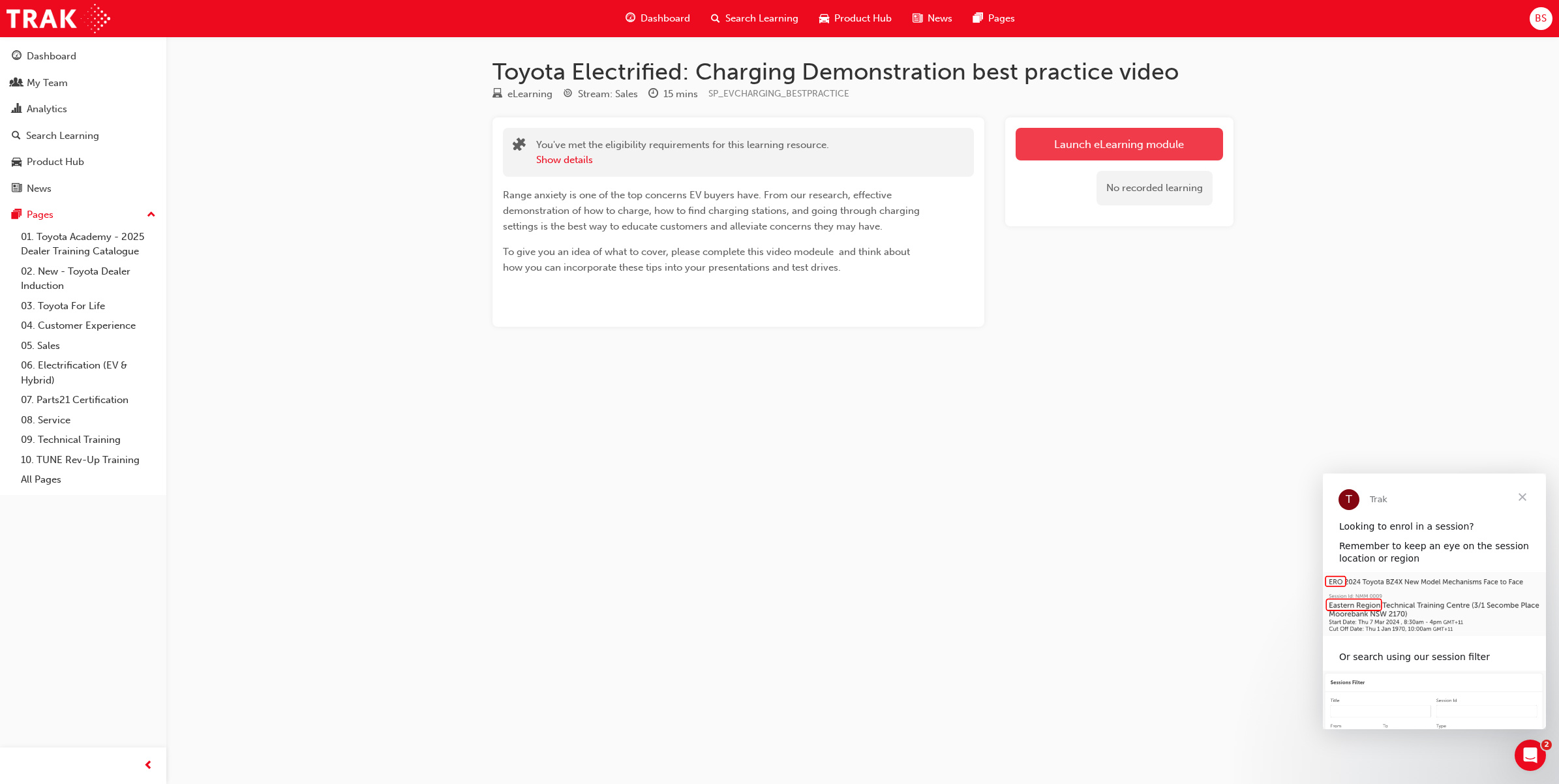
click at [1103, 130] on link "Launch eLearning module" at bounding box center [1119, 144] width 207 height 33
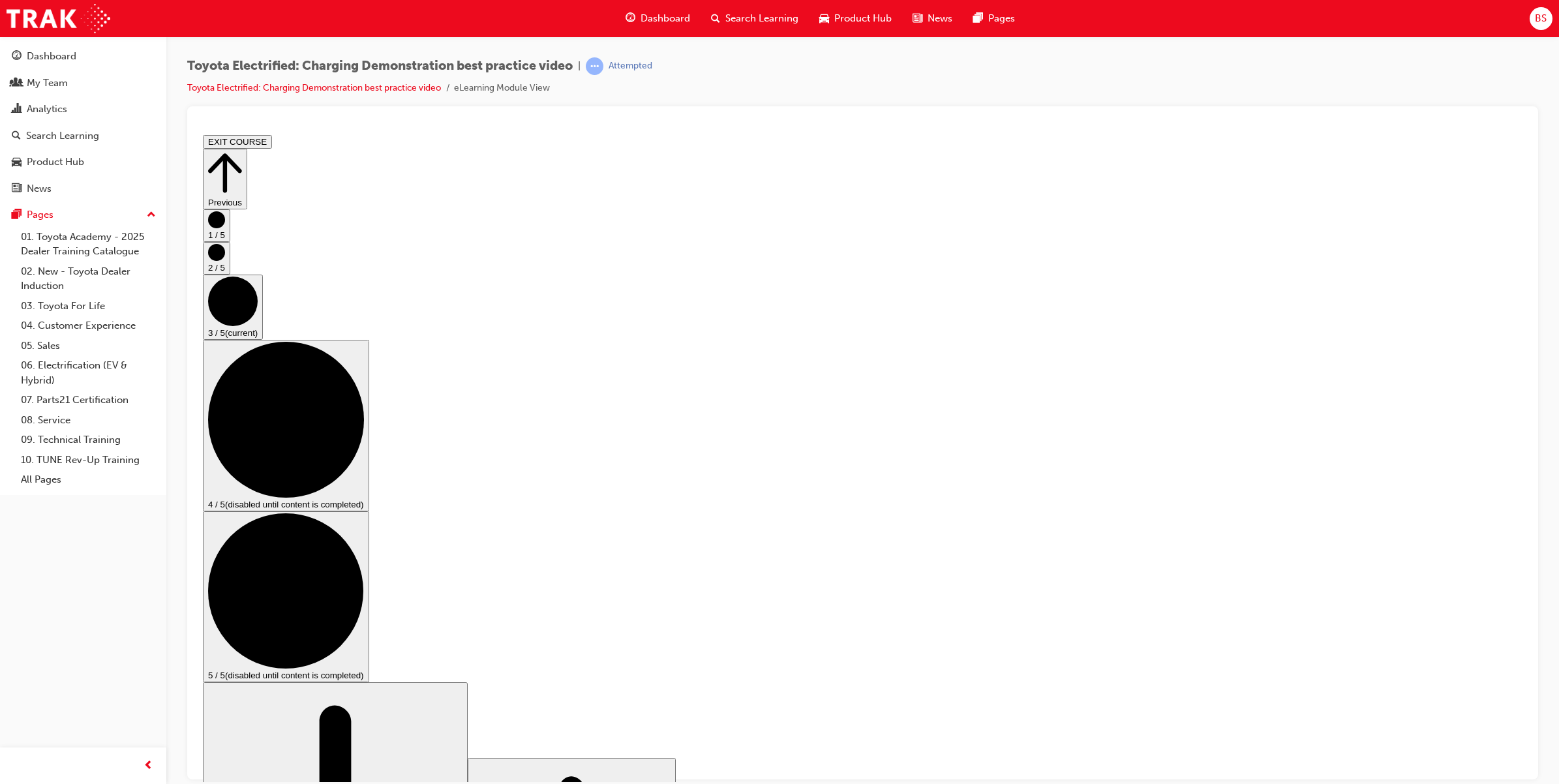
checkbox input "true"
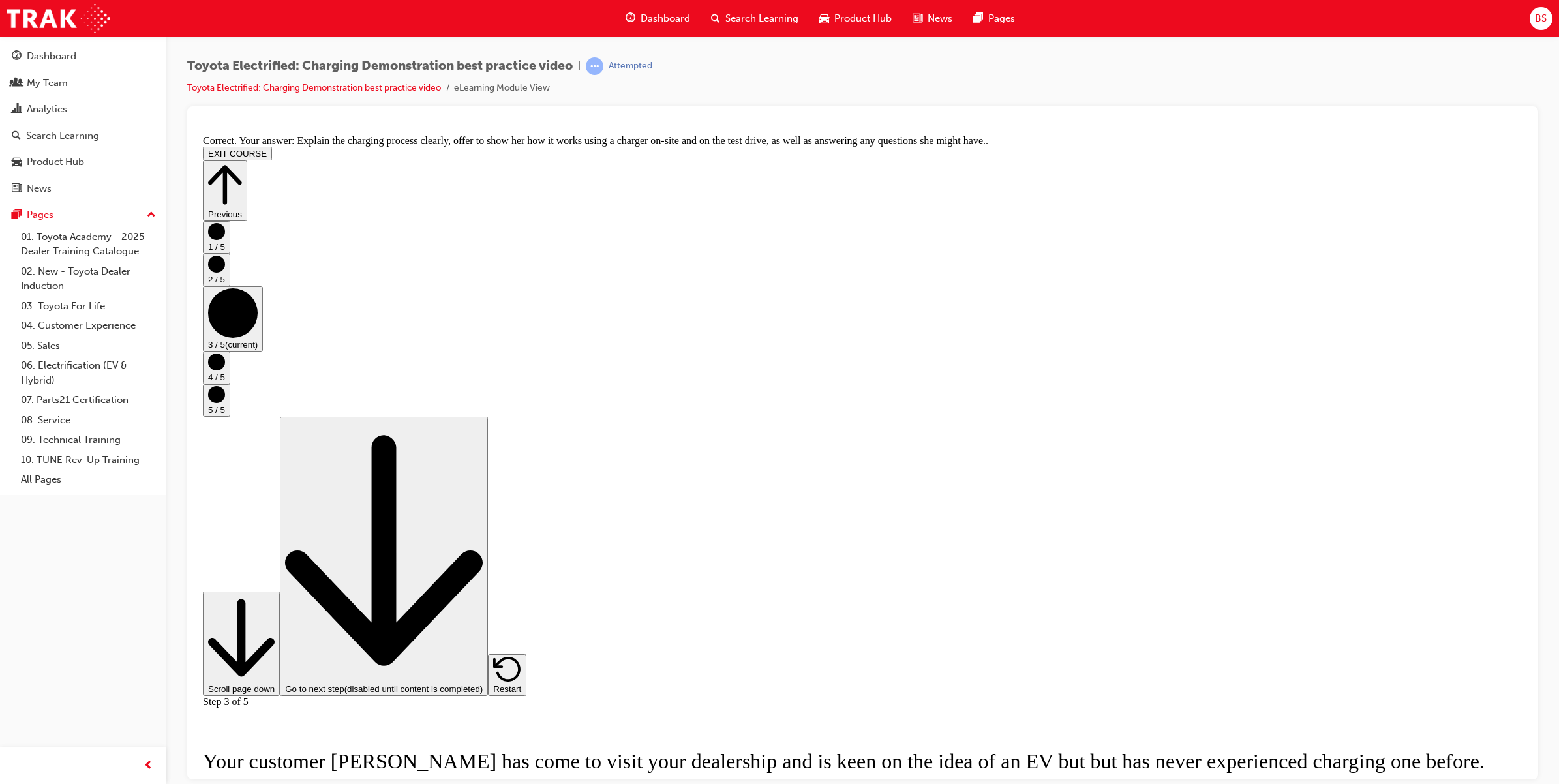
scroll to position [50, 0]
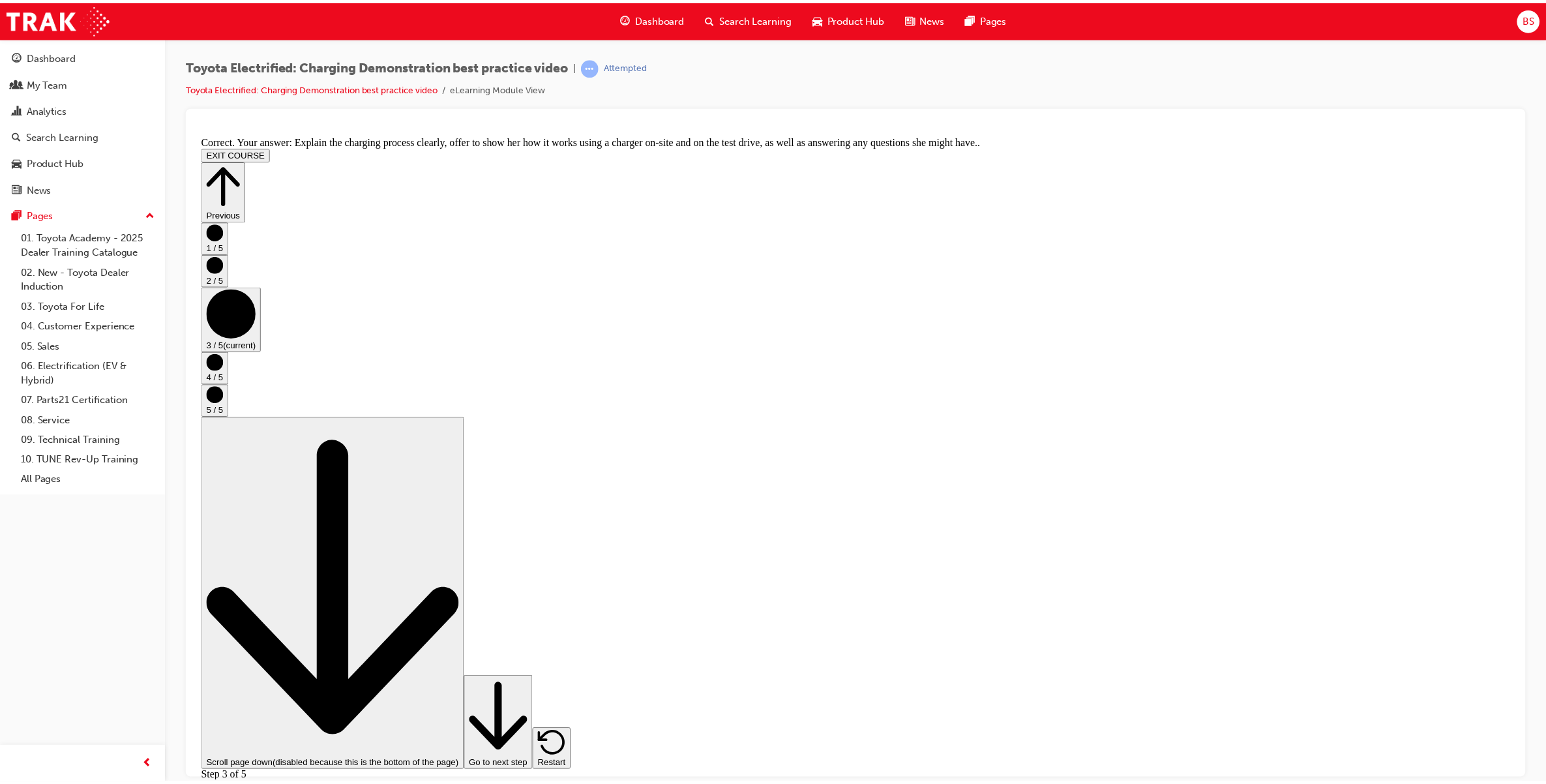
scroll to position [0, 0]
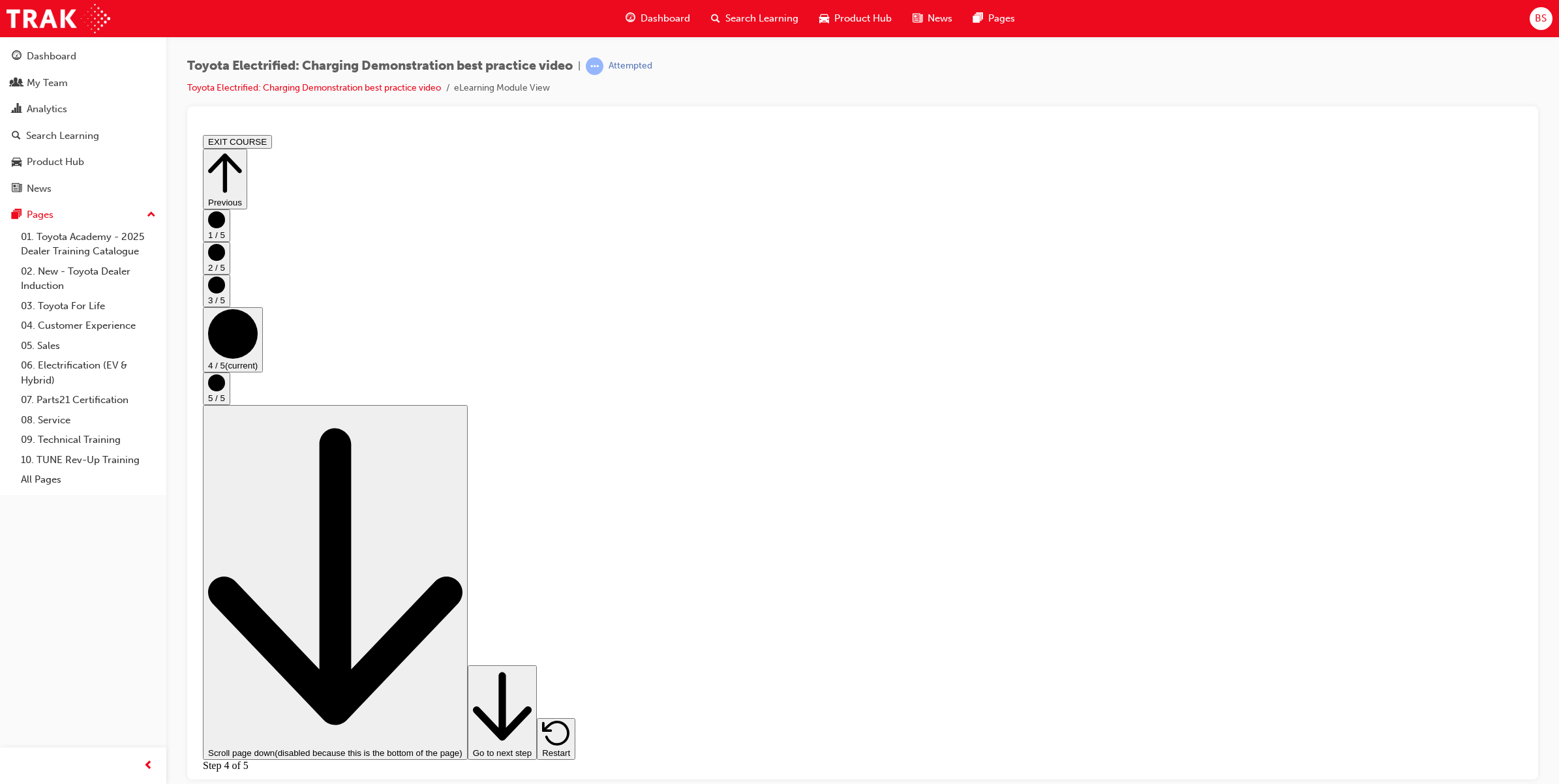
drag, startPoint x: 801, startPoint y: 517, endPoint x: 732, endPoint y: 547, distance: 75.2
drag, startPoint x: 732, startPoint y: 547, endPoint x: 623, endPoint y: 547, distance: 109.0
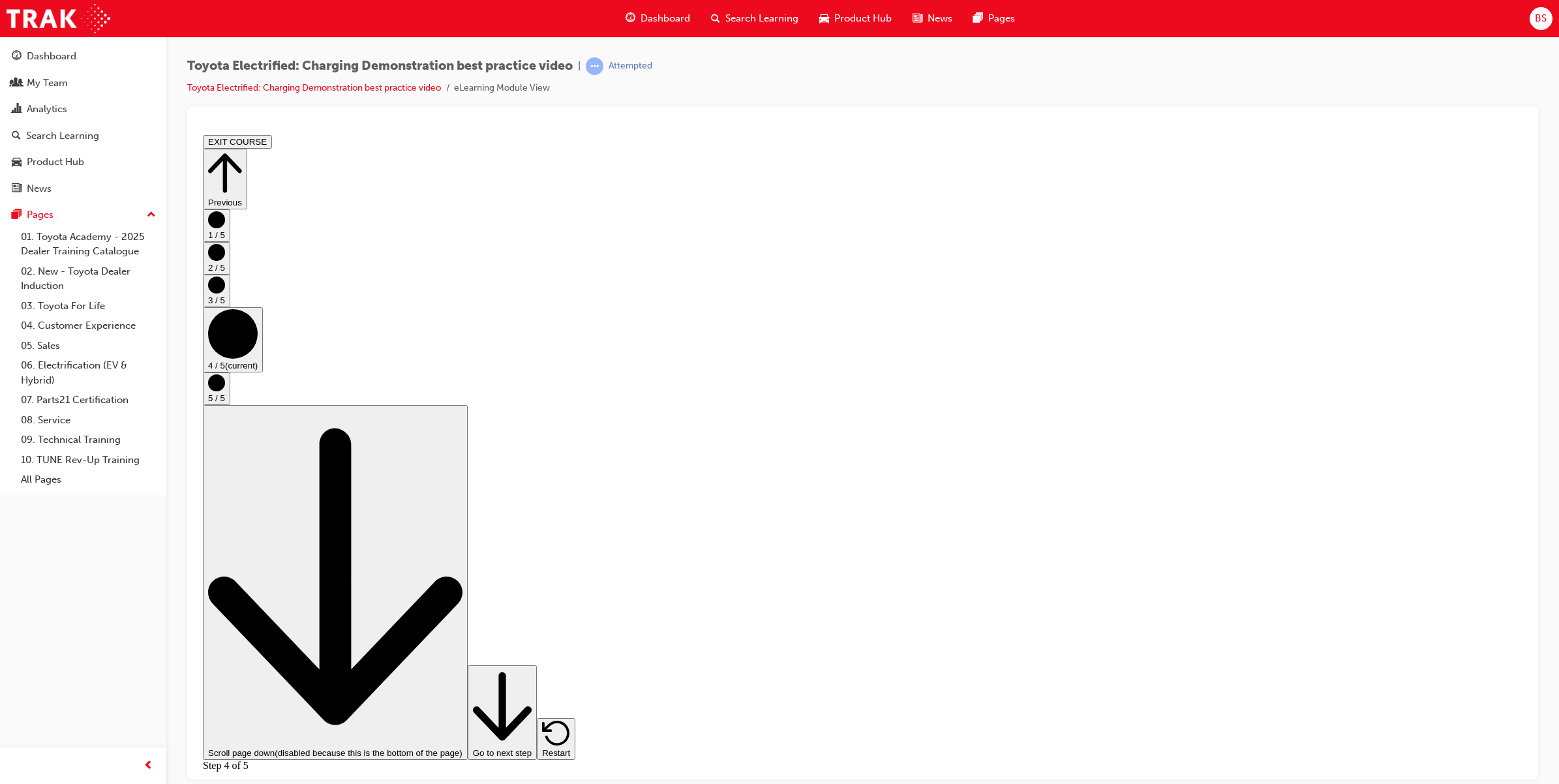
drag, startPoint x: 623, startPoint y: 547, endPoint x: 627, endPoint y: 466, distance: 81.1
click at [44, 56] on div "Dashboard" at bounding box center [51, 56] width 50 height 15
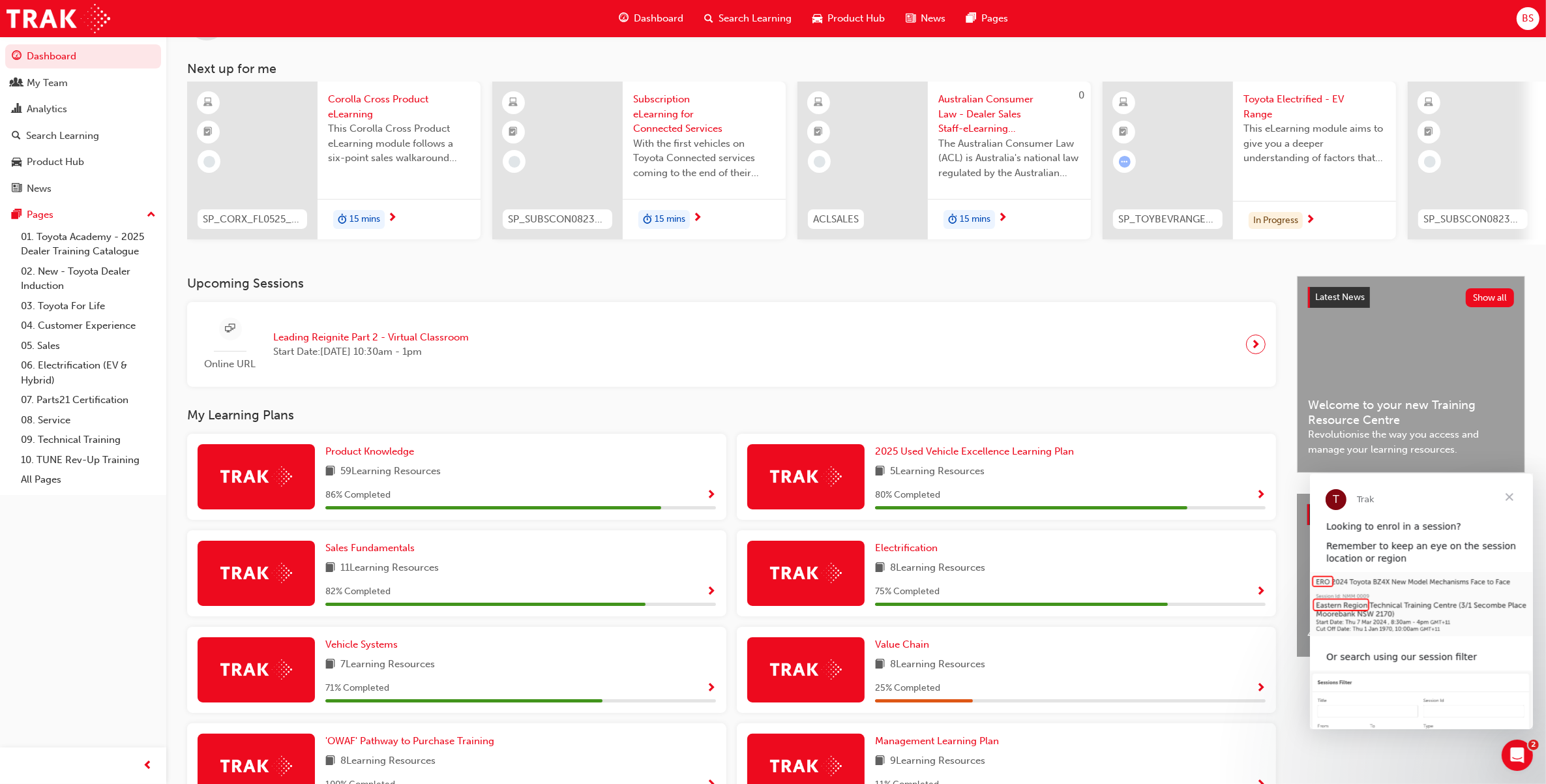
scroll to position [163, 0]
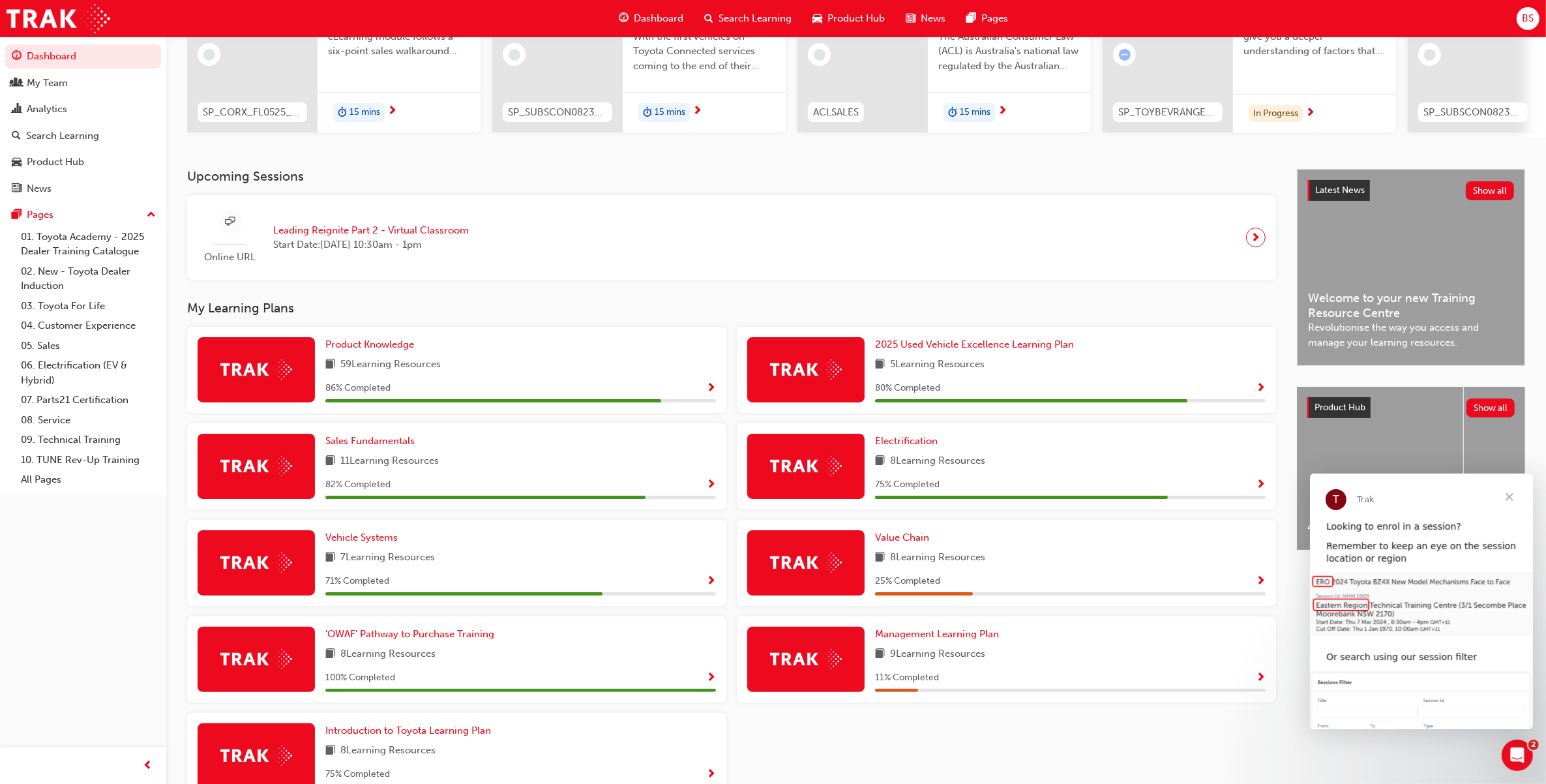
click at [828, 571] on img at bounding box center [805, 562] width 72 height 20
click at [916, 542] on span "Value Chain" at bounding box center [902, 537] width 54 height 12
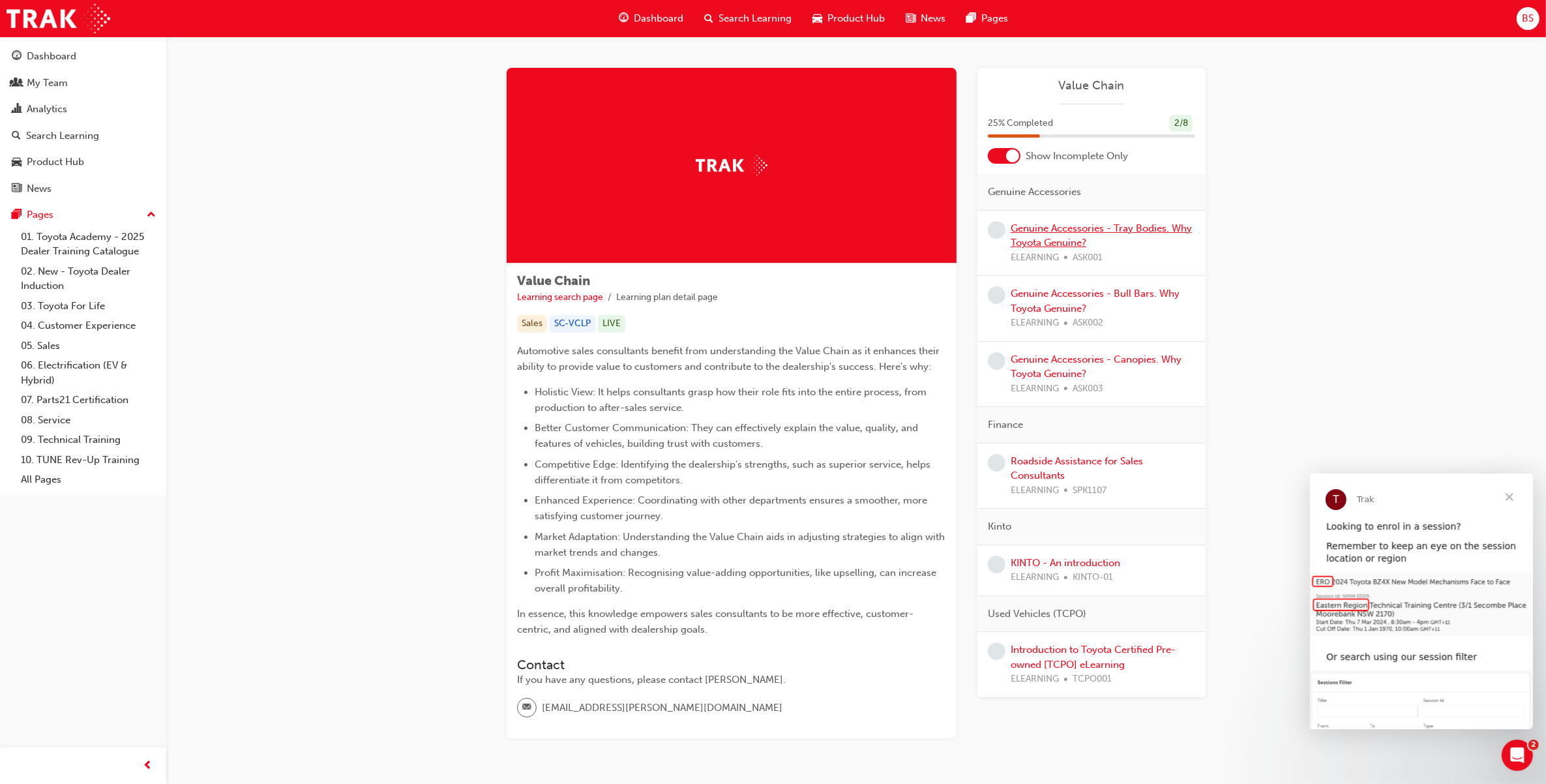
click at [1044, 240] on link "Genuine Accessories - Tray Bodies. Why Toyota Genuine?" at bounding box center [1101, 236] width 182 height 27
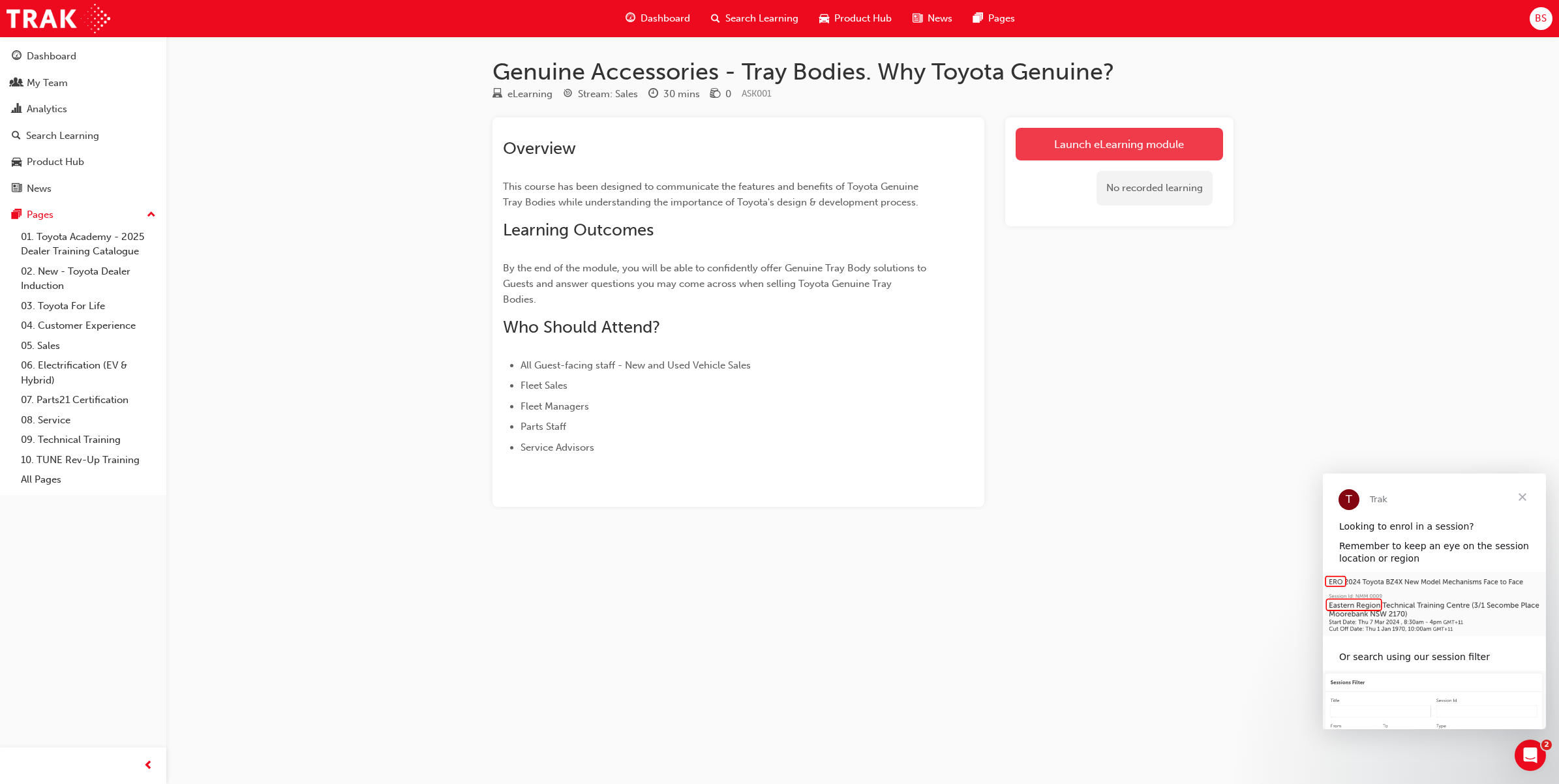
click at [1112, 136] on link "Launch eLearning module" at bounding box center [1119, 144] width 207 height 33
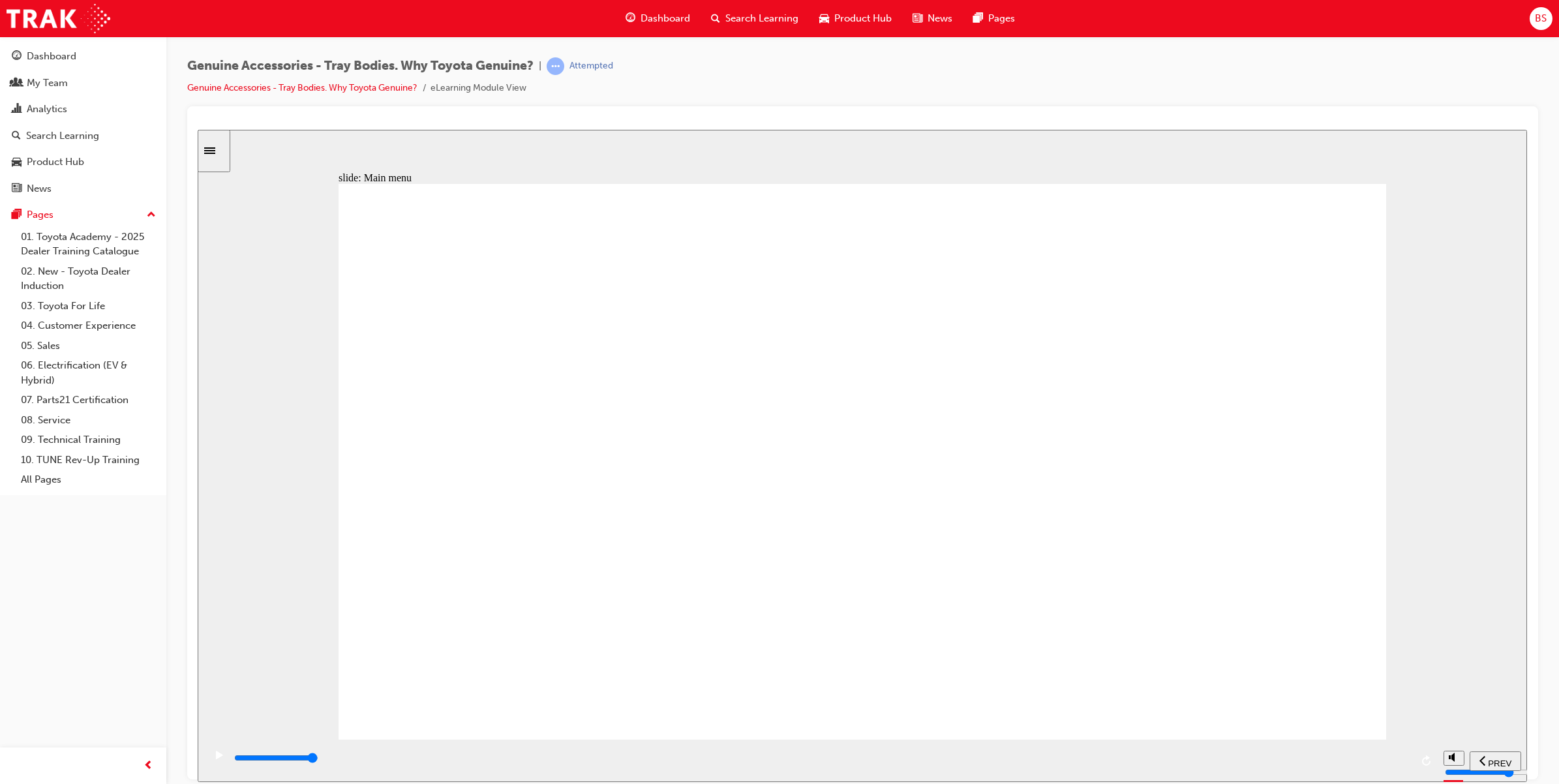
drag, startPoint x: 889, startPoint y: 310, endPoint x: 898, endPoint y: 323, distance: 15.8
click at [216, 758] on icon "play/pause" at bounding box center [220, 754] width 7 height 9
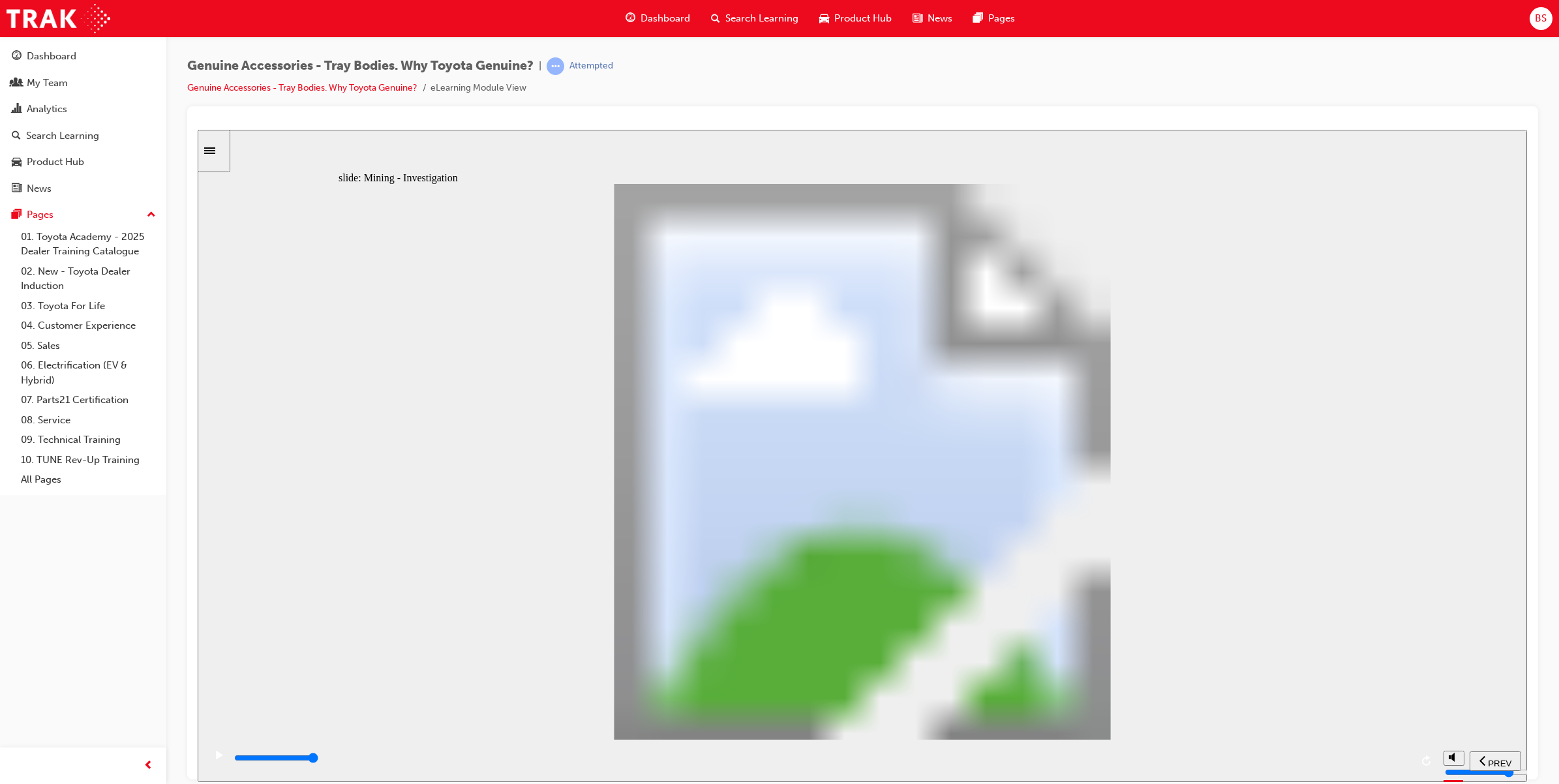
drag, startPoint x: 797, startPoint y: 283, endPoint x: 663, endPoint y: 276, distance: 134.2
drag, startPoint x: 574, startPoint y: 228, endPoint x: 454, endPoint y: 320, distance: 151.2
drag, startPoint x: 400, startPoint y: 477, endPoint x: 400, endPoint y: 467, distance: 10.0
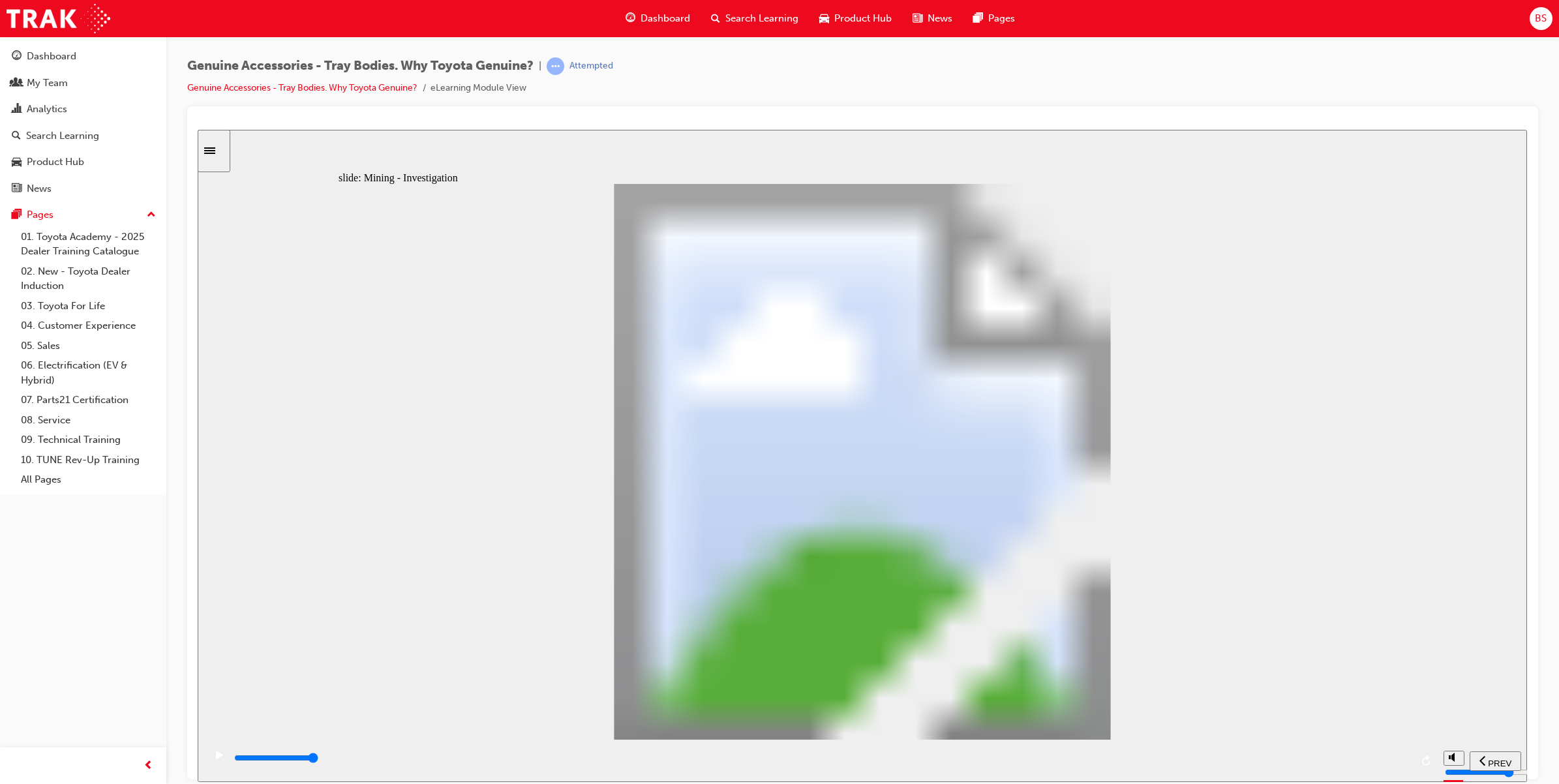
click at [282, 149] on div "slide: Mining - Investigation FIELD REPORT: Line 1 Line 2 Line 3 Line 4 Rectang…" at bounding box center [862, 455] width 1329 height 652
click at [215, 150] on icon "Sidebar Toggle" at bounding box center [209, 150] width 12 height 6
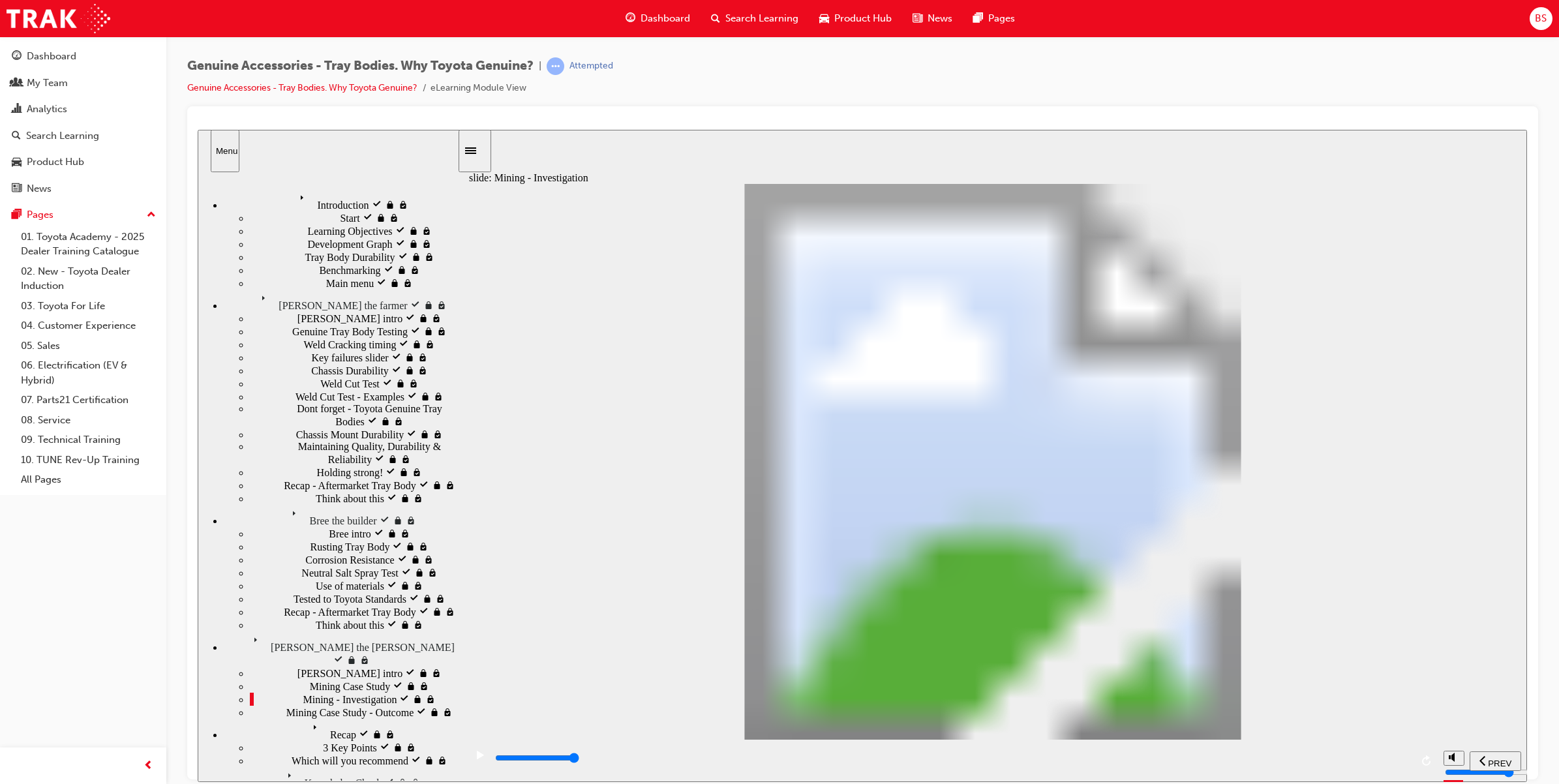
click at [483, 145] on icon "Sidebar Toggle" at bounding box center [475, 149] width 19 height 8
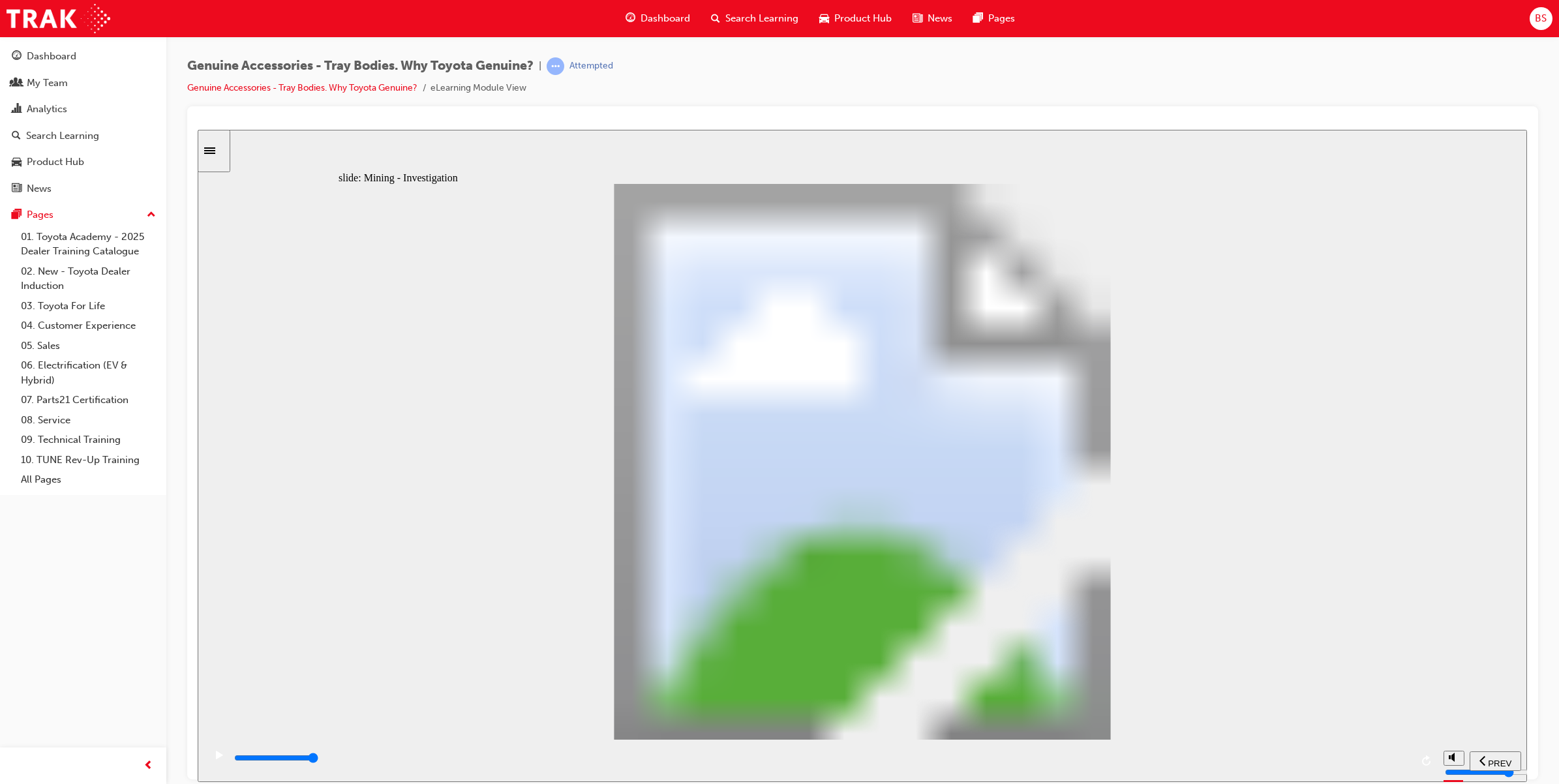
click at [215, 151] on icon "Sidebar Toggle" at bounding box center [209, 150] width 12 height 6
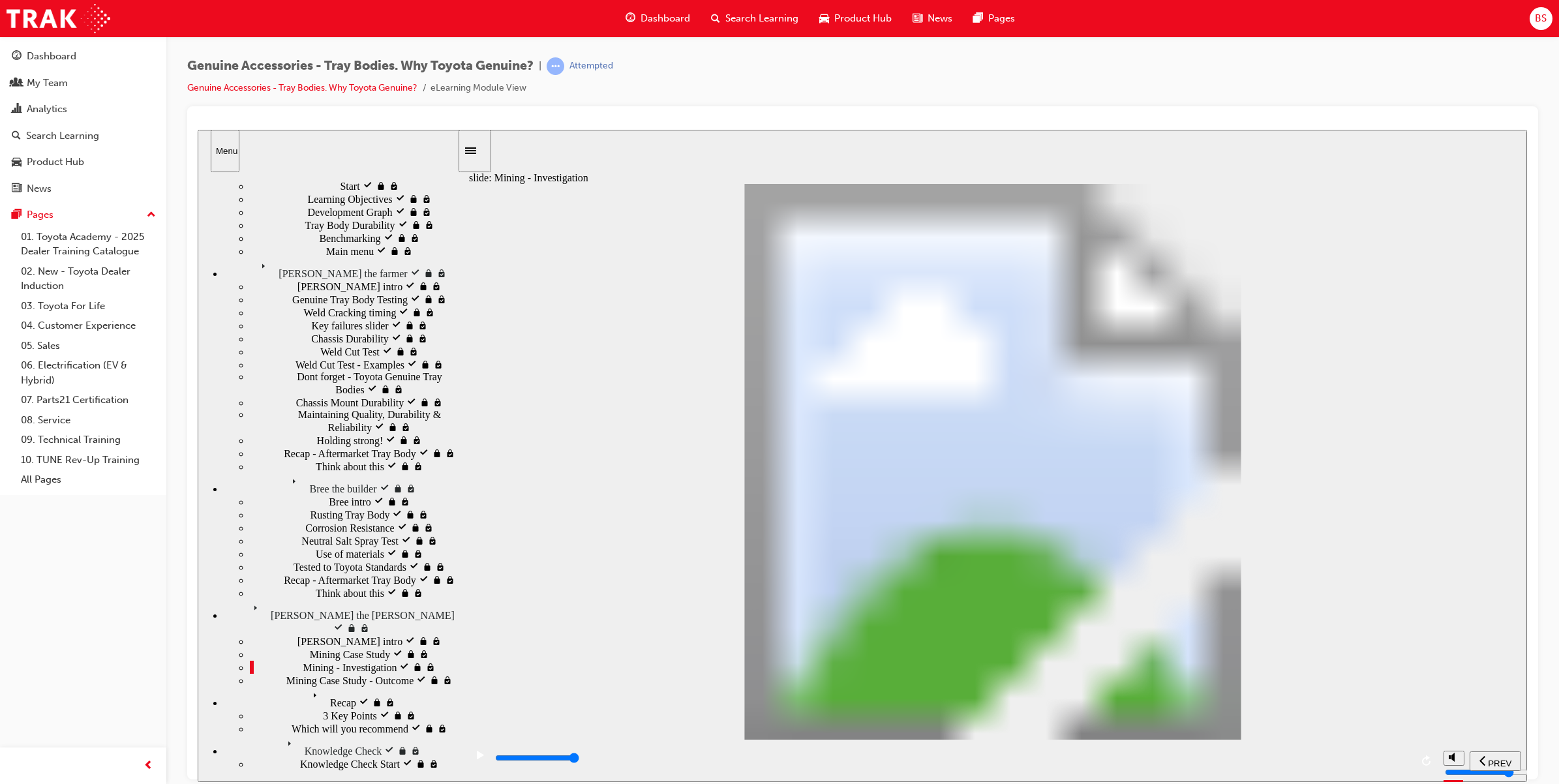
click at [300, 472] on div "Bree the builder Bree the builder" at bounding box center [339, 483] width 233 height 22
click at [283, 741] on span "Knowledge Check" at bounding box center [322, 740] width 78 height 12
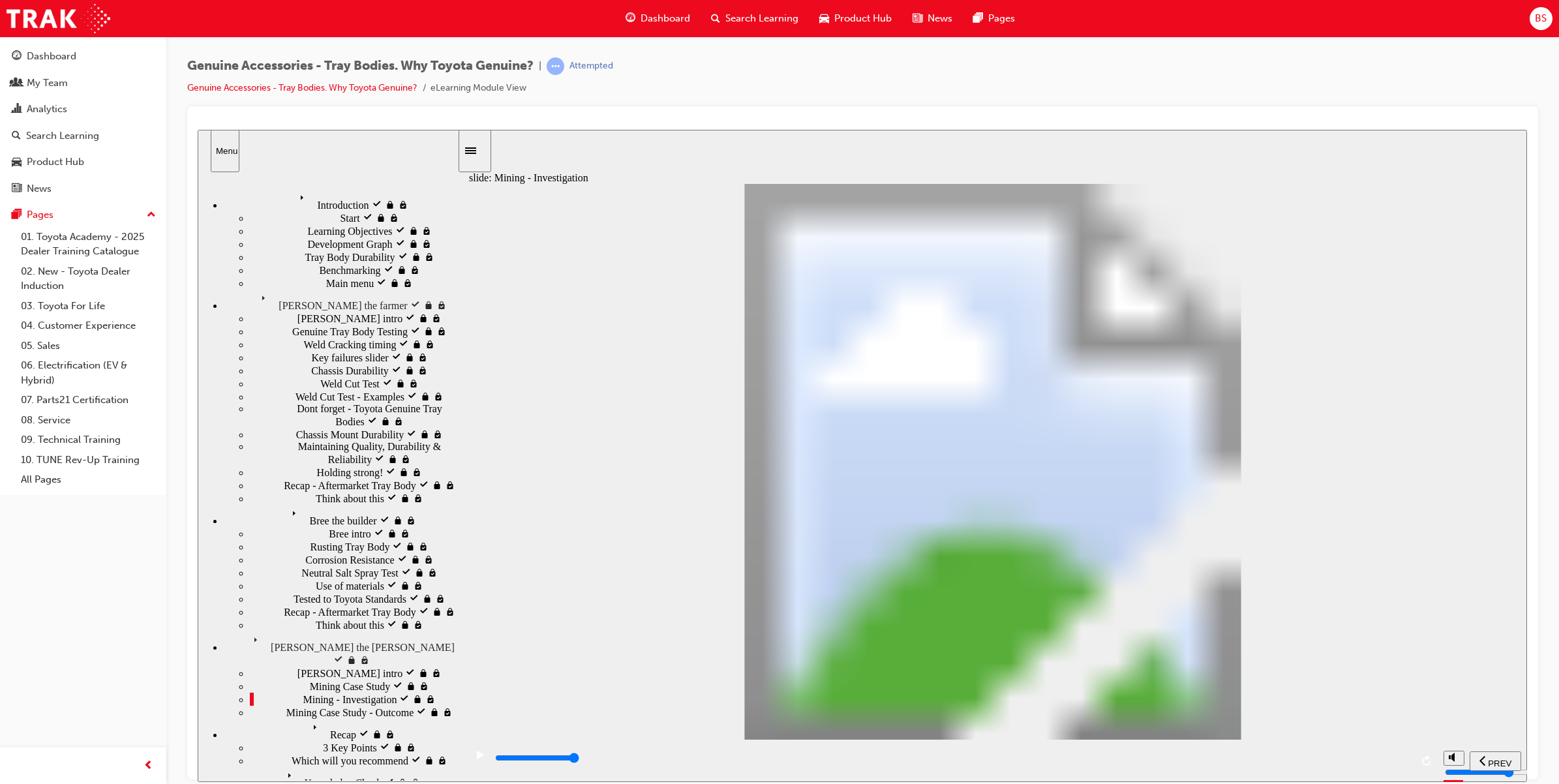
click at [295, 194] on span "Introduction visited" at bounding box center [336, 194] width 82 height 12
click at [300, 221] on div "Start visited Start" at bounding box center [354, 217] width 207 height 13
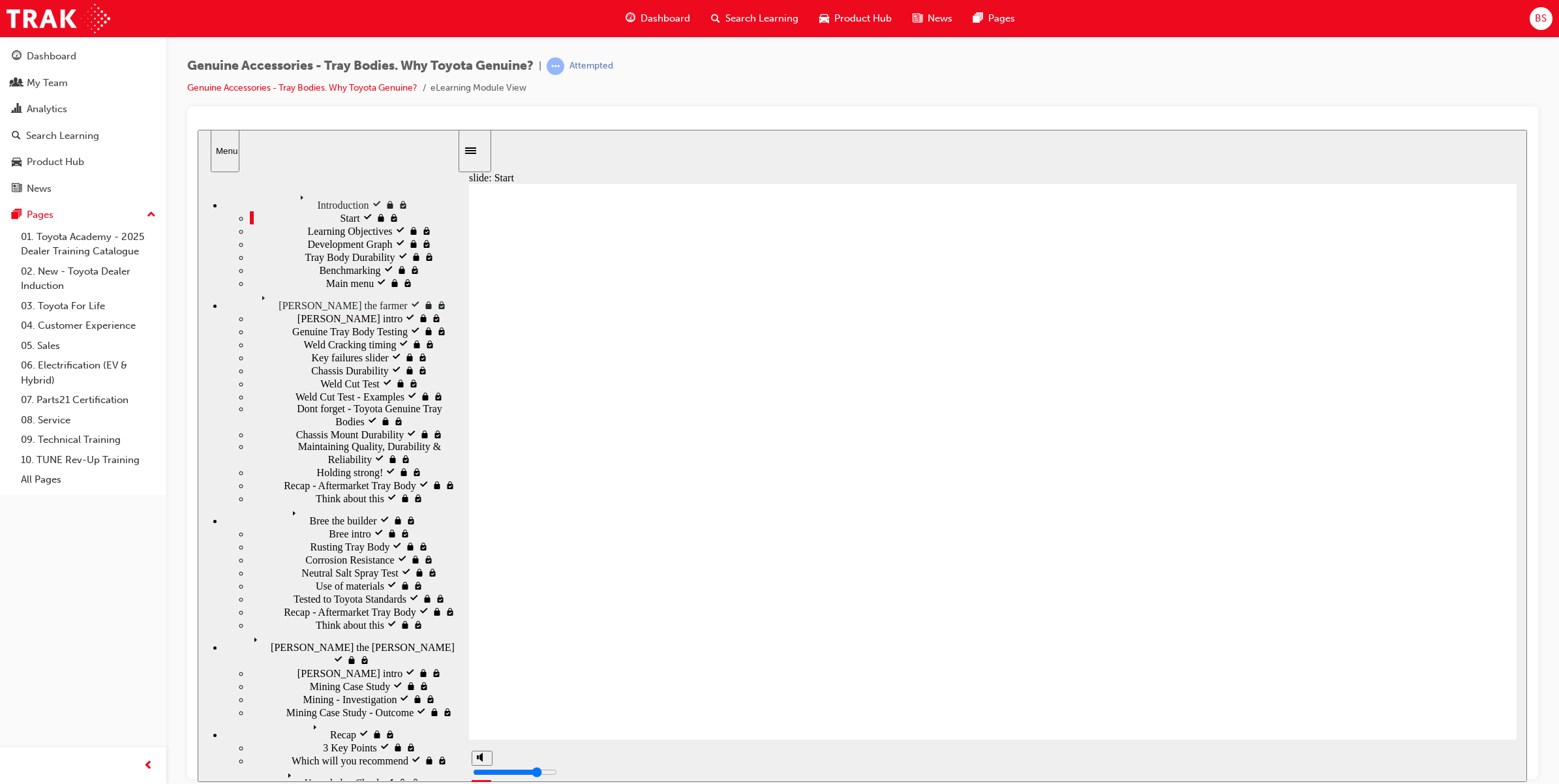
click at [300, 221] on div "Start visited Start" at bounding box center [354, 217] width 207 height 13
click at [301, 237] on div "Learning Objectives visited Learning Objectives" at bounding box center [354, 229] width 207 height 13
click at [311, 248] on span "Development Graph visited" at bounding box center [365, 242] width 115 height 12
click at [317, 261] on span "Tray Body Durability visited" at bounding box center [365, 255] width 121 height 12
click at [318, 276] on div "Benchmarking visited Benchmarking" at bounding box center [354, 269] width 207 height 13
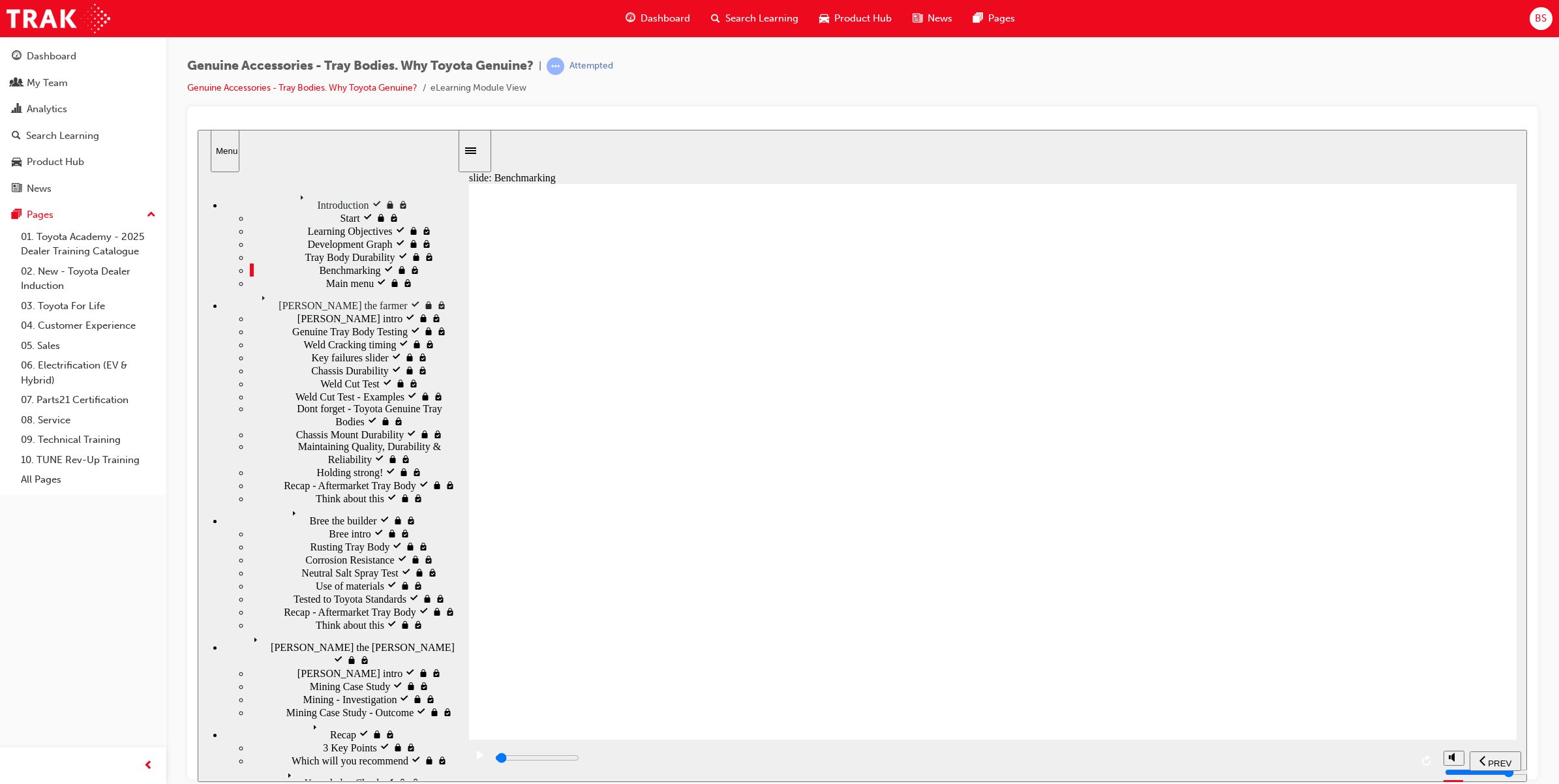
click at [313, 289] on div "Main menu Main menu" at bounding box center [354, 282] width 207 height 13
click at [312, 311] on div "[PERSON_NAME] the [PERSON_NAME] the farmer" at bounding box center [339, 299] width 233 height 22
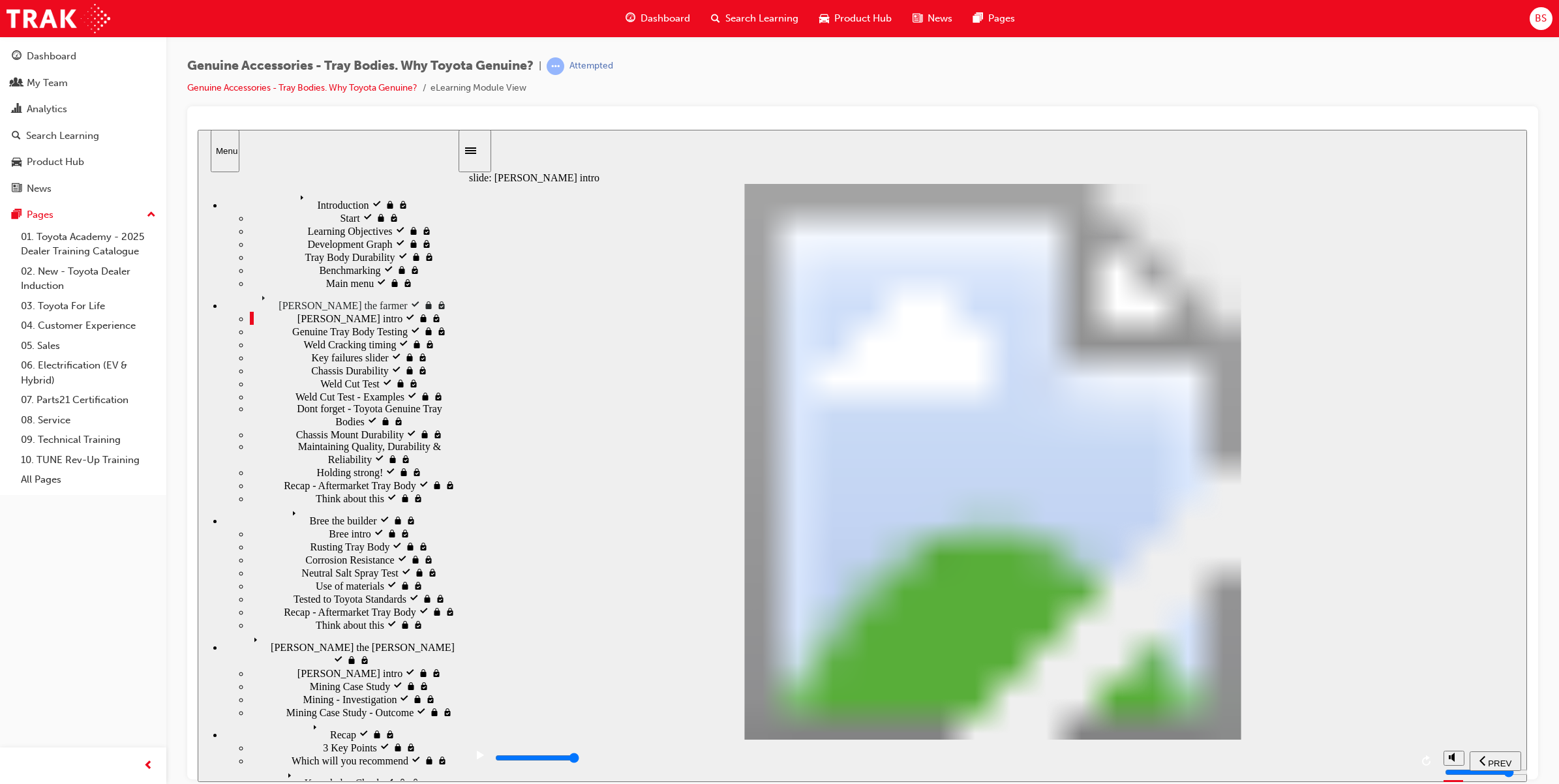
click at [311, 350] on span "Key failures slider locked" at bounding box center [364, 355] width 107 height 12
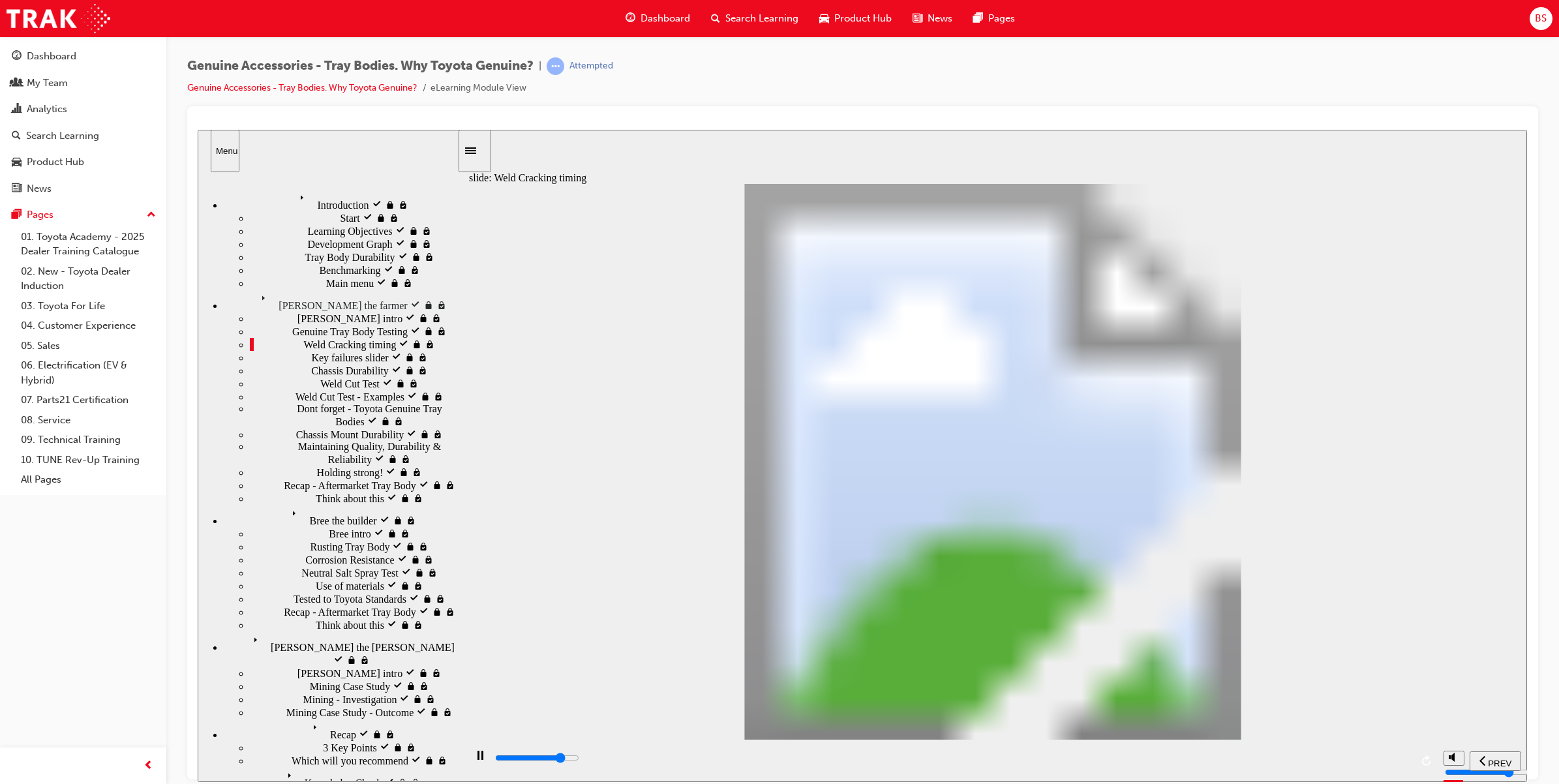
type input "17800"
type input "2"
type input "17800"
type input "3"
type input "18300"
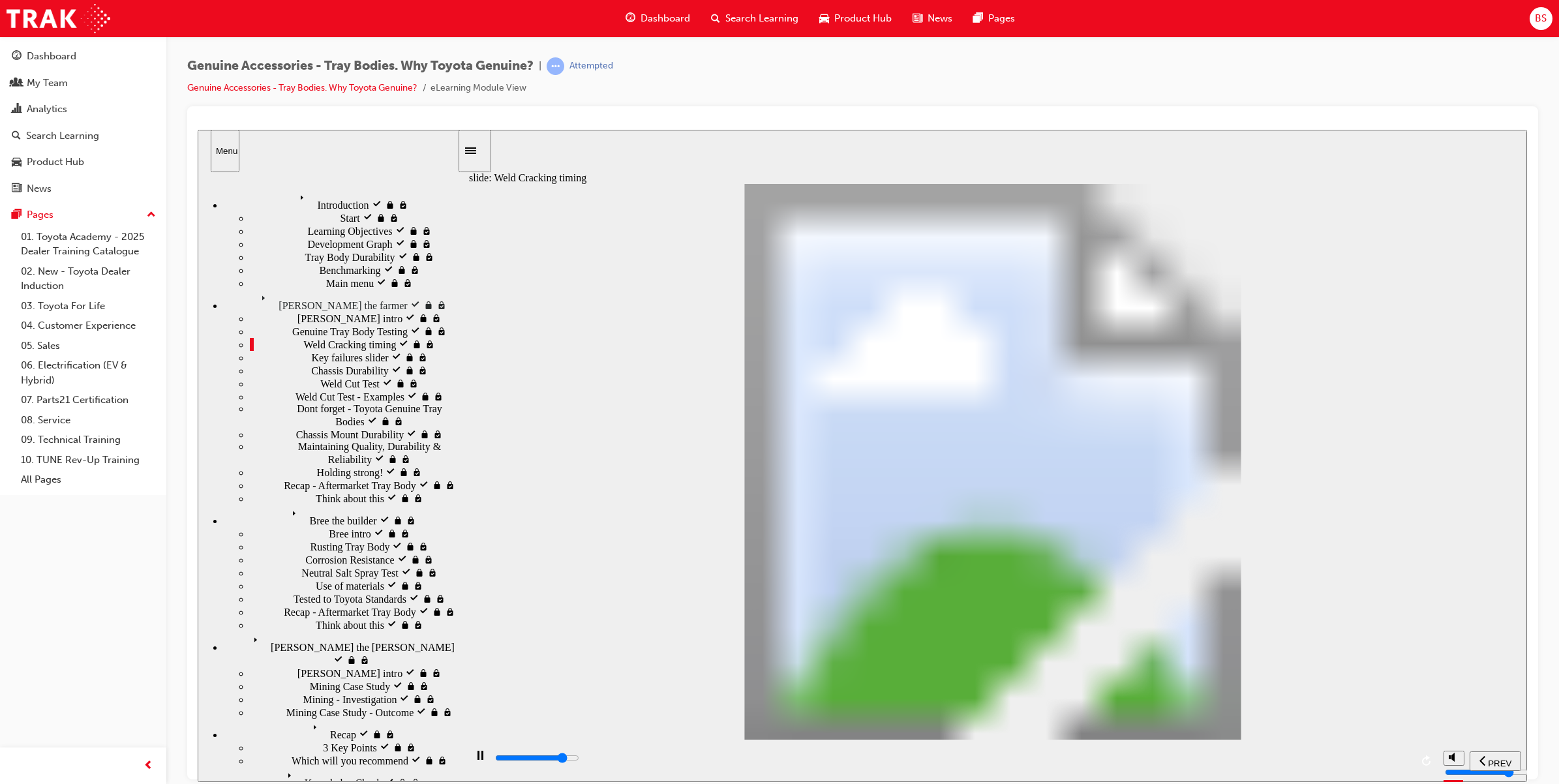
type input "4"
type input "18500"
type input "5"
type input "18600"
type input "6"
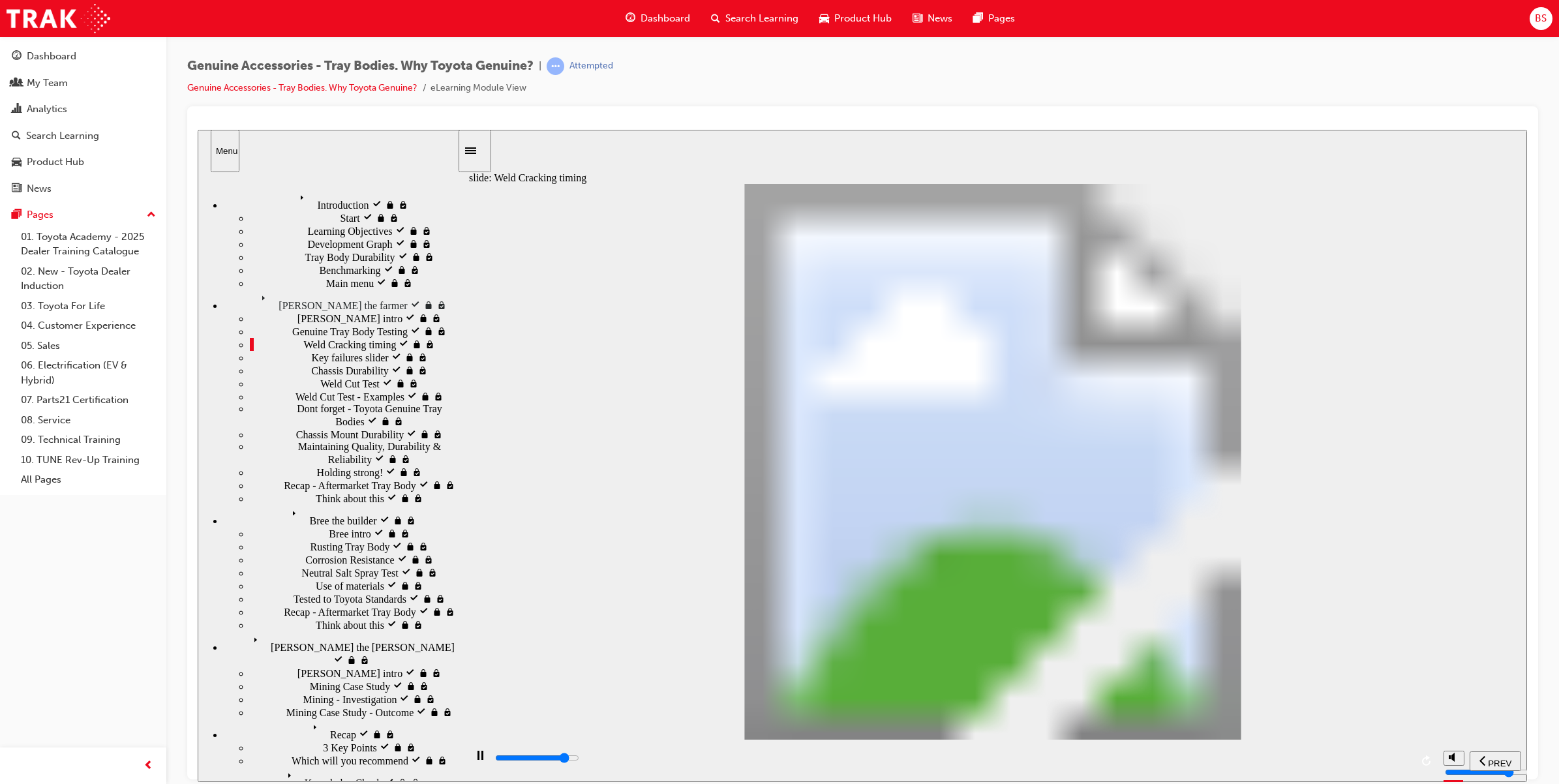
type input "18900"
type input "7"
type input "20200"
type input "8"
type input "20500"
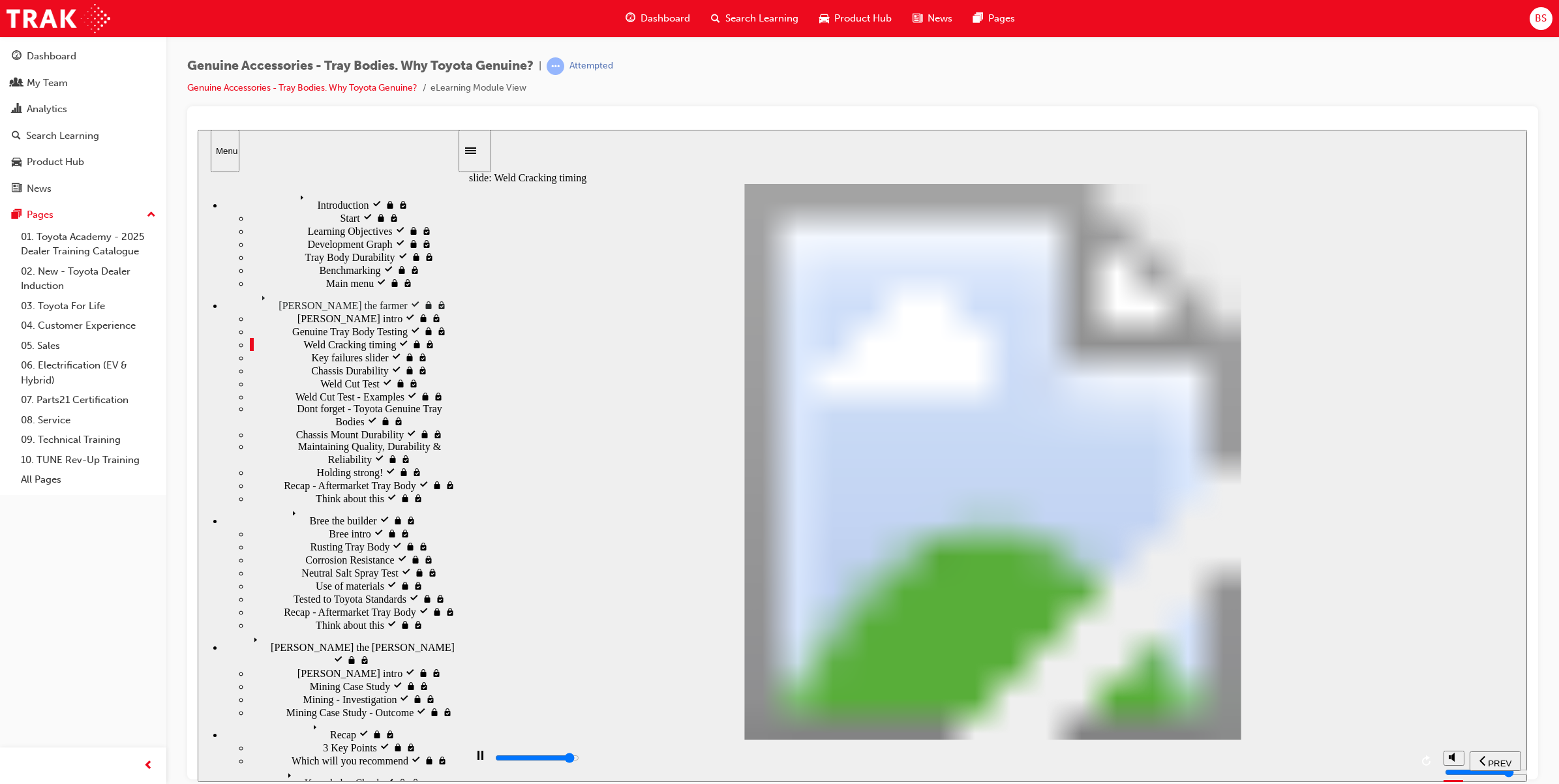
type input "9"
type input "20600"
type input "10"
drag, startPoint x: 783, startPoint y: 574, endPoint x: 892, endPoint y: 577, distance: 109.0
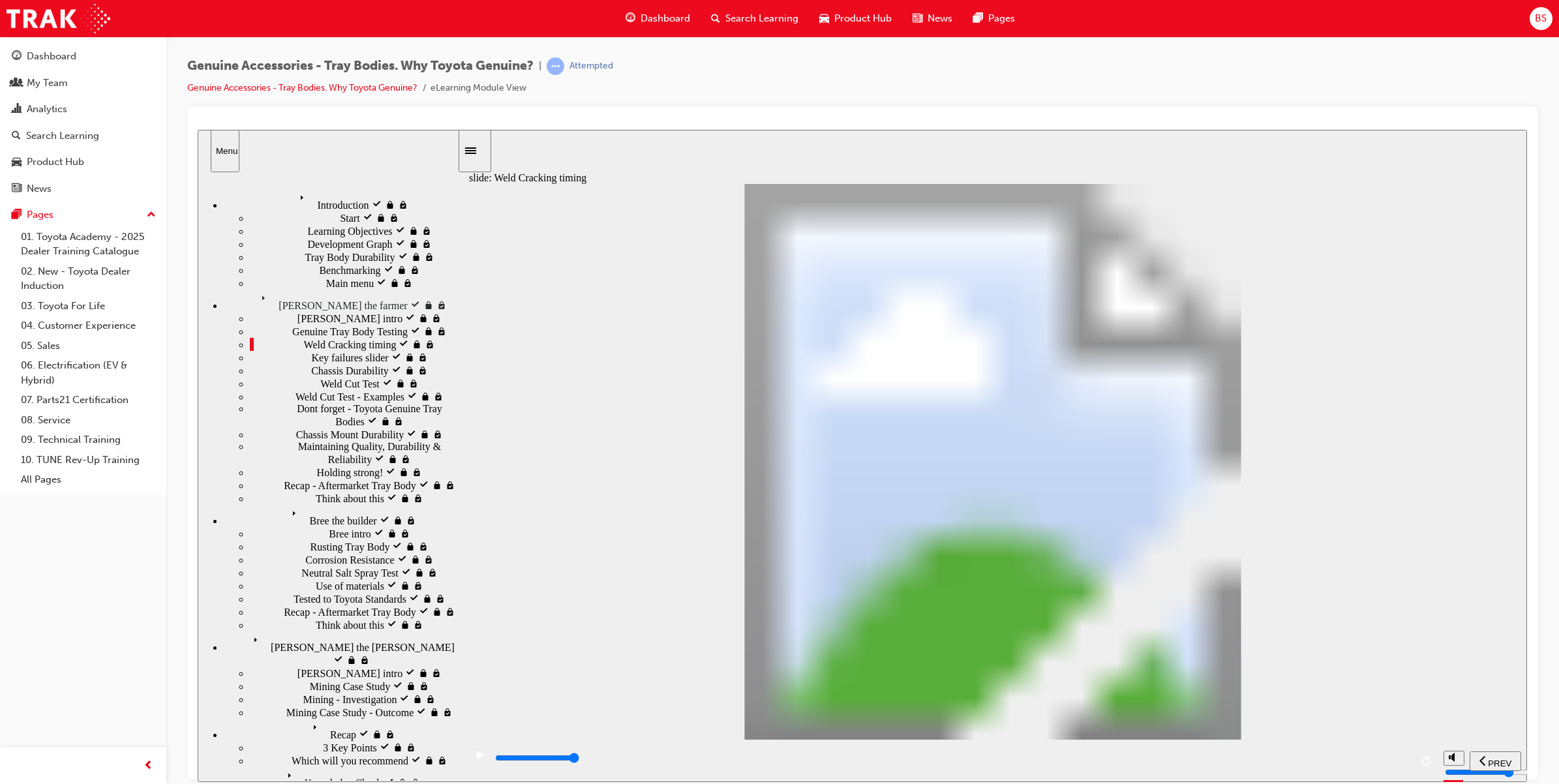
type input "8200"
type input "2"
type input "0"
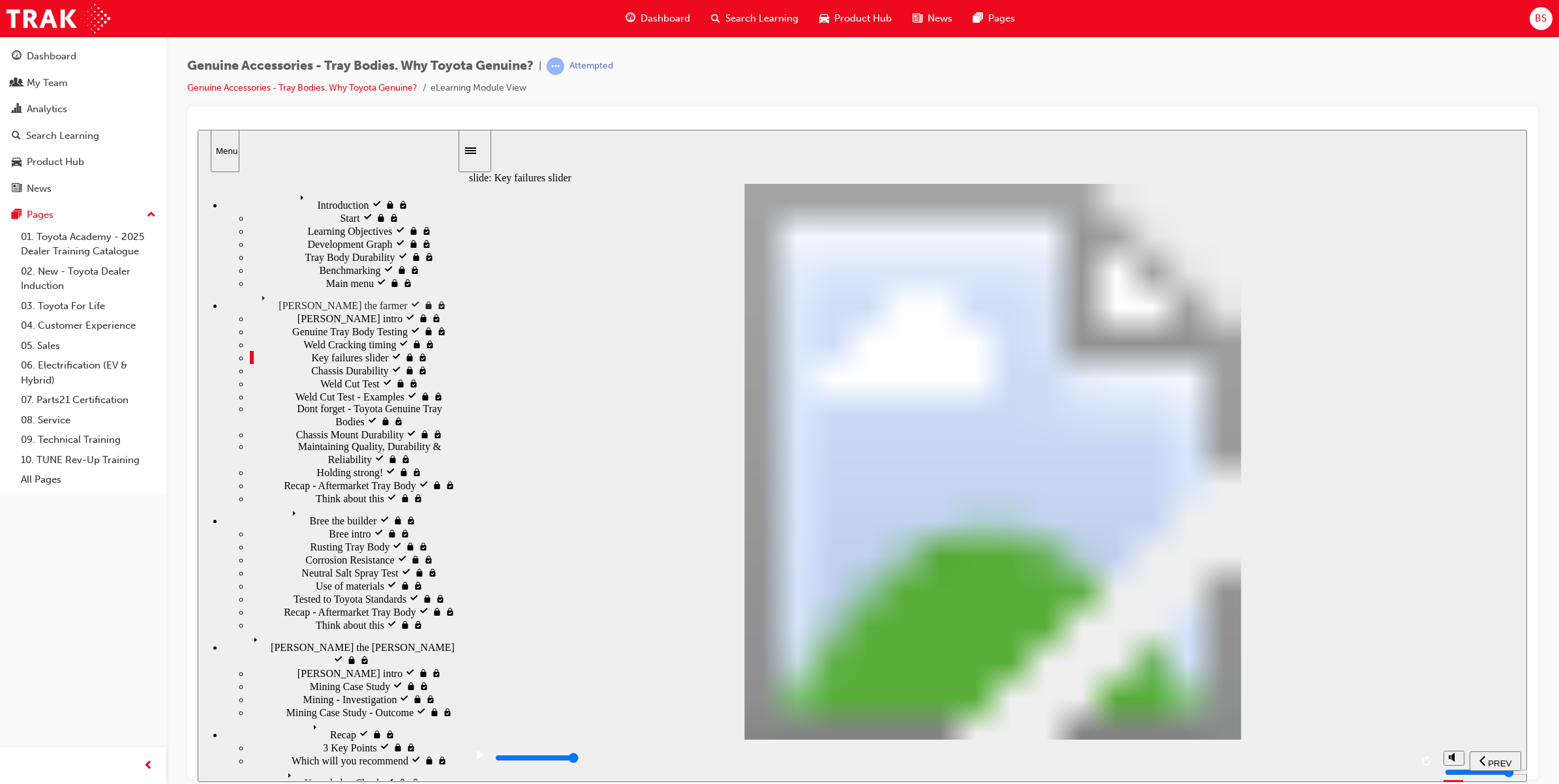
type input "3"
type input "1600"
type input "2"
type input "2000"
type input "3"
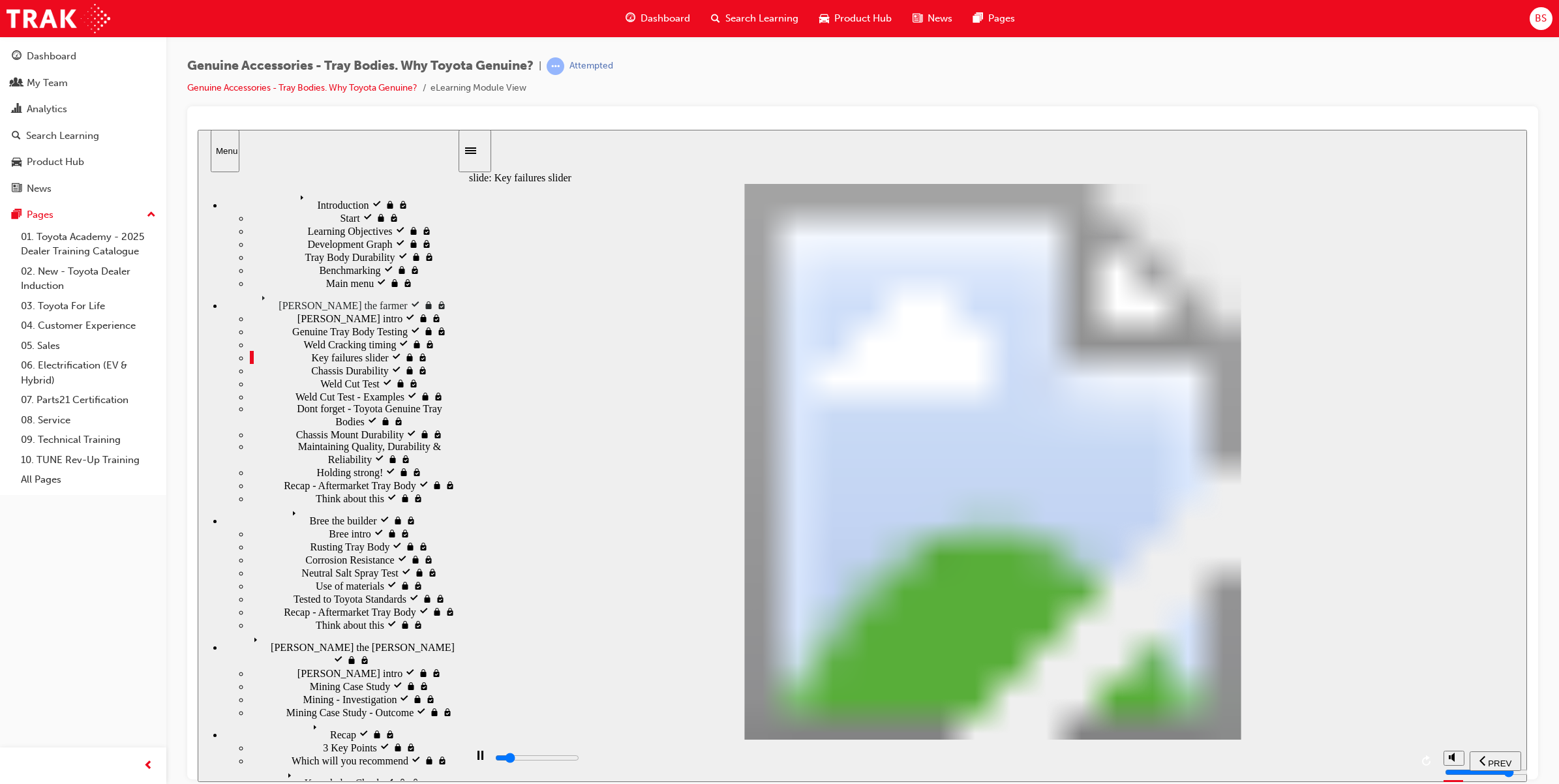
drag, startPoint x: 520, startPoint y: 578, endPoint x: 839, endPoint y: 566, distance: 319.2
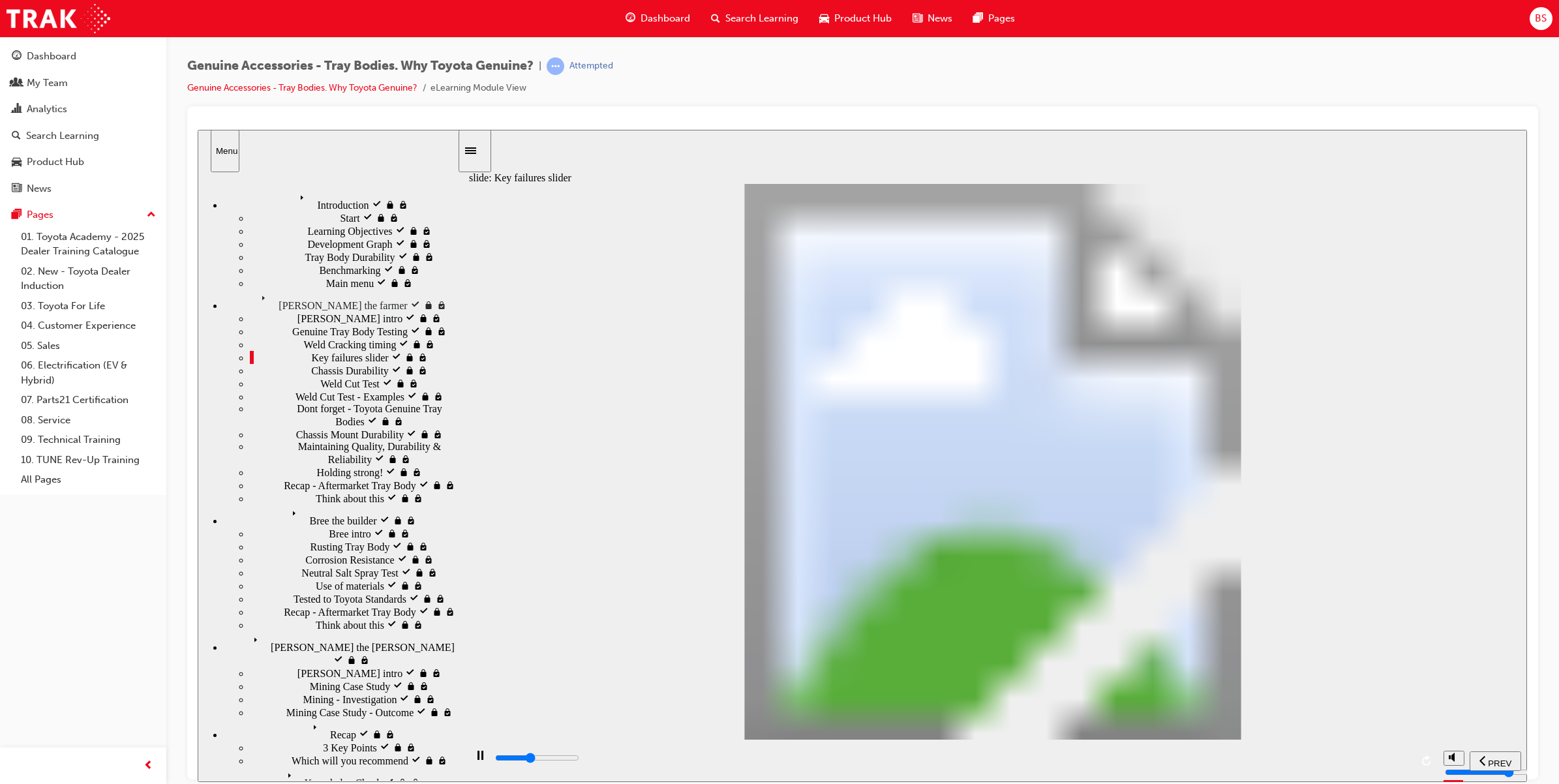
drag, startPoint x: 1130, startPoint y: 571, endPoint x: 1251, endPoint y: 345, distance: 256.4
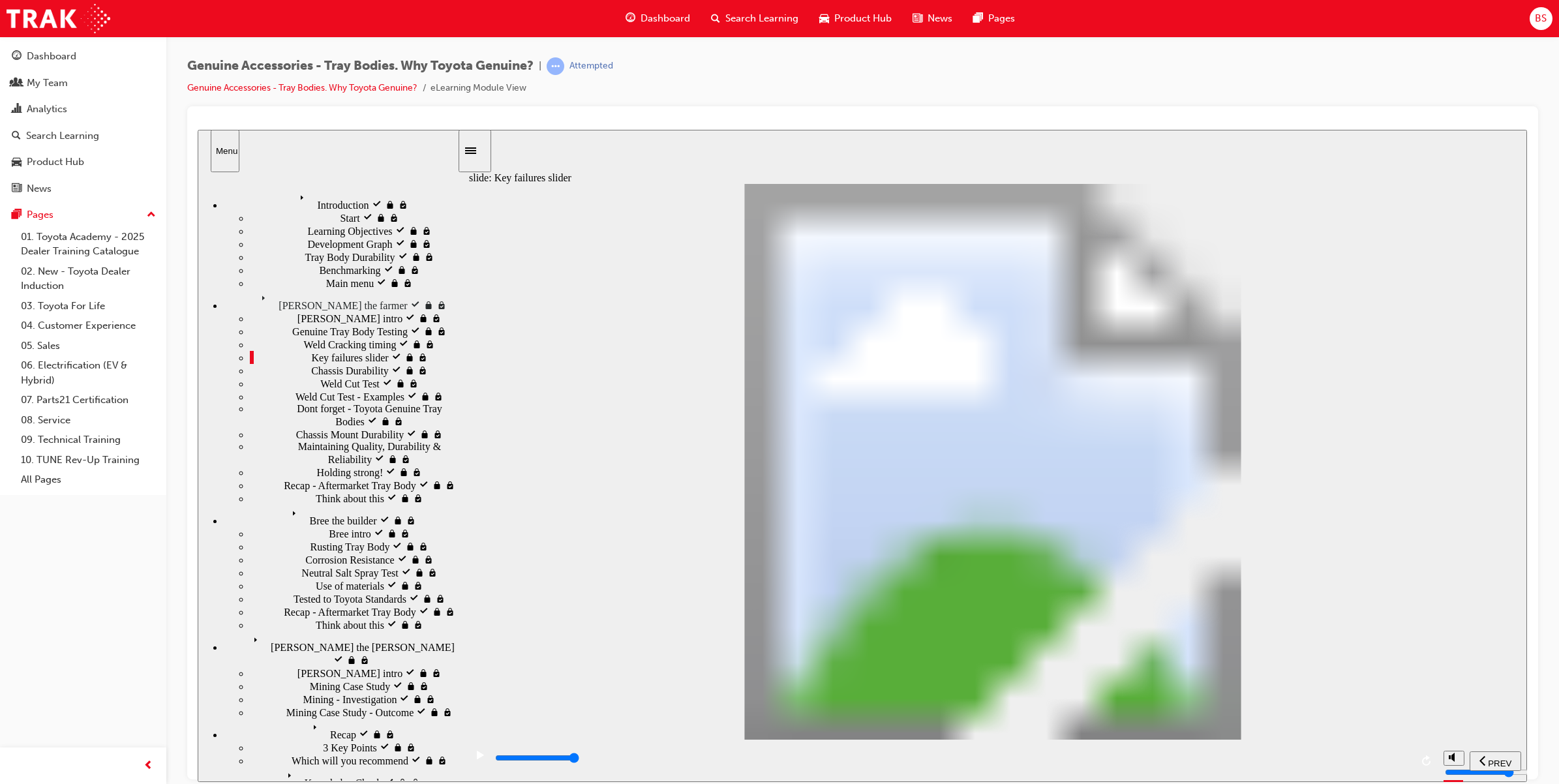
click at [311, 365] on span "Chassis Durability locked" at bounding box center [364, 369] width 107 height 12
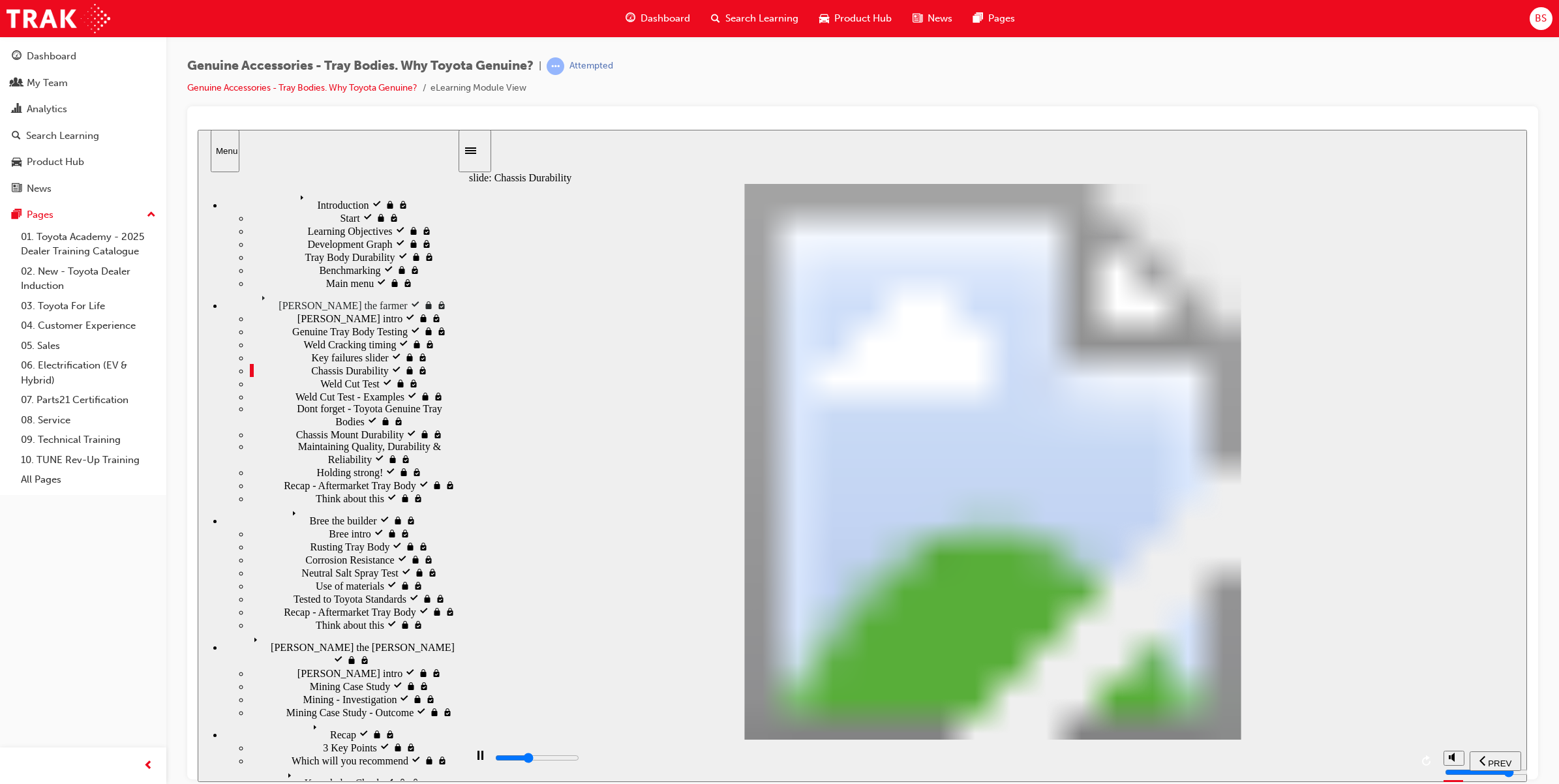
drag, startPoint x: 1384, startPoint y: 475, endPoint x: 1379, endPoint y: 405, distance: 70.2
drag, startPoint x: 1369, startPoint y: 294, endPoint x: 1231, endPoint y: 391, distance: 168.7
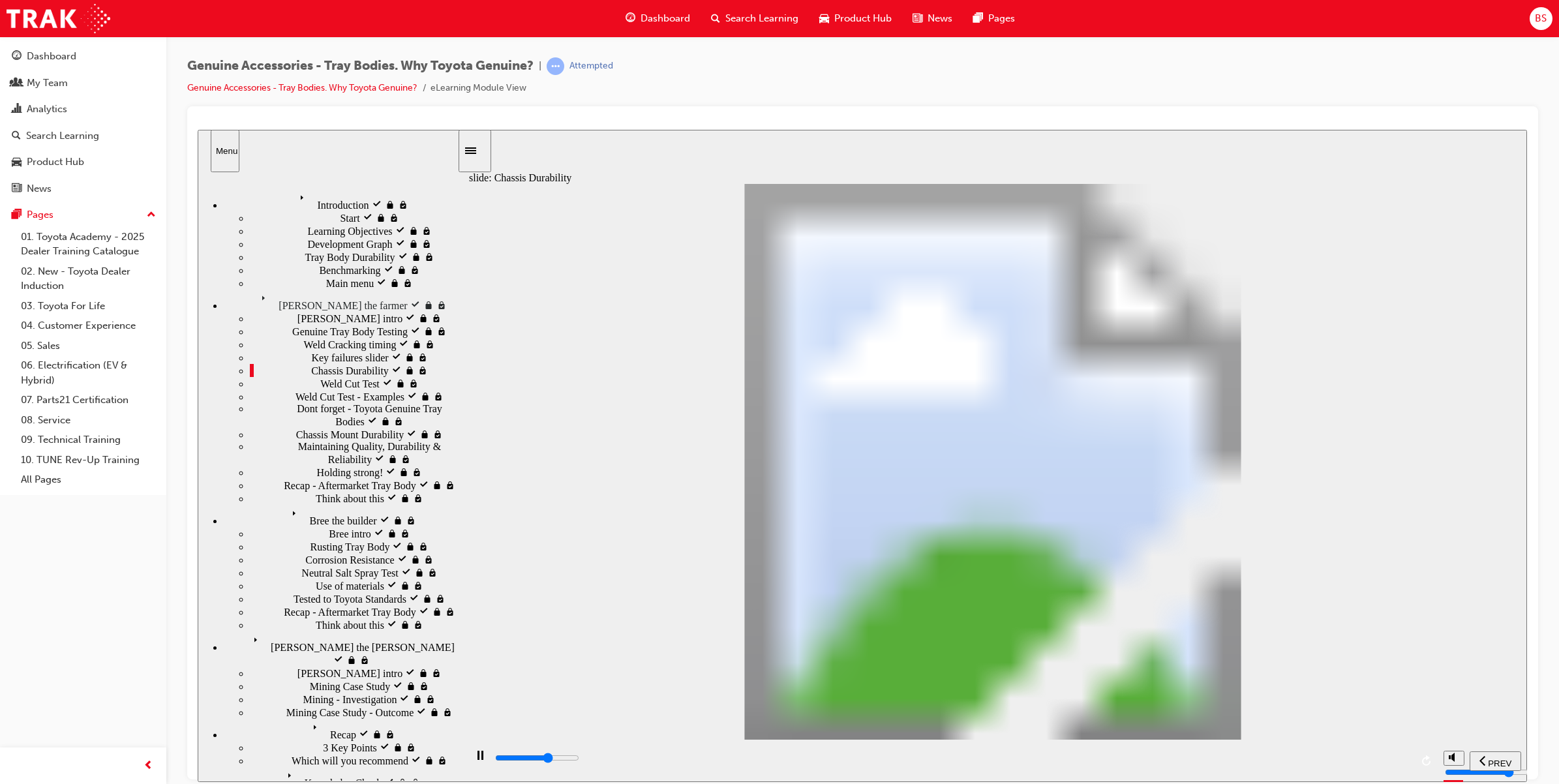
drag, startPoint x: 917, startPoint y: 252, endPoint x: 659, endPoint y: 290, distance: 260.8
click at [310, 389] on div "Weld Cut Test locked Weld Cut Test" at bounding box center [354, 383] width 207 height 13
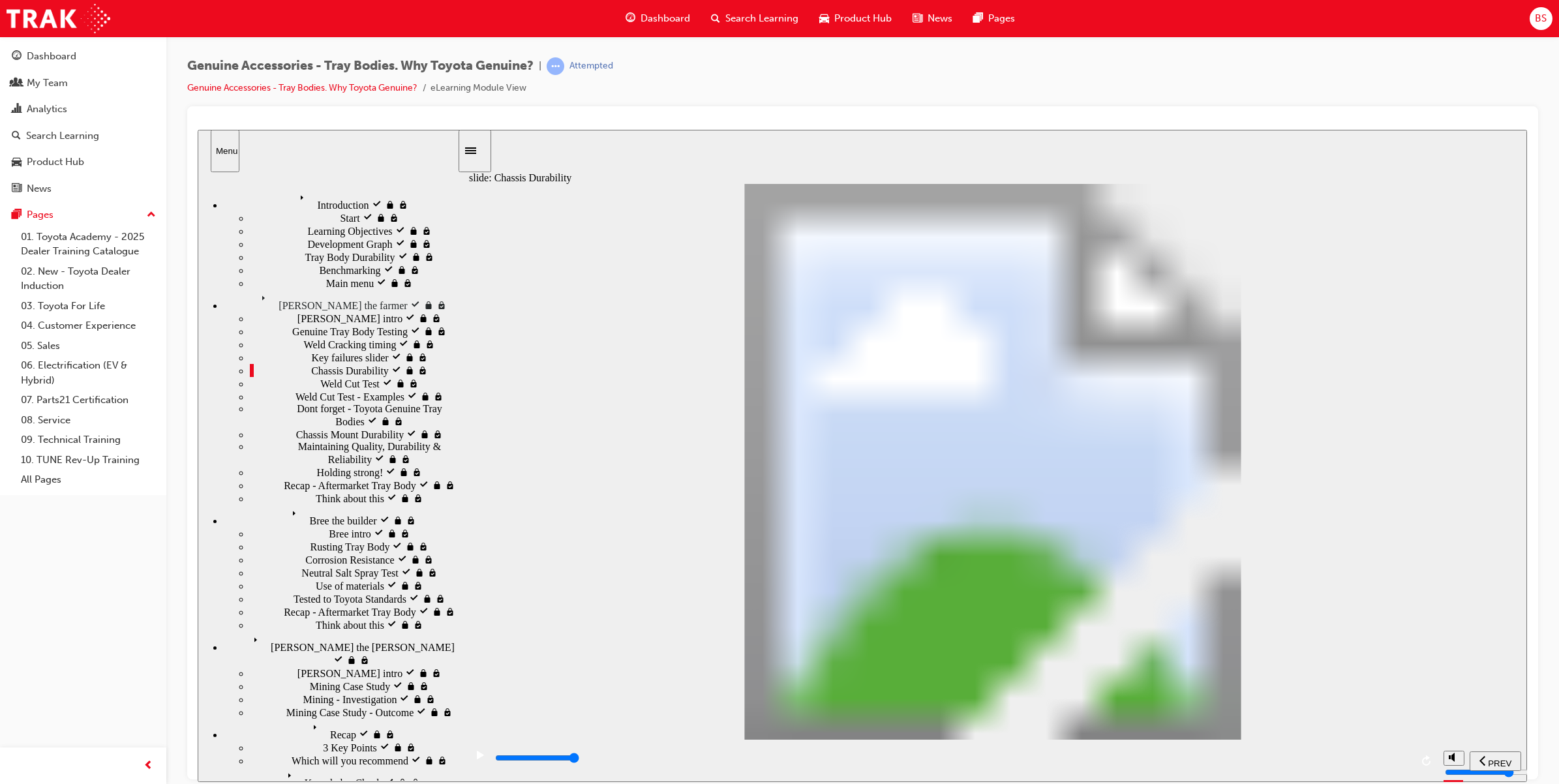
drag, startPoint x: 1111, startPoint y: 443, endPoint x: 1191, endPoint y: 339, distance: 131.2
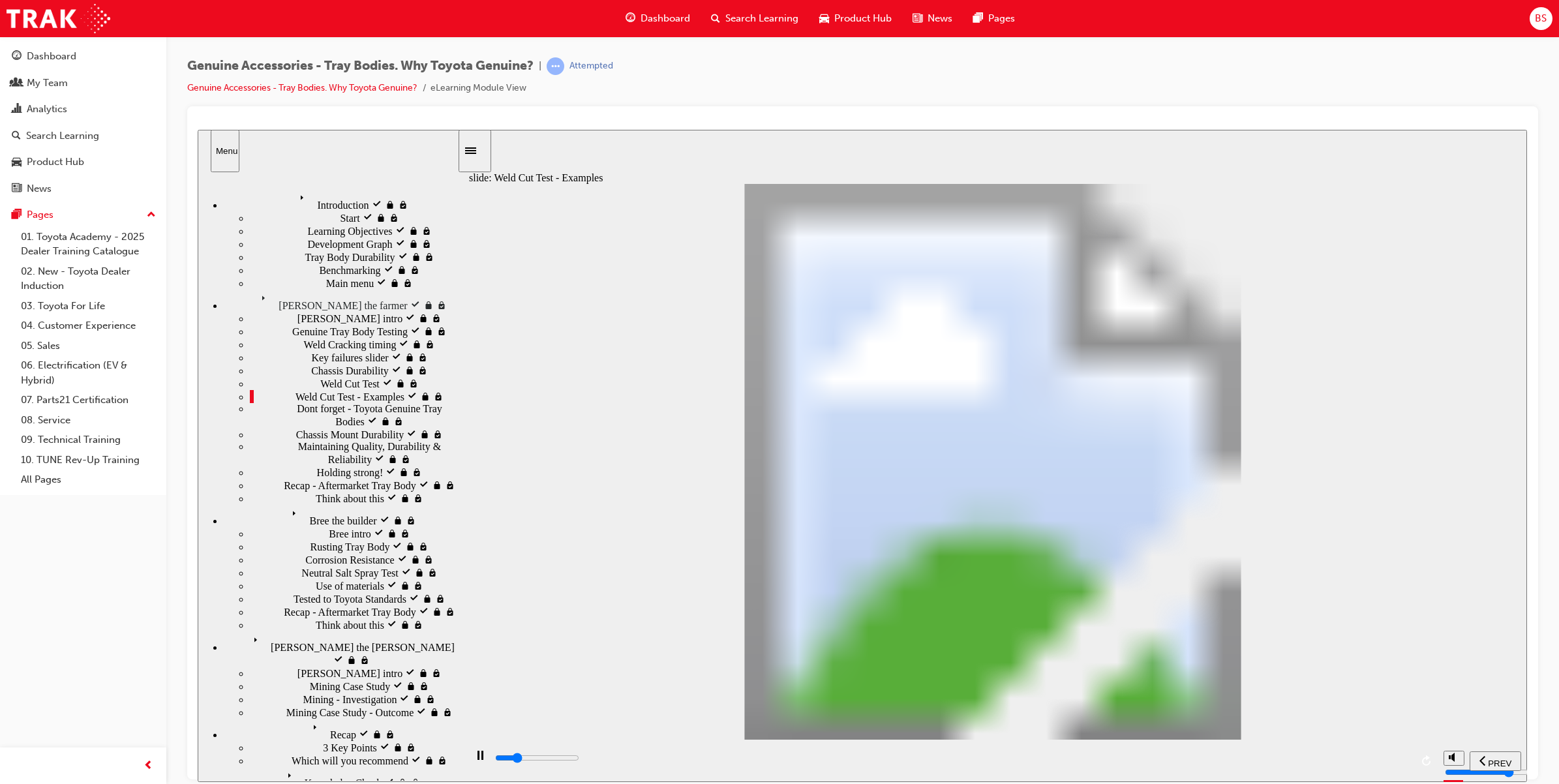
drag, startPoint x: 1268, startPoint y: 682, endPoint x: 1145, endPoint y: 680, distance: 123.0
drag, startPoint x: 1126, startPoint y: 680, endPoint x: 1015, endPoint y: 663, distance: 112.3
drag, startPoint x: 887, startPoint y: 656, endPoint x: 846, endPoint y: 628, distance: 49.6
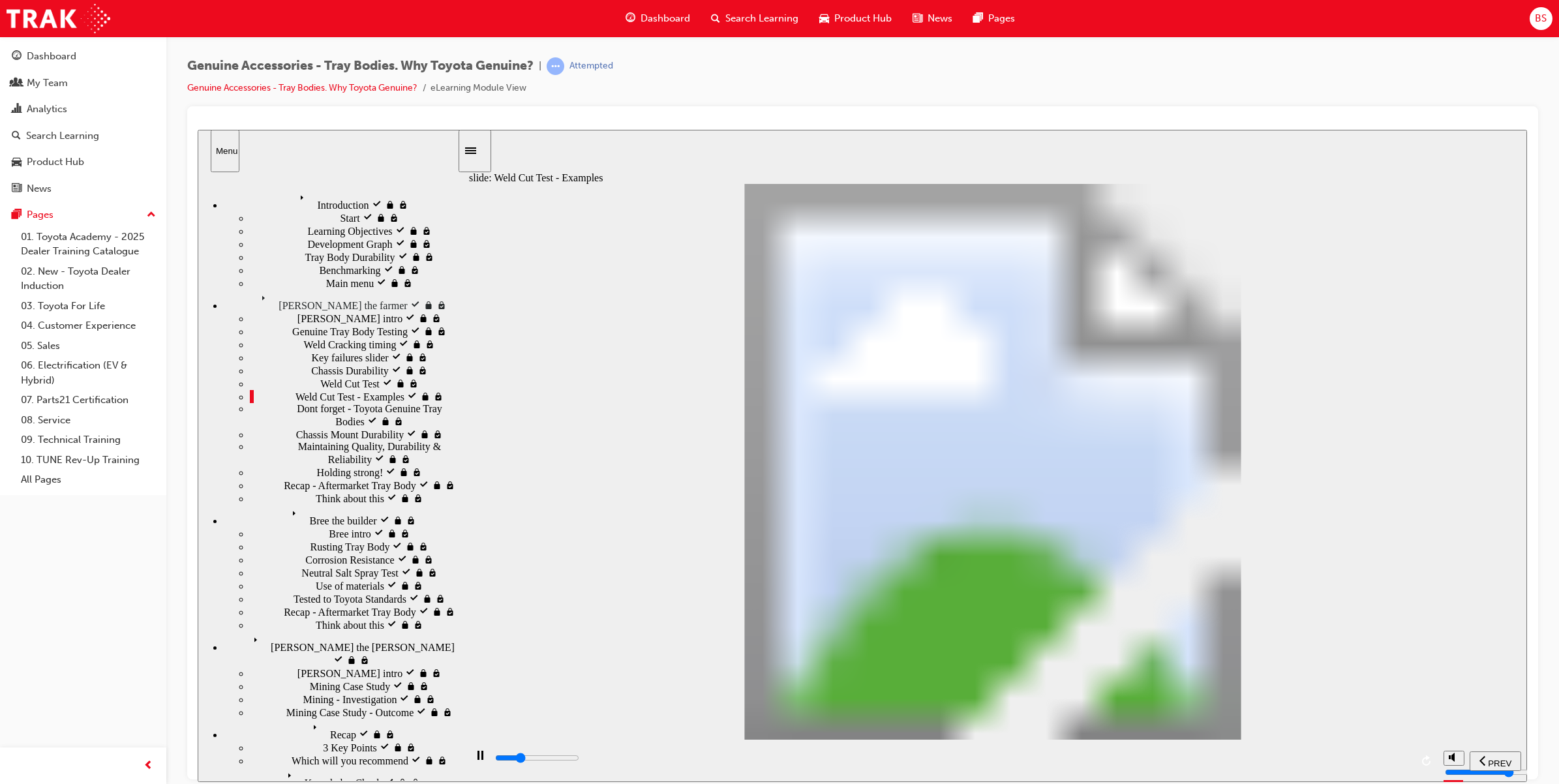
drag, startPoint x: 748, startPoint y: 527, endPoint x: 695, endPoint y: 558, distance: 61.4
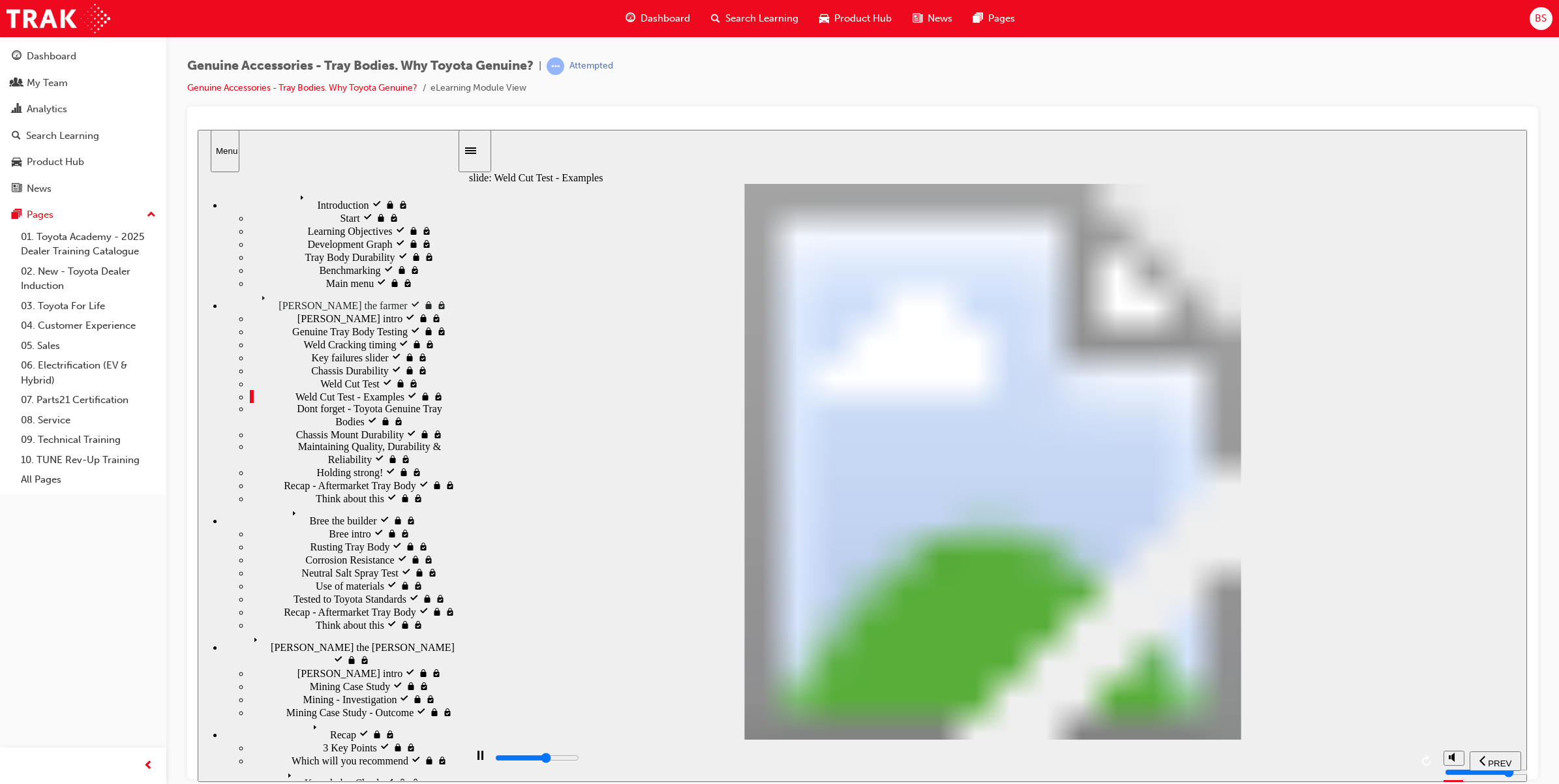
click at [305, 426] on span "Dont forget - Toyota Genuine Tray Bodies locked" at bounding box center [377, 414] width 160 height 23
click at [391, 424] on icon "locked" at bounding box center [386, 420] width 11 height 8
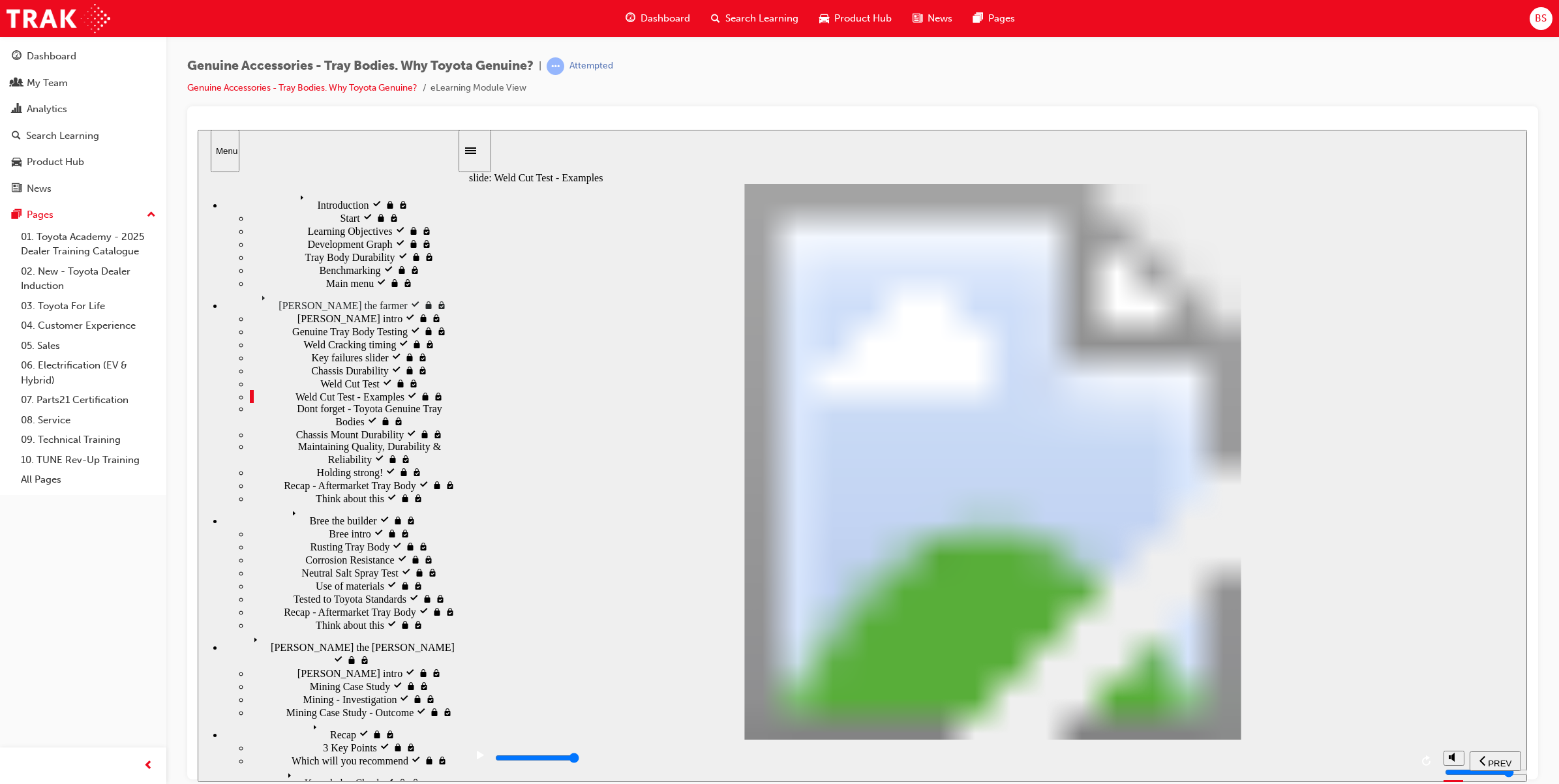
drag, startPoint x: 1408, startPoint y: 758, endPoint x: 1433, endPoint y: 763, distance: 25.5
click at [1436, 759] on div "playback controls" at bounding box center [951, 760] width 971 height 43
click at [478, 758] on icon "play/pause" at bounding box center [480, 754] width 7 height 9
drag, startPoint x: 778, startPoint y: 762, endPoint x: 1581, endPoint y: 769, distance: 803.0
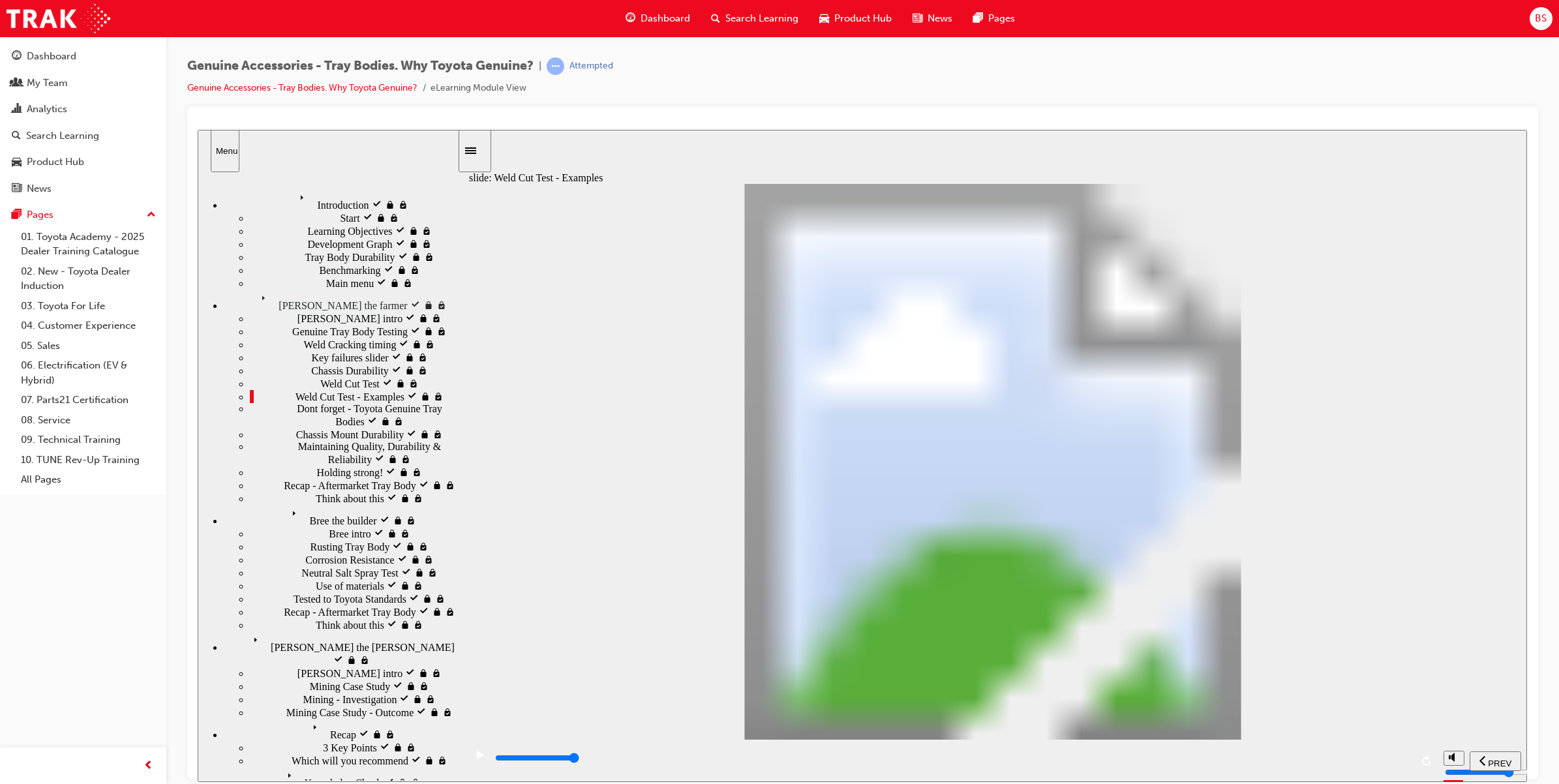
click at [1527, 769] on html "​true, true, true, false, false, false​ slide: Weld Cut Test - Examples Rectang…" at bounding box center [862, 455] width 1329 height 652
drag, startPoint x: 1495, startPoint y: 417, endPoint x: 1410, endPoint y: 408, distance: 85.5
drag, startPoint x: 1386, startPoint y: 277, endPoint x: 1035, endPoint y: 320, distance: 353.6
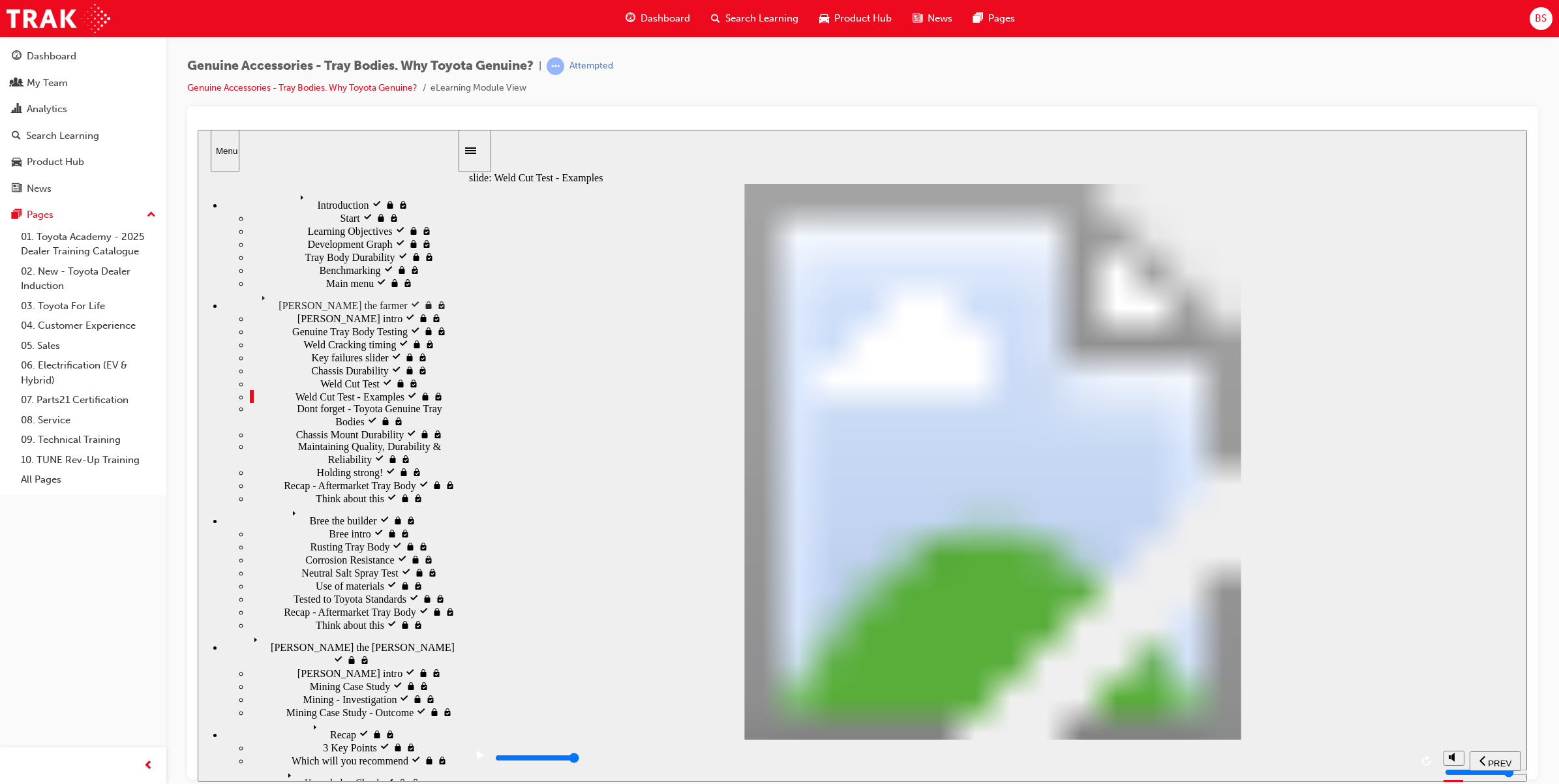
click at [297, 426] on span "Dont forget - Toyota Genuine Tray Bodies locked" at bounding box center [377, 414] width 160 height 23
click at [250, 427] on div "Dont forget - Toyota Genuine Tray Bodies locked Dont forget - Toyota Genuine Tr…" at bounding box center [354, 415] width 207 height 25
click at [269, 402] on div "Weld Cut Test - Examples visited Weld Cut Test - Examples" at bounding box center [354, 395] width 207 height 13
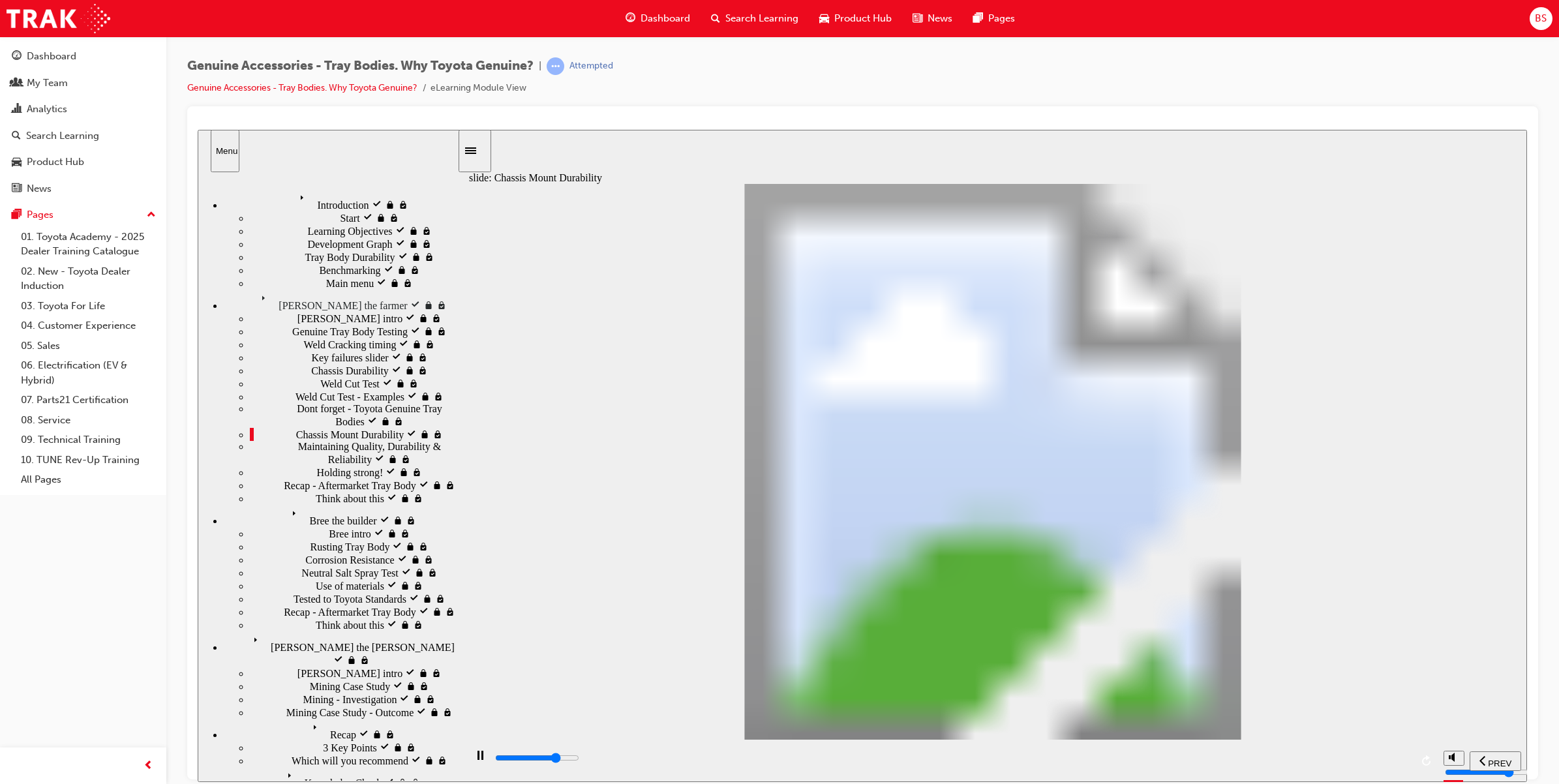
type input "16300"
